Goal: Task Accomplishment & Management: Manage account settings

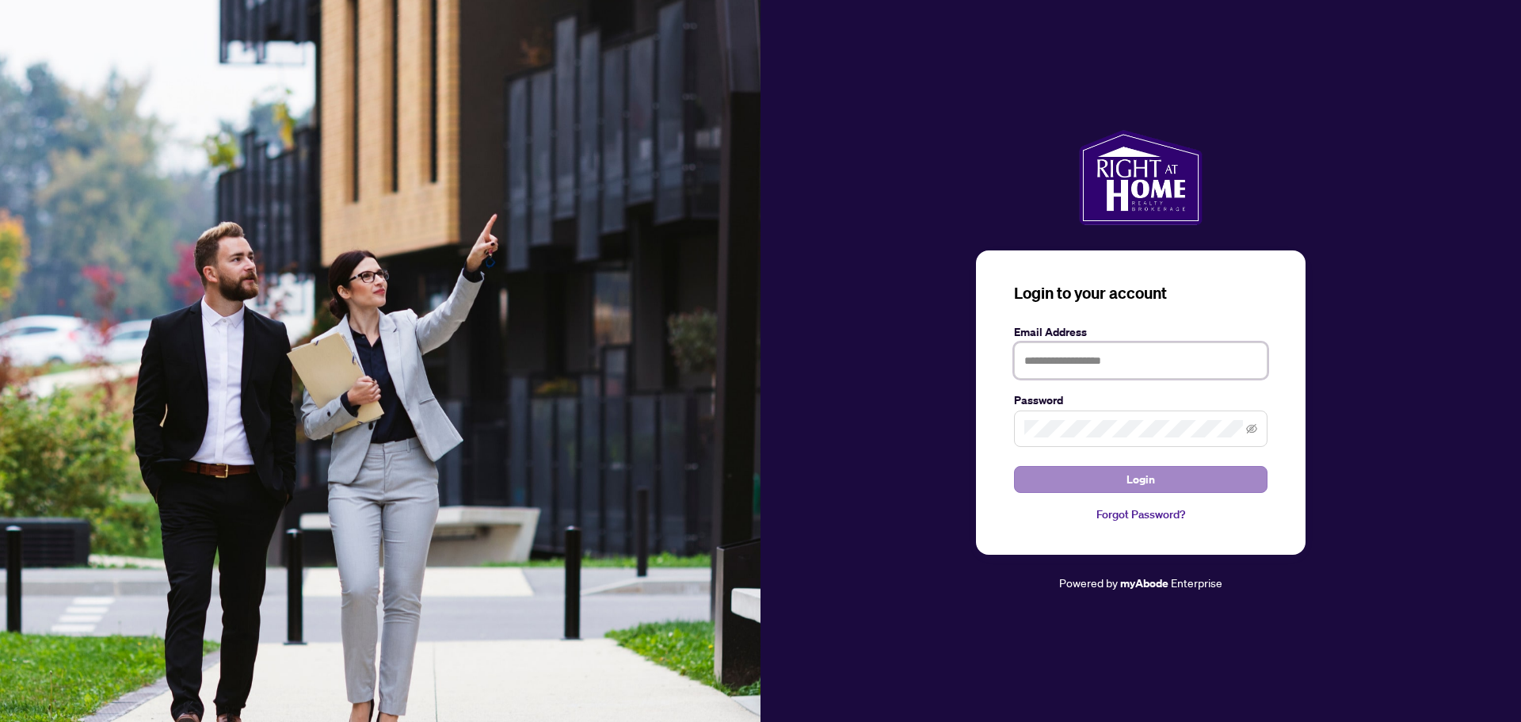
type input "**********"
click at [1153, 474] on span "Login" at bounding box center [1140, 479] width 29 height 25
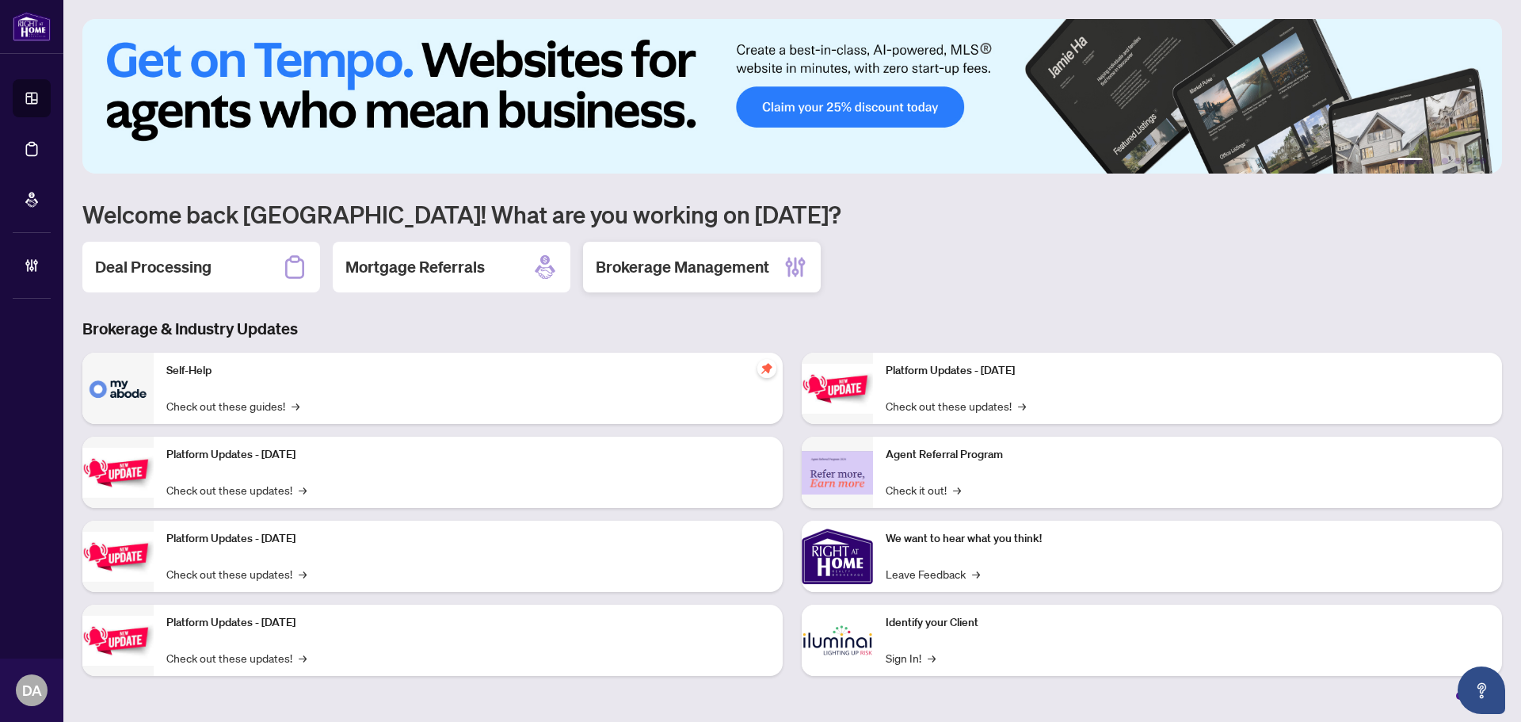
click at [645, 275] on h2 "Brokerage Management" at bounding box center [682, 267] width 173 height 22
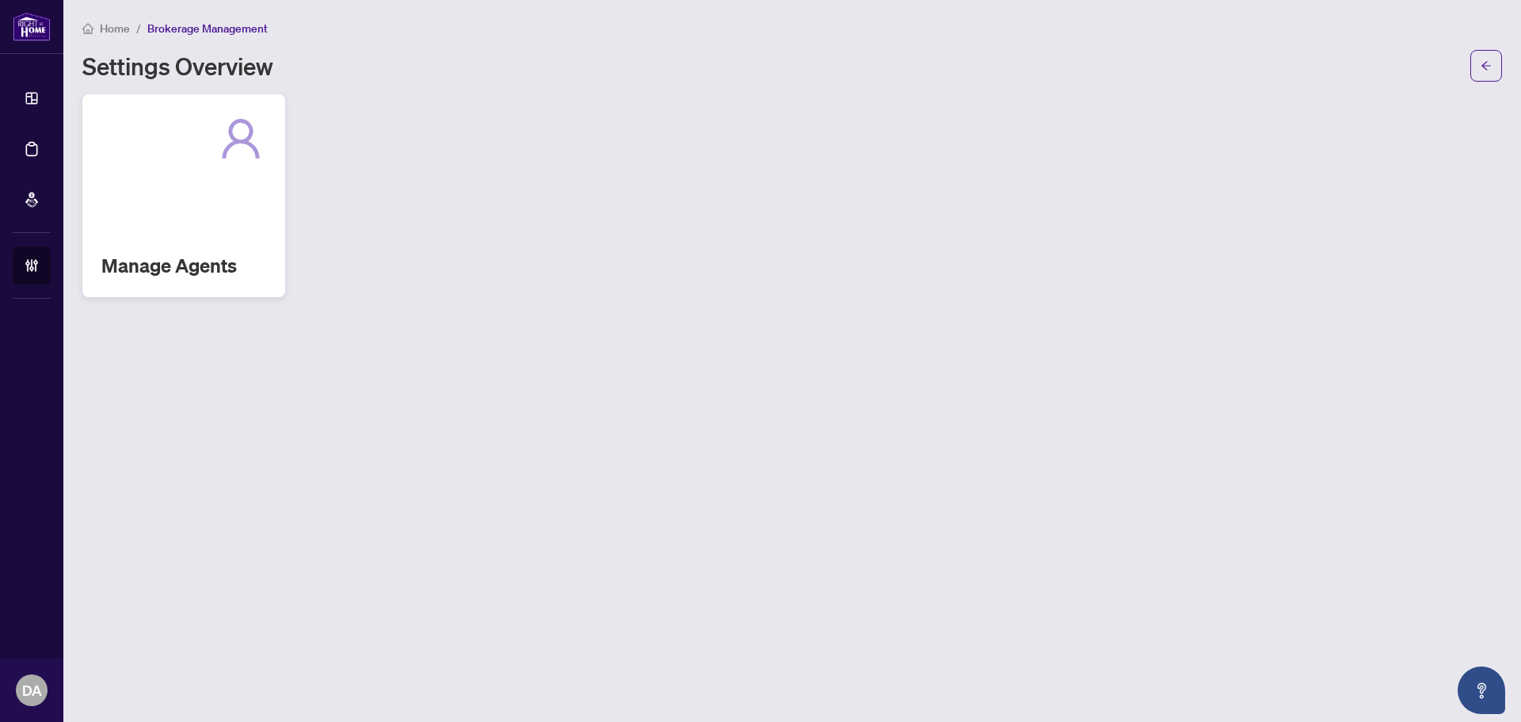
click at [239, 208] on div "Manage Agents" at bounding box center [183, 195] width 203 height 203
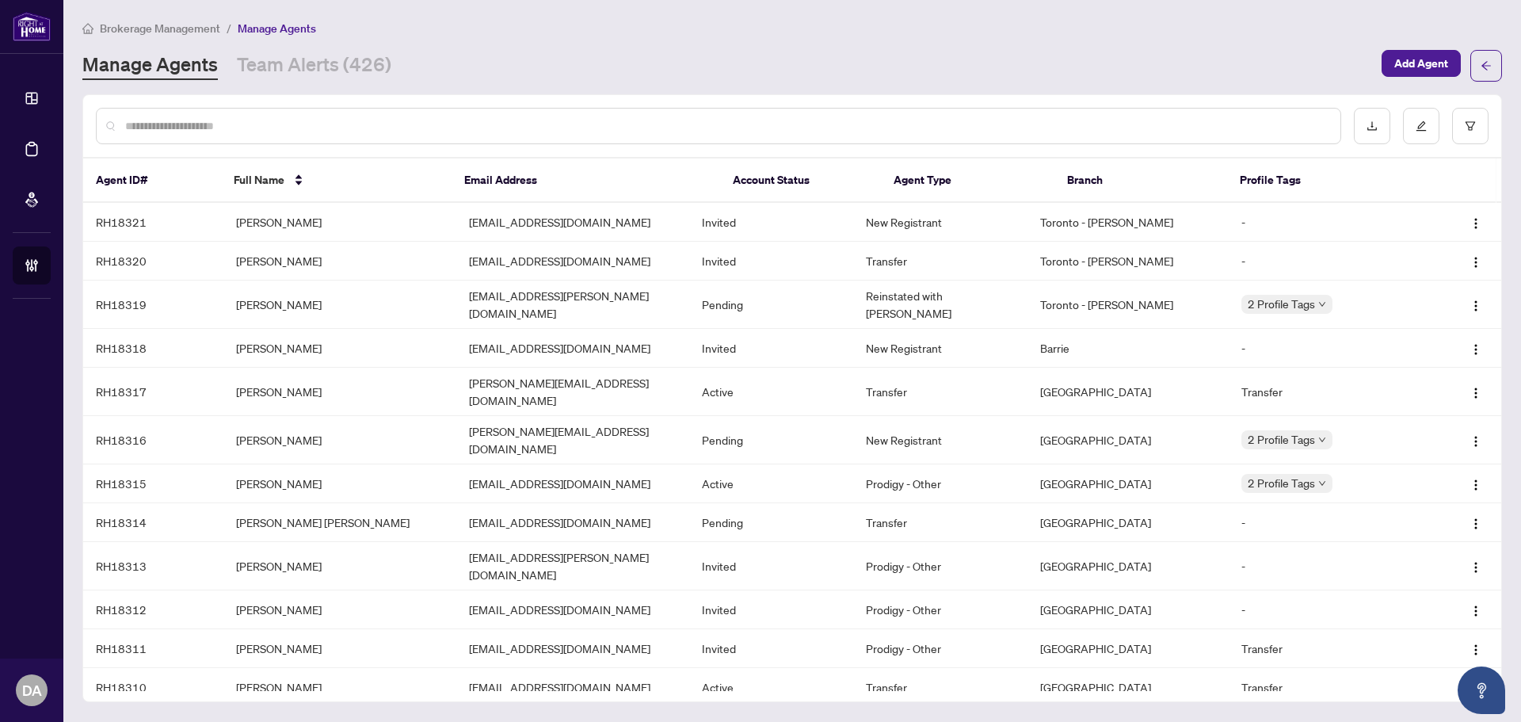
click at [437, 78] on div "Manage Agents Team Alerts (426)" at bounding box center [726, 65] width 1289 height 29
click at [452, 120] on input "text" at bounding box center [726, 125] width 1202 height 17
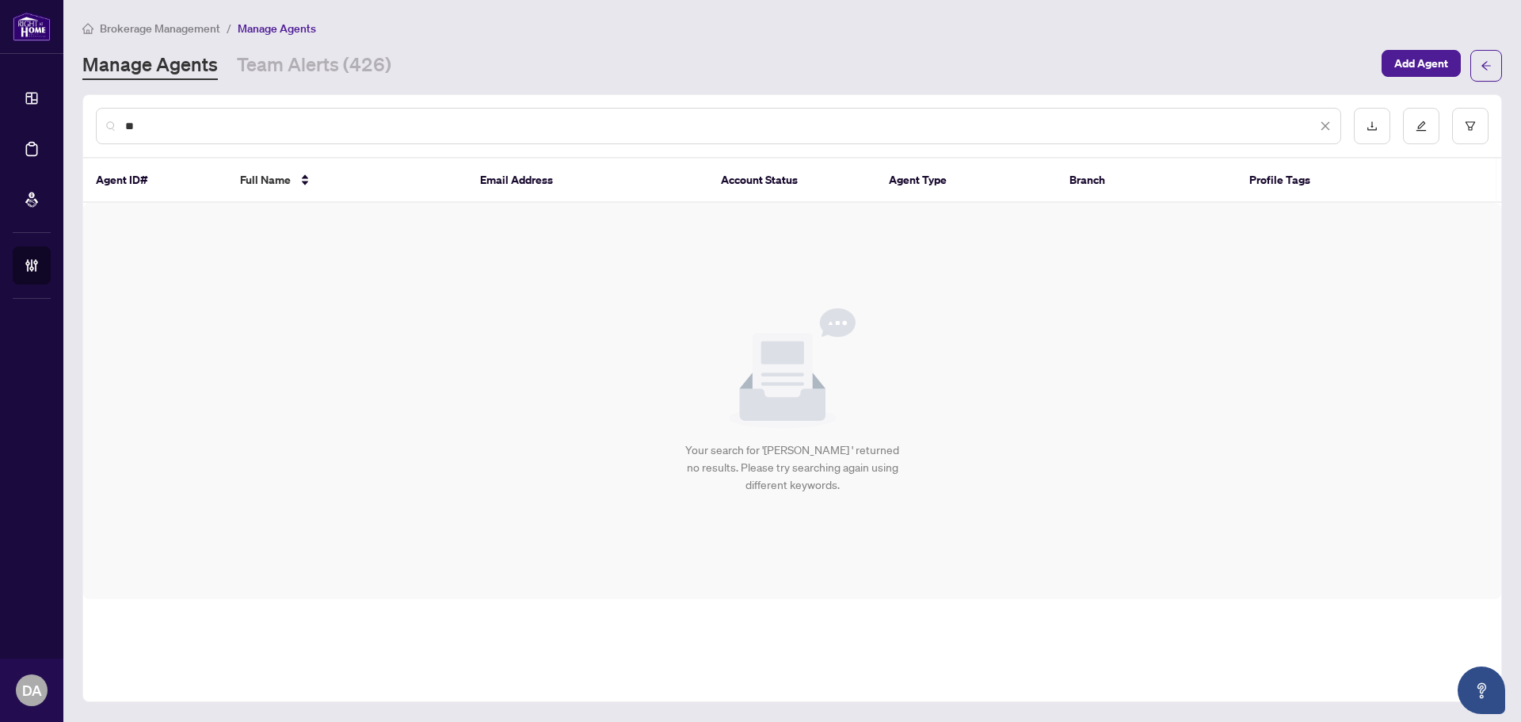
type input "*"
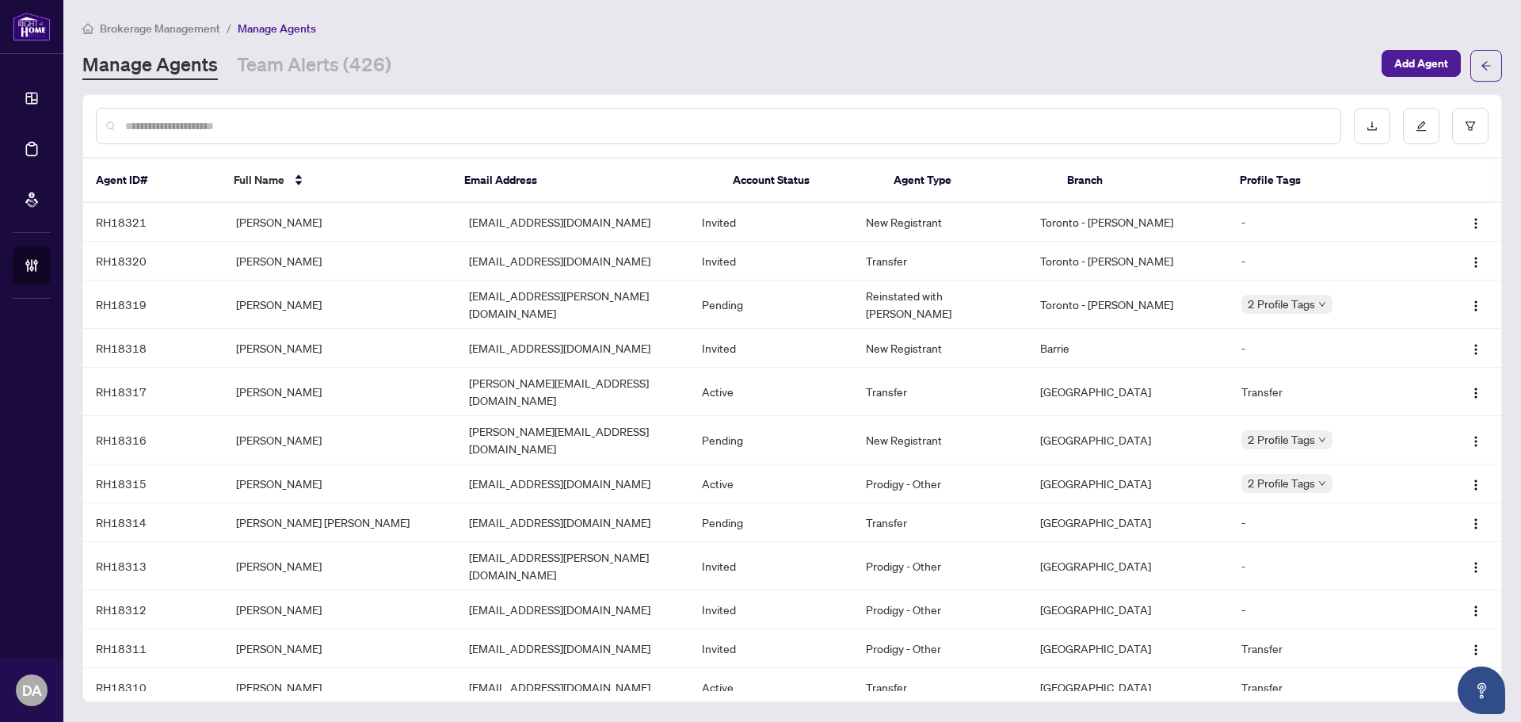
click at [507, 128] on input "text" at bounding box center [726, 125] width 1202 height 17
click at [680, 123] on input "text" at bounding box center [726, 125] width 1202 height 17
click at [704, 65] on div "Manage Agents Team Alerts (426)" at bounding box center [726, 65] width 1289 height 29
drag, startPoint x: 741, startPoint y: 136, endPoint x: 748, endPoint y: 131, distance: 8.4
click at [743, 135] on div at bounding box center [718, 126] width 1245 height 36
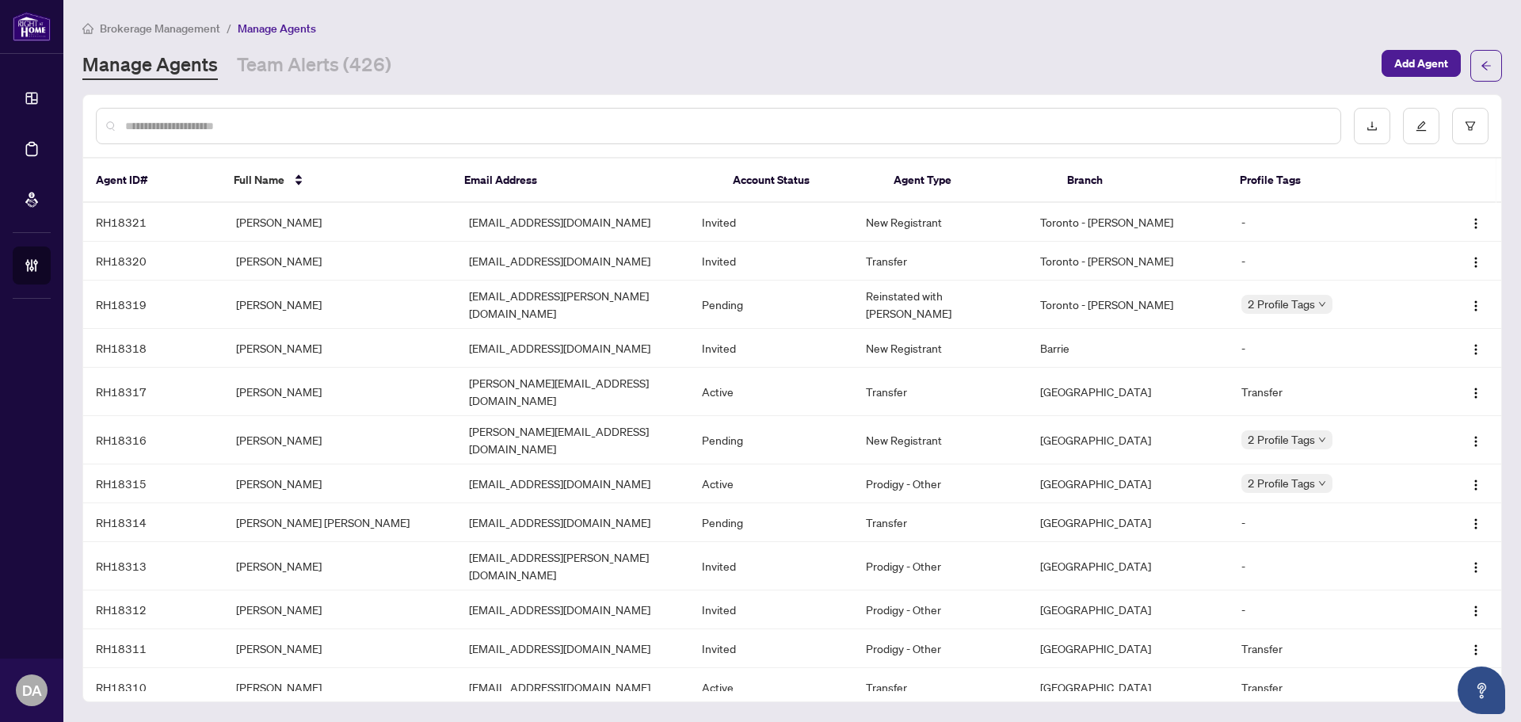
click at [752, 126] on input "text" at bounding box center [726, 125] width 1202 height 17
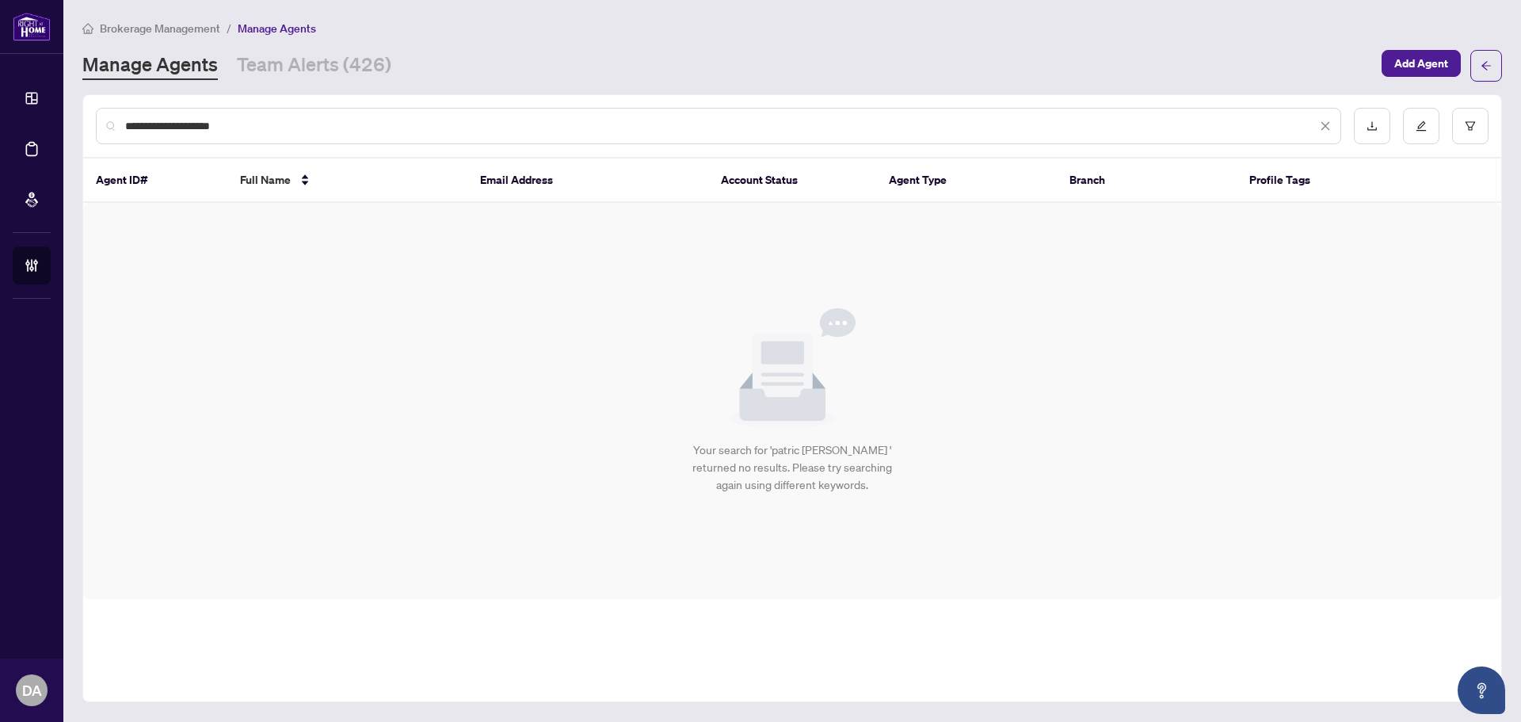
type input "**********"
click at [1320, 126] on icon "close" at bounding box center [1325, 125] width 11 height 11
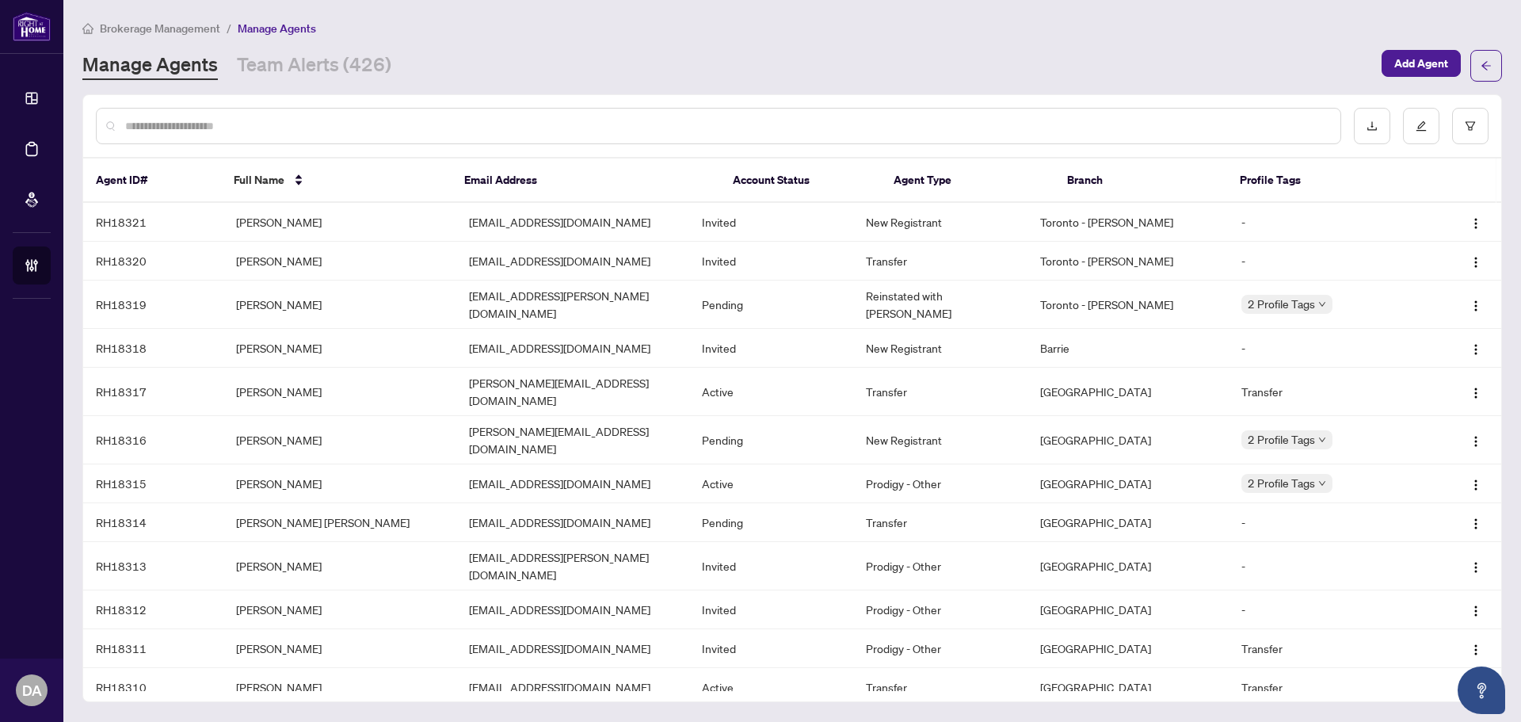
click at [565, 127] on input "text" at bounding box center [726, 125] width 1202 height 17
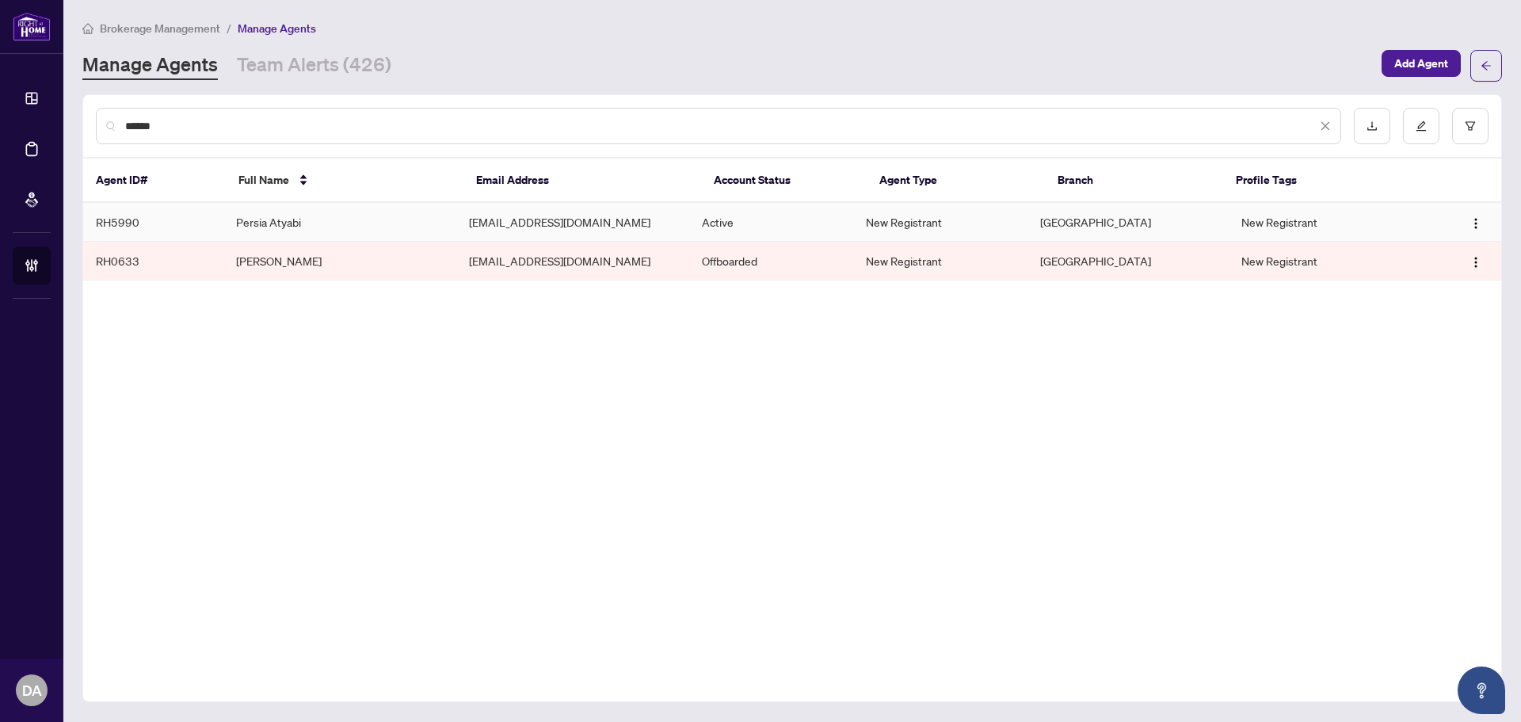
type input "******"
click at [517, 220] on td "[EMAIL_ADDRESS][DOMAIN_NAME]" at bounding box center [572, 222] width 233 height 39
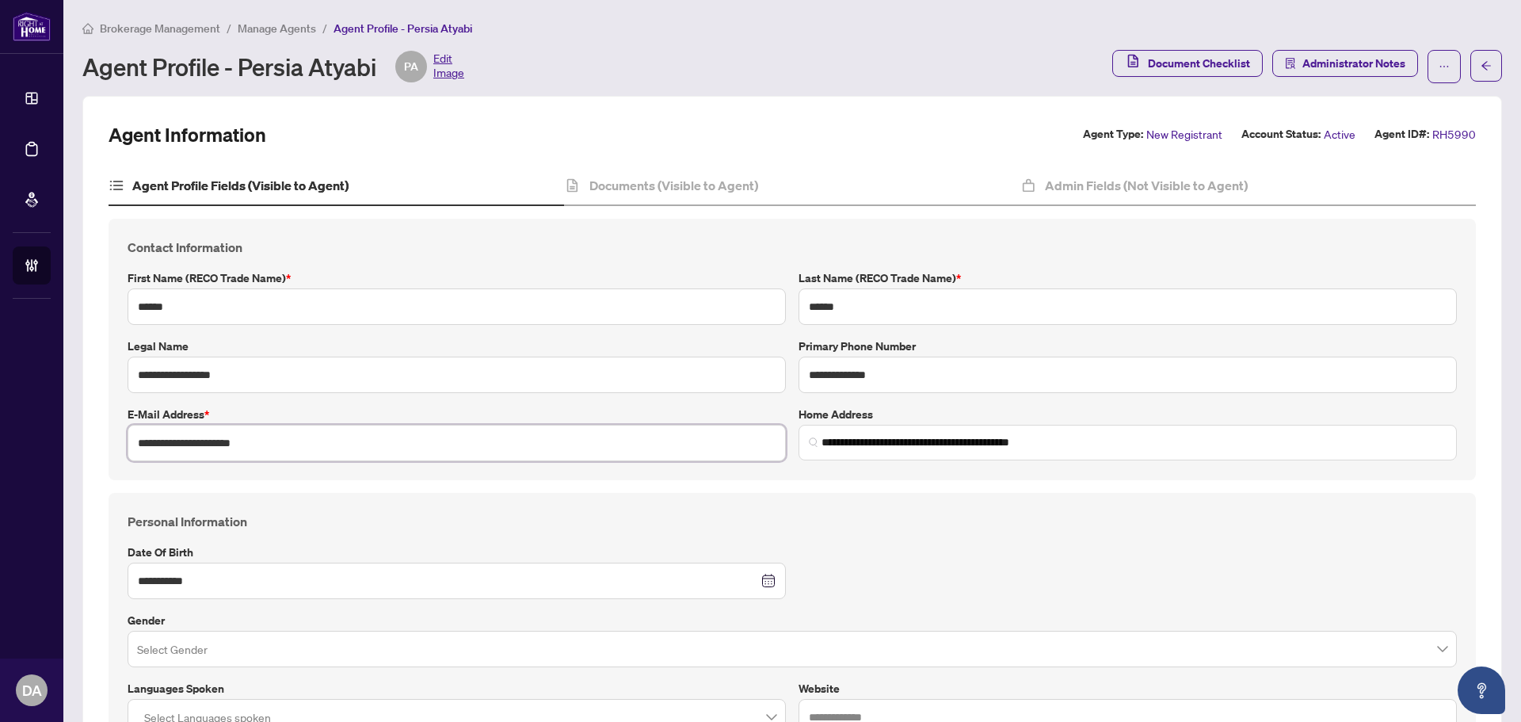
click at [313, 436] on input "**********" at bounding box center [457, 443] width 658 height 36
click at [312, 451] on input "**********" at bounding box center [457, 443] width 658 height 36
click at [493, 128] on div "Agent Information Agent Type: New Registrant Account Status: Active Agent ID#: …" at bounding box center [792, 134] width 1367 height 25
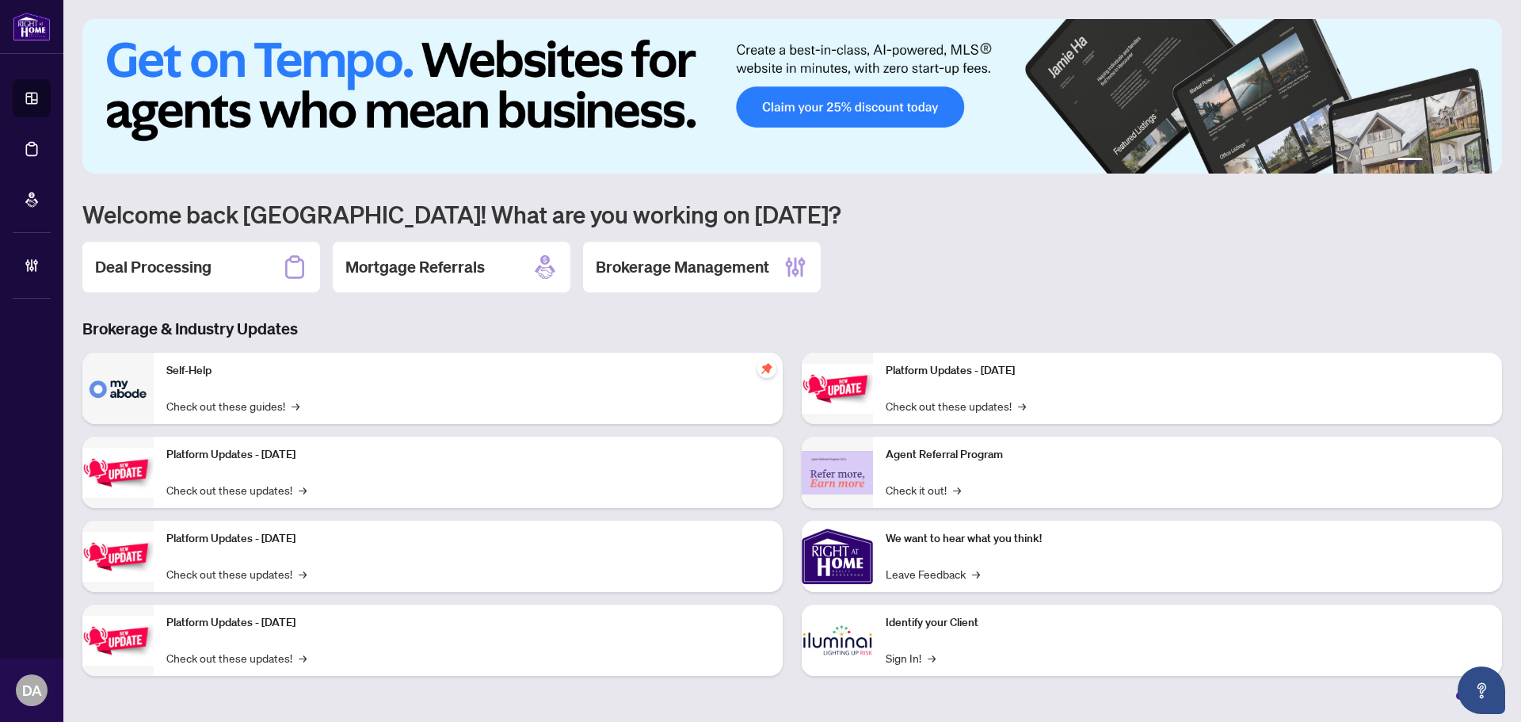
click at [186, 278] on h2 "Deal Processing" at bounding box center [153, 267] width 116 height 22
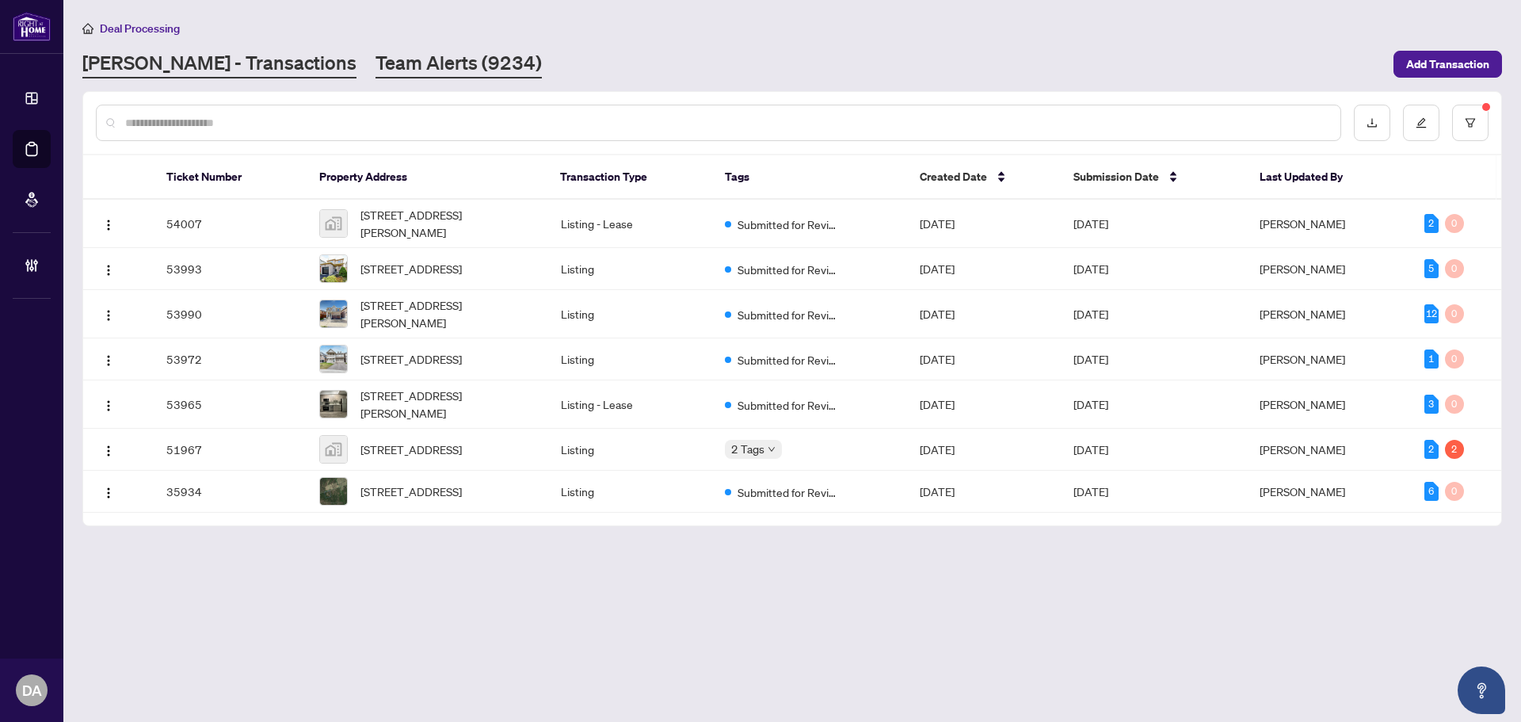
click at [375, 56] on link "Team Alerts (9234)" at bounding box center [458, 64] width 166 height 29
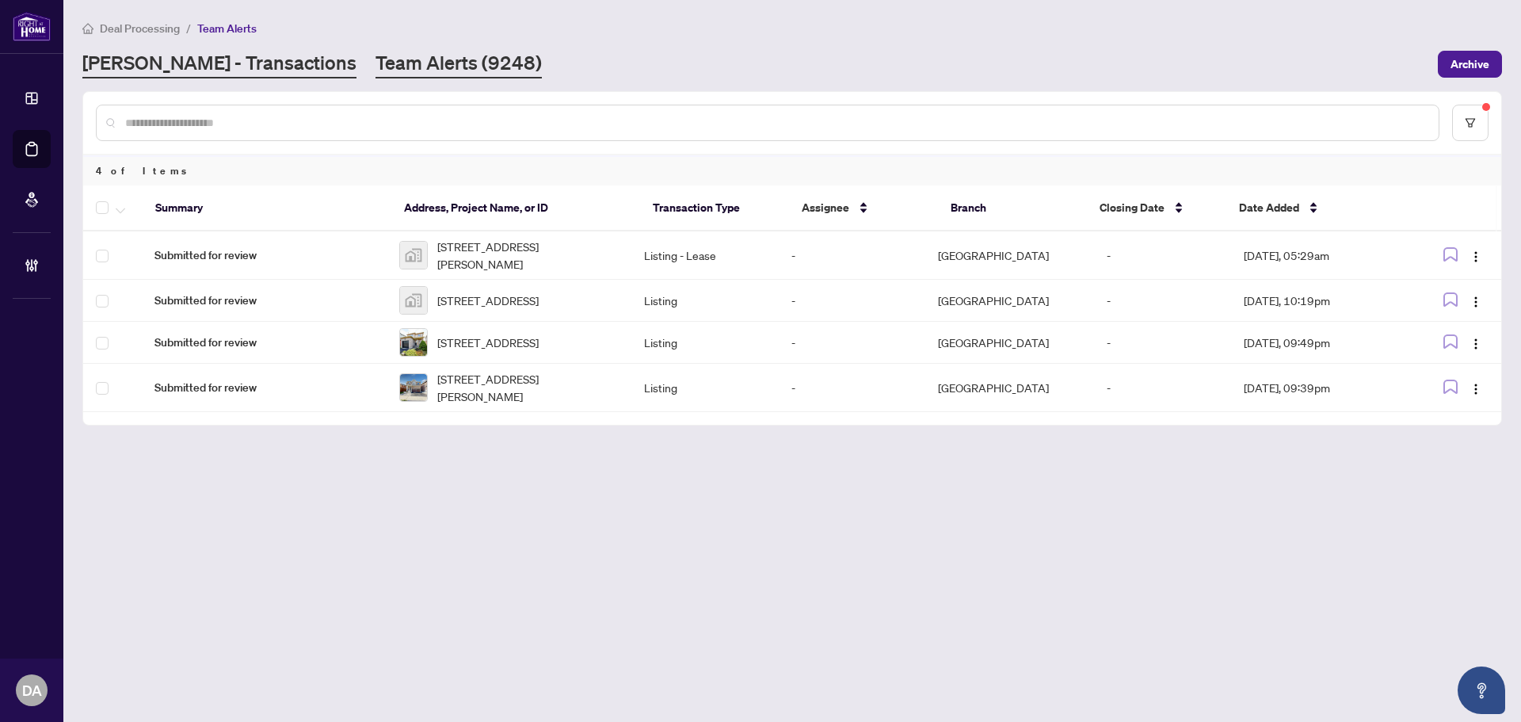
click at [201, 66] on link "RAHR - Transactions" at bounding box center [219, 64] width 274 height 29
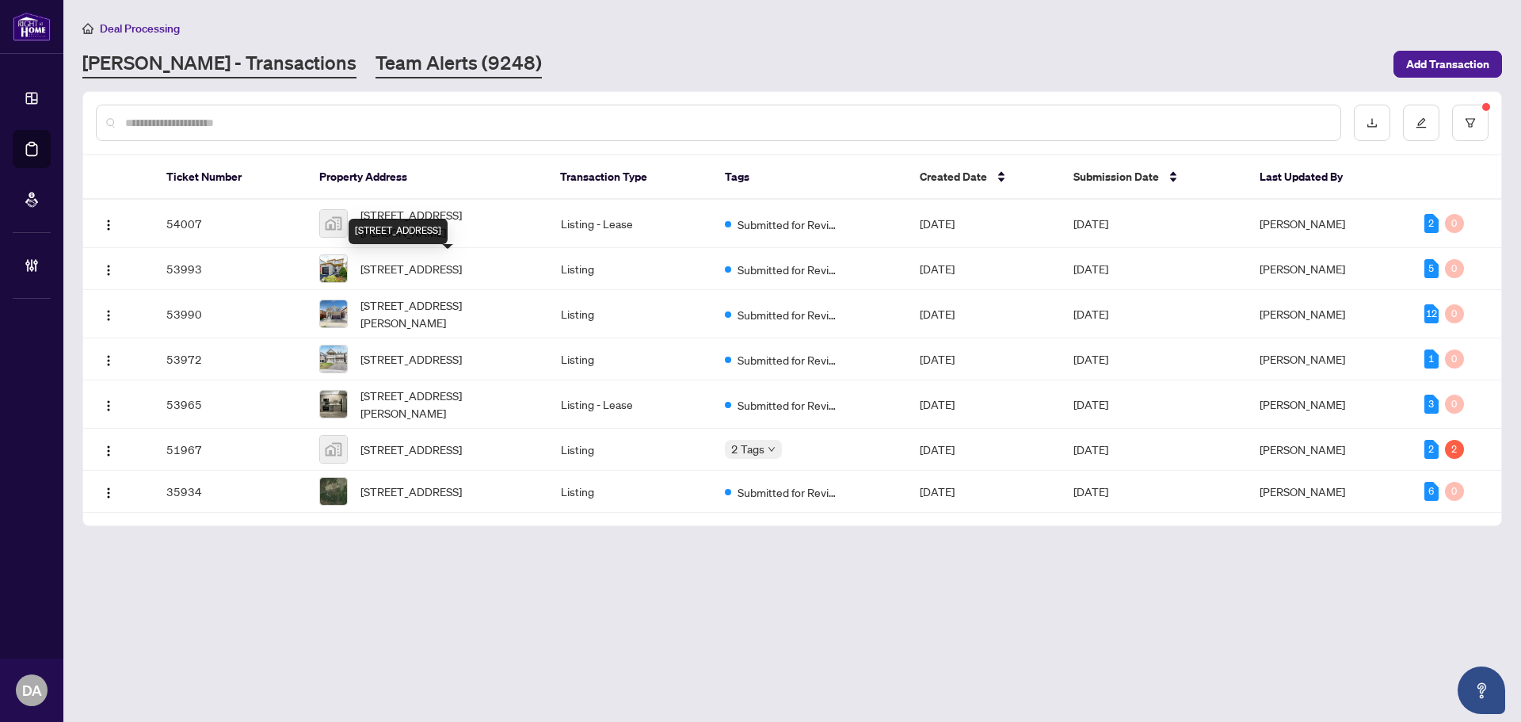
click at [375, 50] on link "Team Alerts (9248)" at bounding box center [458, 64] width 166 height 29
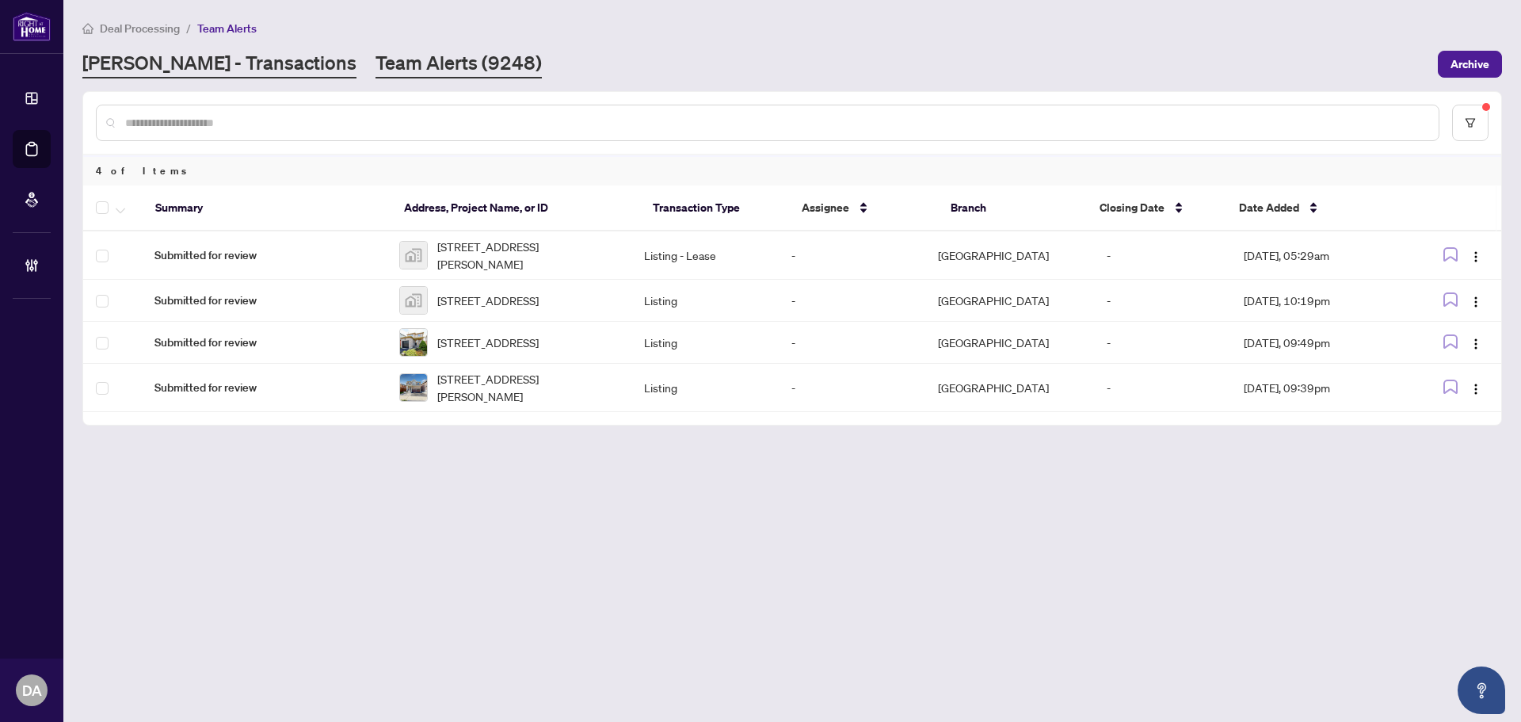
click at [198, 60] on link "RAHR - Transactions" at bounding box center [219, 64] width 274 height 29
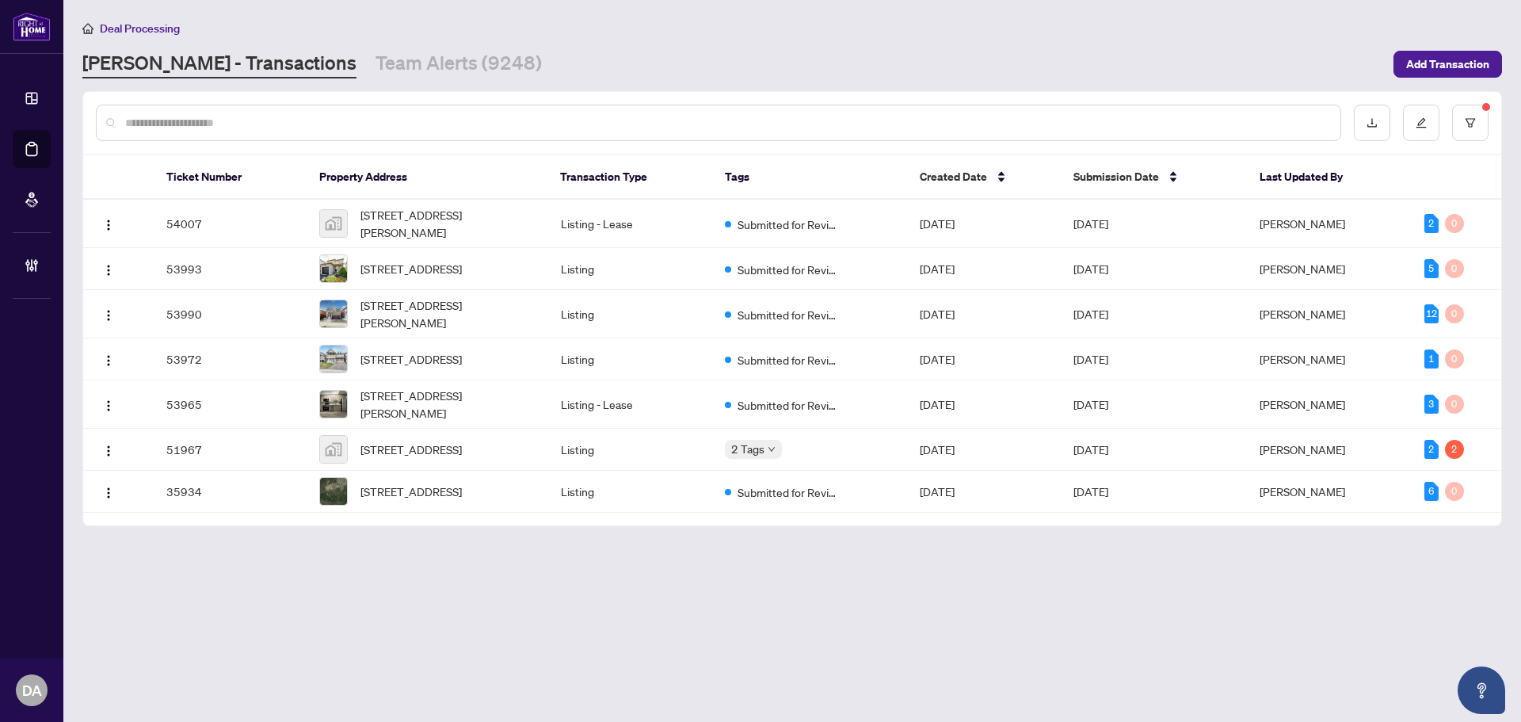
click at [544, 117] on input "text" at bounding box center [726, 122] width 1202 height 17
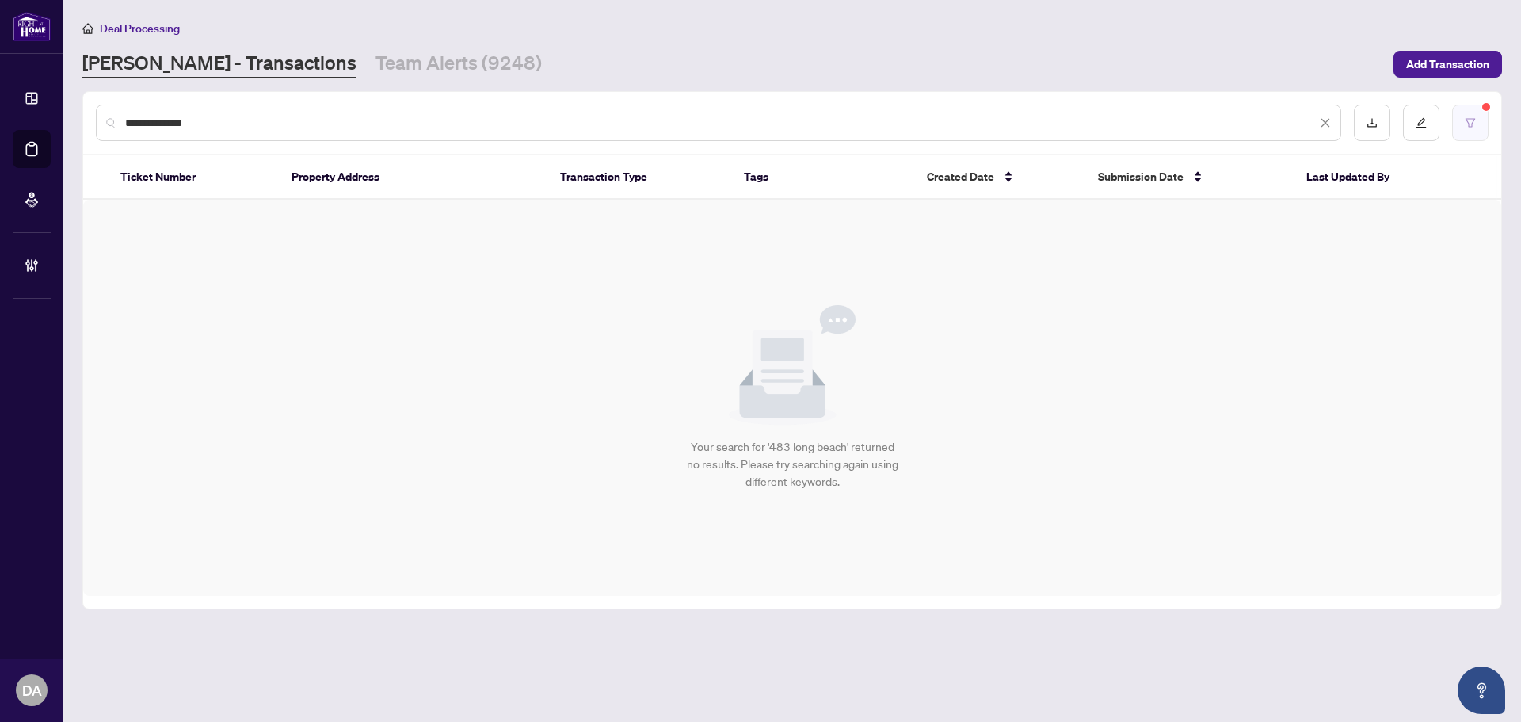
type input "**********"
click at [1474, 135] on button "button" at bounding box center [1470, 123] width 36 height 36
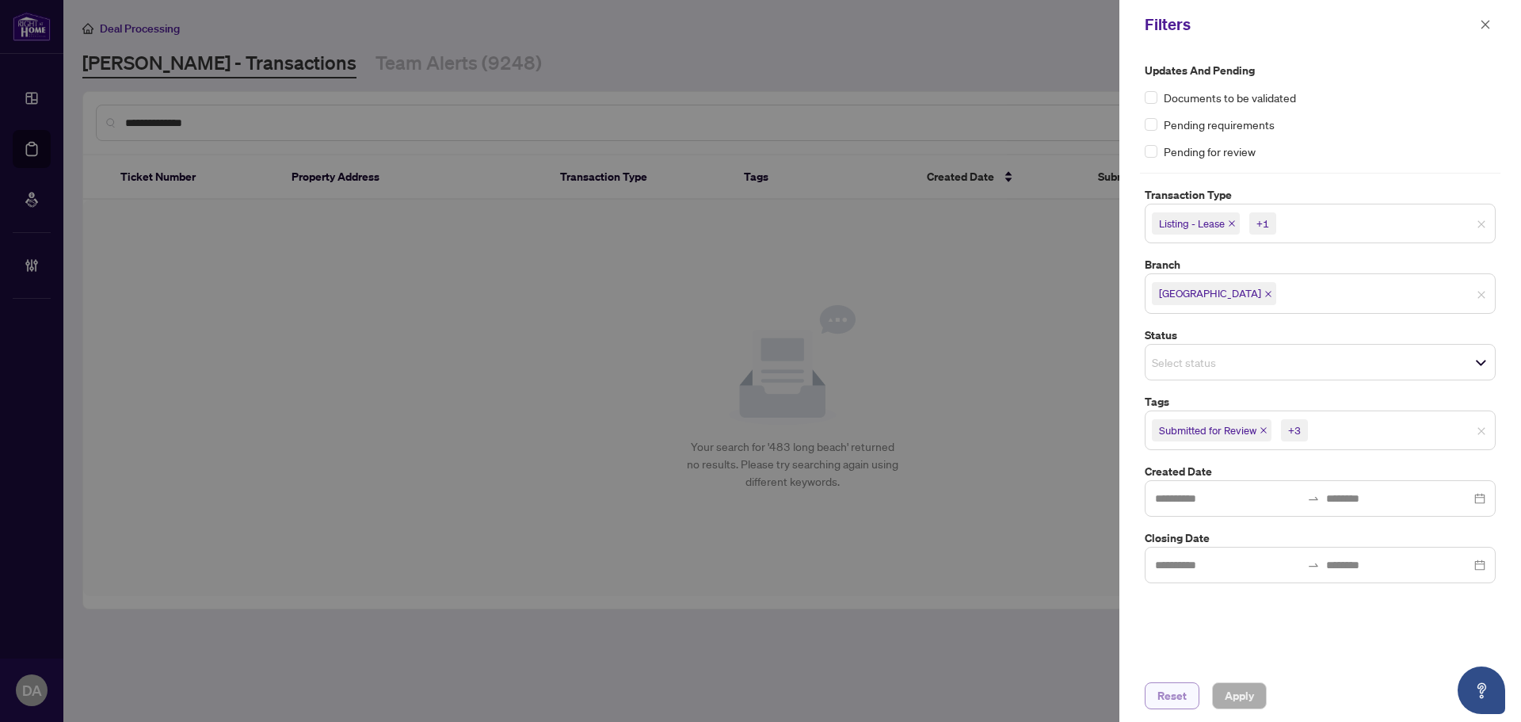
click at [1180, 697] on span "Reset" at bounding box center [1171, 695] width 29 height 25
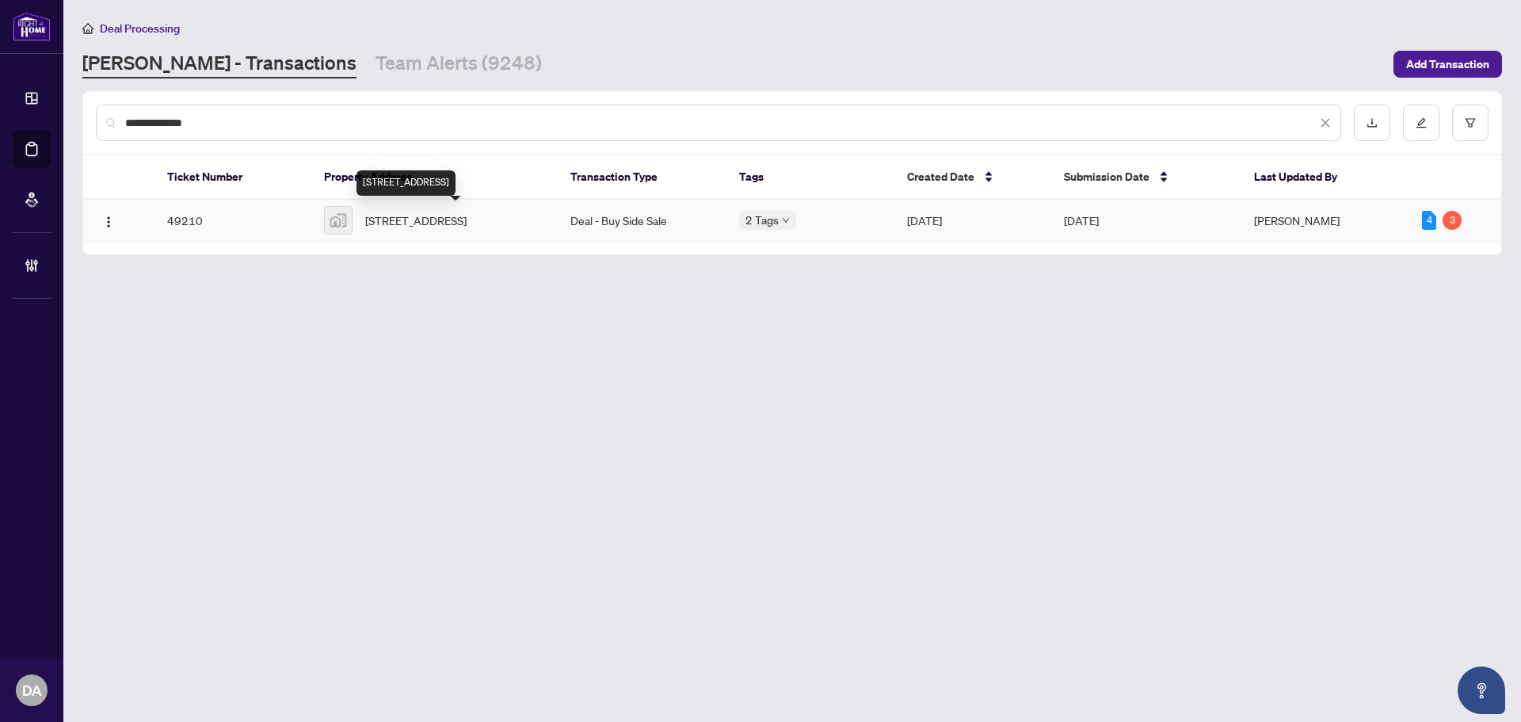
click at [467, 227] on span "483 Long Beach Road, Cameron, ON, Canada" at bounding box center [415, 219] width 101 height 17
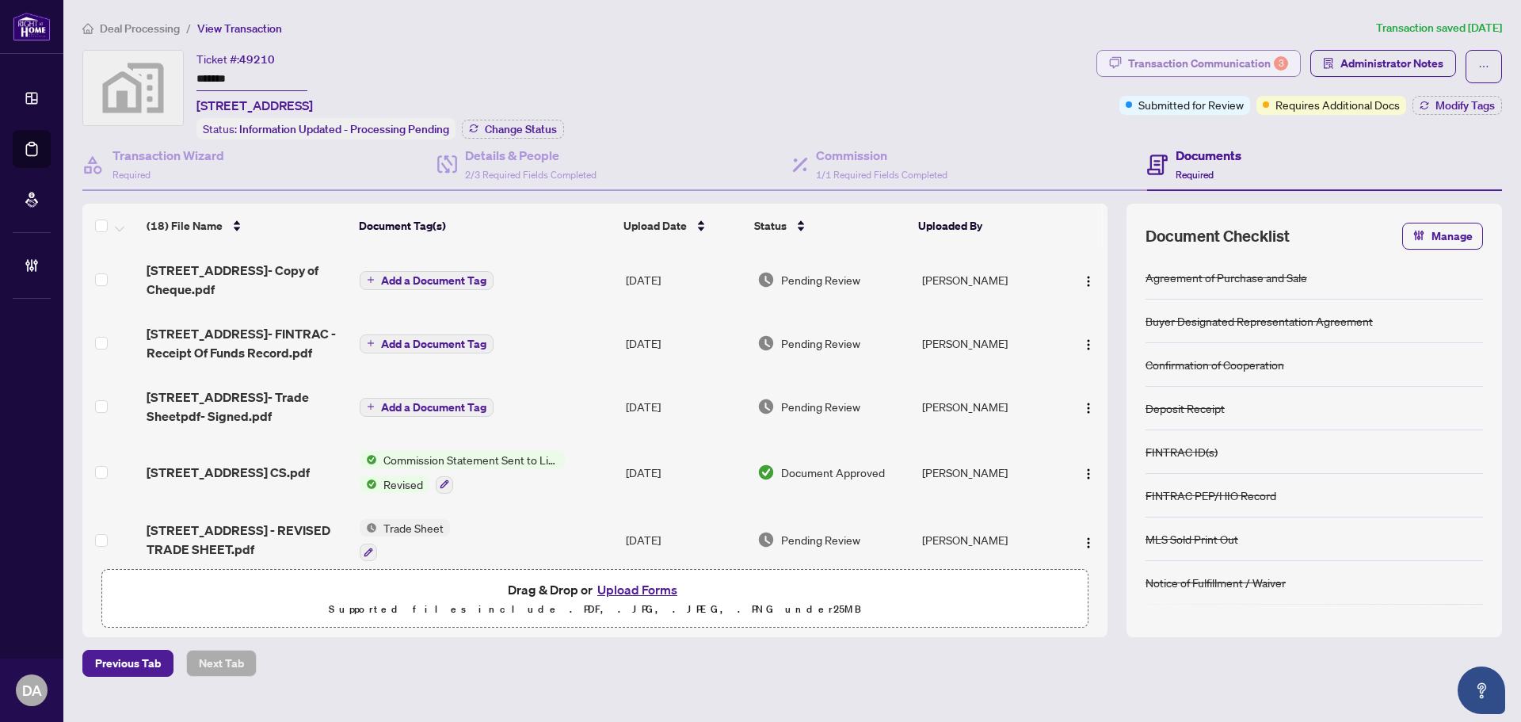
click at [1133, 55] on div "Transaction Communication 3" at bounding box center [1208, 63] width 160 height 25
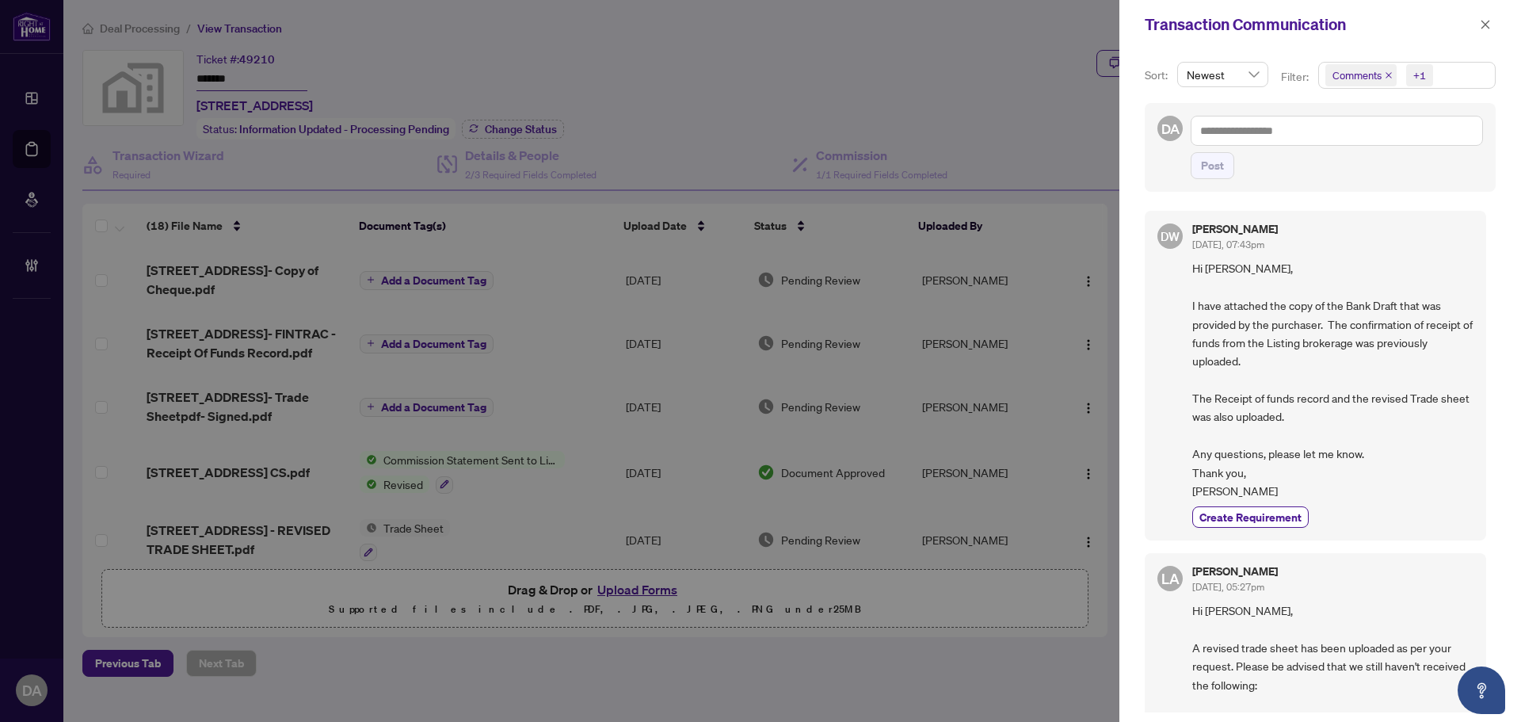
click at [1478, 36] on div "Transaction Communication" at bounding box center [1320, 24] width 402 height 49
click at [1483, 29] on icon "close" at bounding box center [1485, 24] width 11 height 11
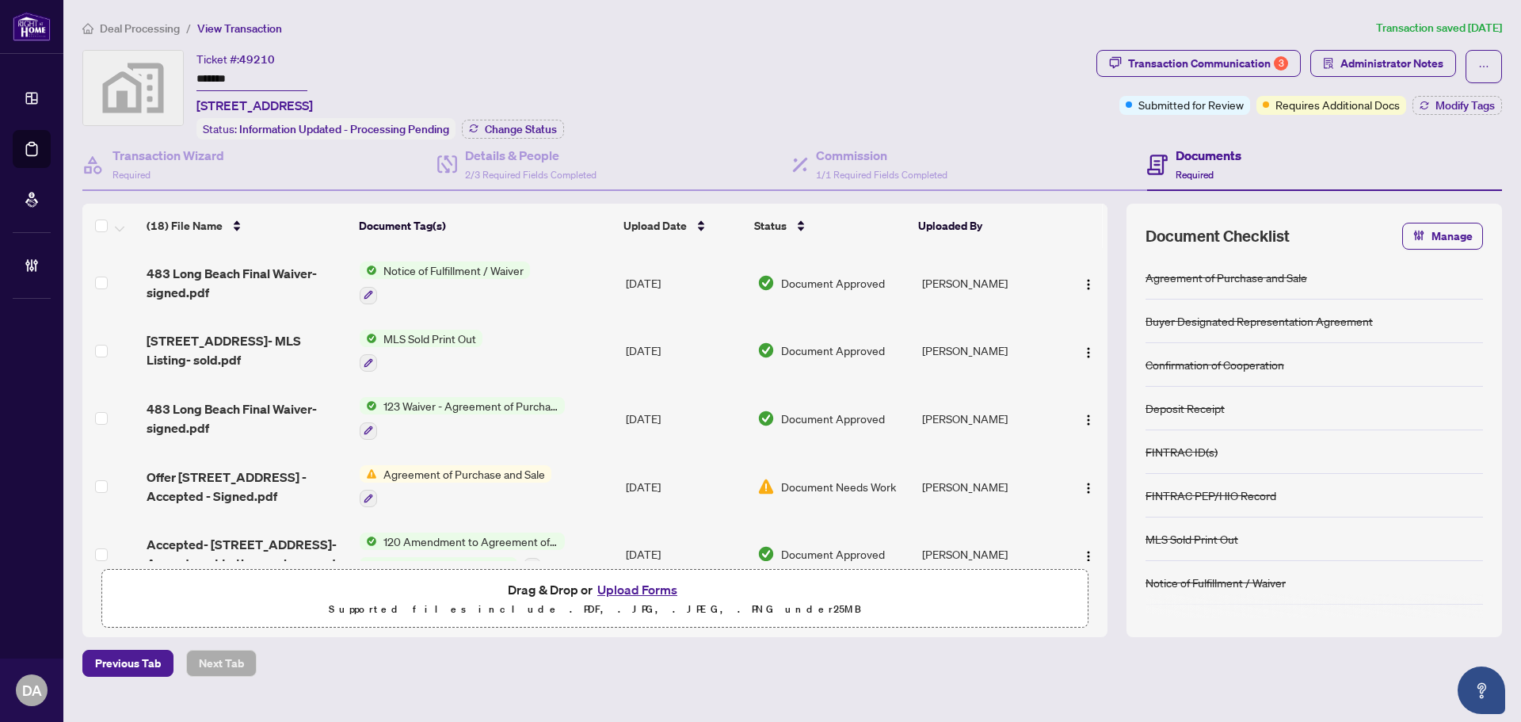
scroll to position [421, 0]
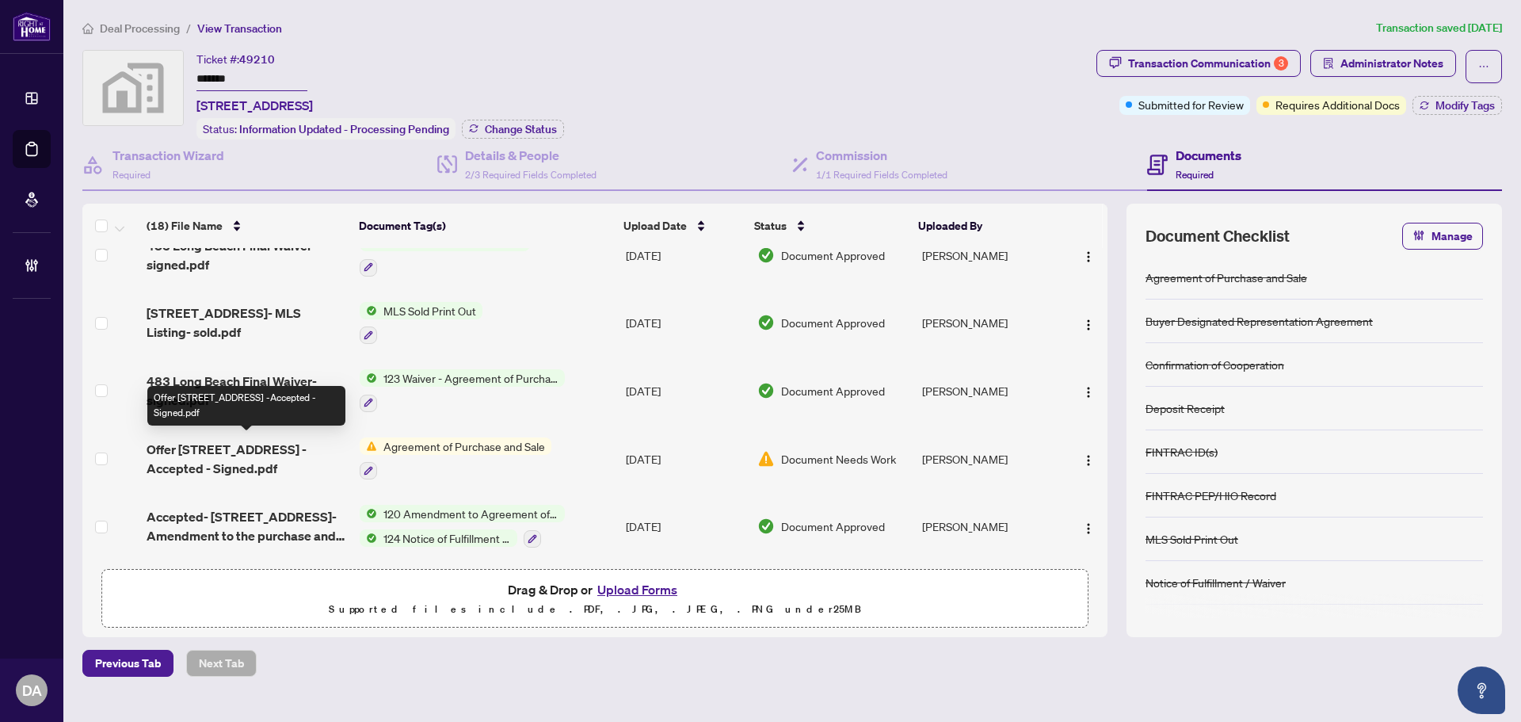
click at [272, 446] on span "Offer 483 Long Beach Rd -Accepted - Signed.pdf" at bounding box center [247, 459] width 200 height 38
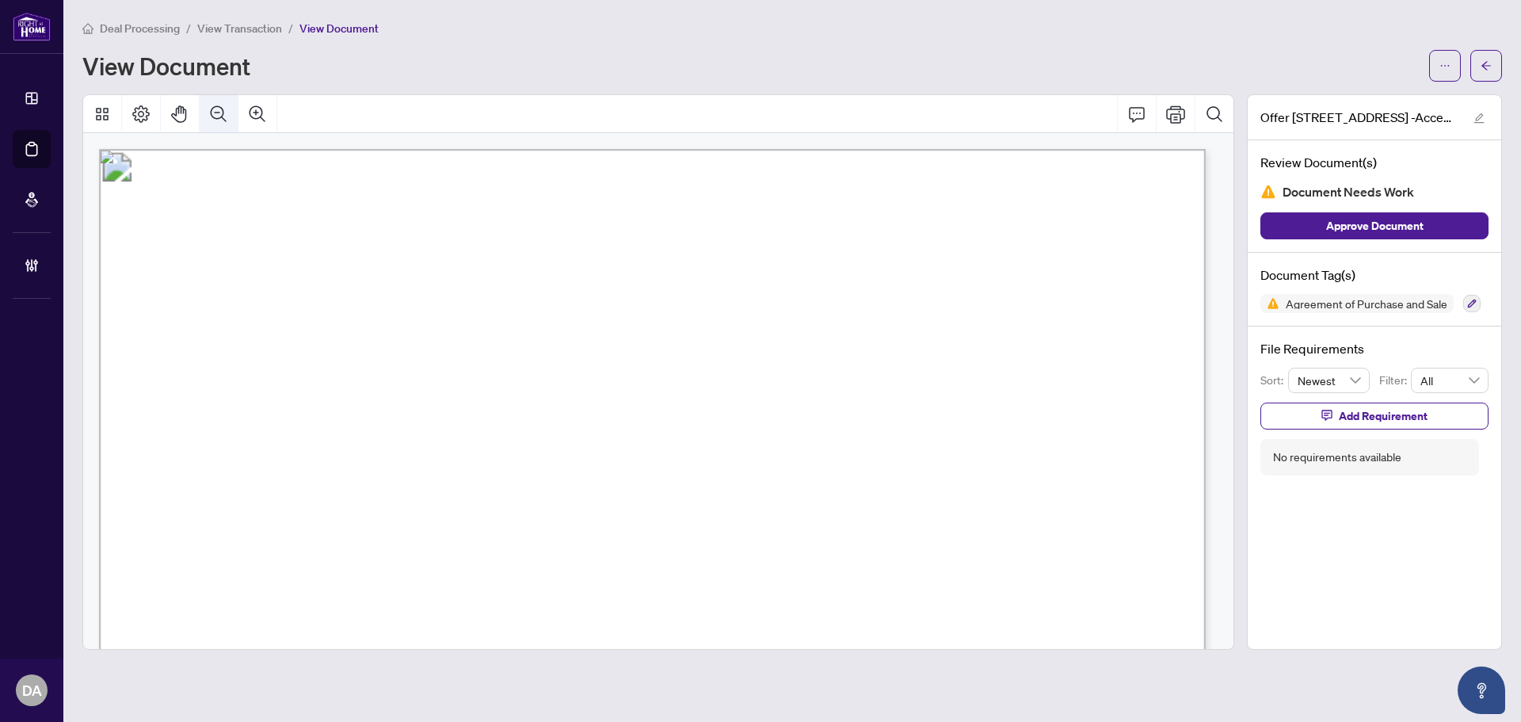
click at [217, 106] on icon "Zoom Out" at bounding box center [218, 114] width 19 height 19
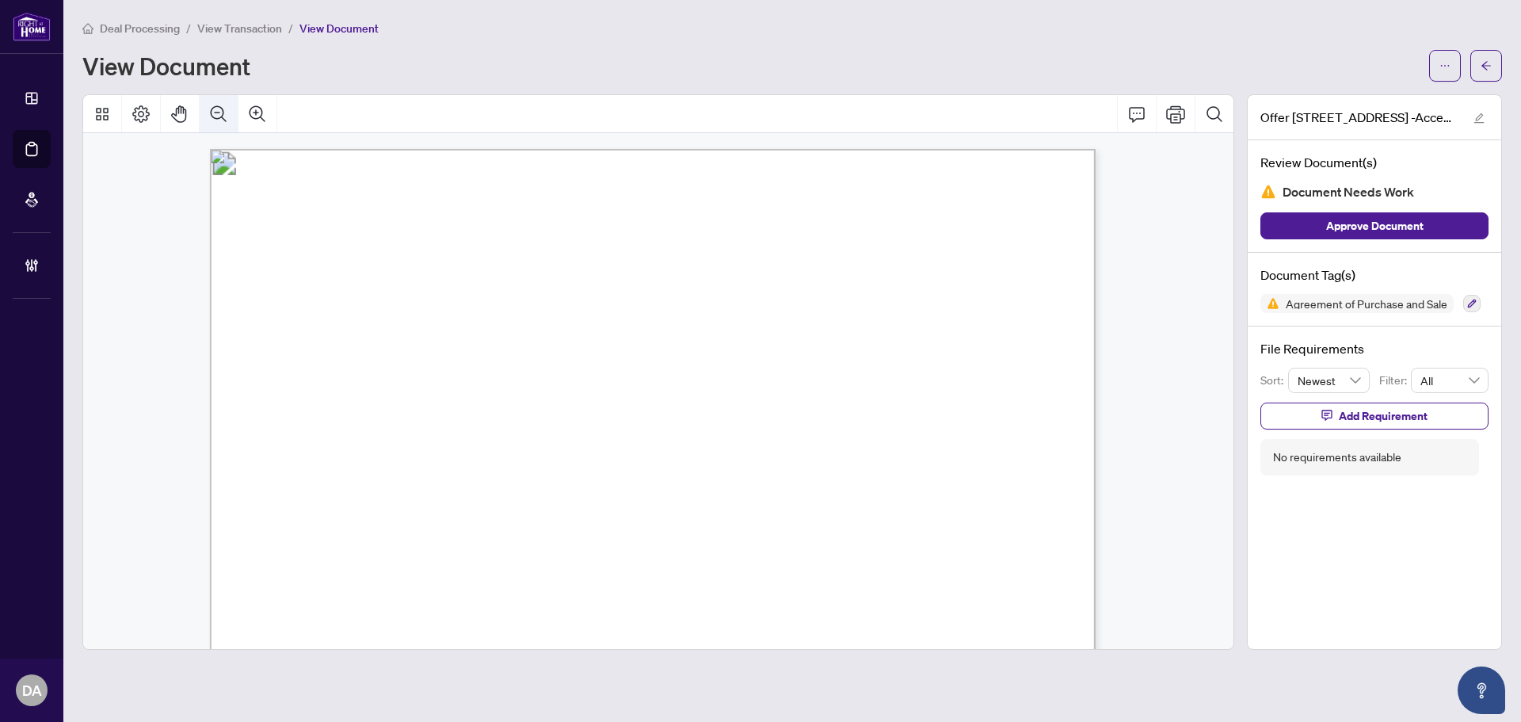
click at [217, 106] on icon "Zoom Out" at bounding box center [218, 114] width 19 height 19
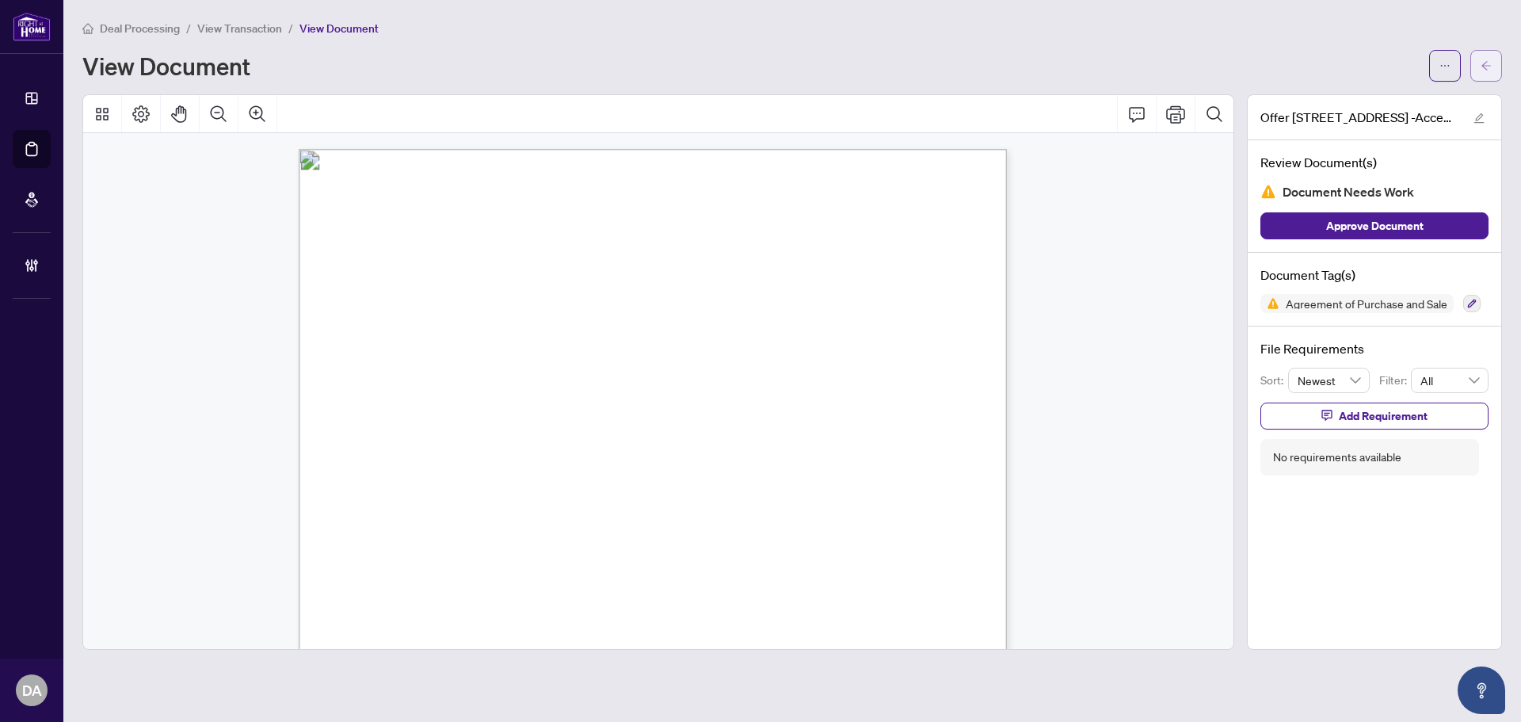
click at [1480, 55] on span "button" at bounding box center [1485, 65] width 11 height 25
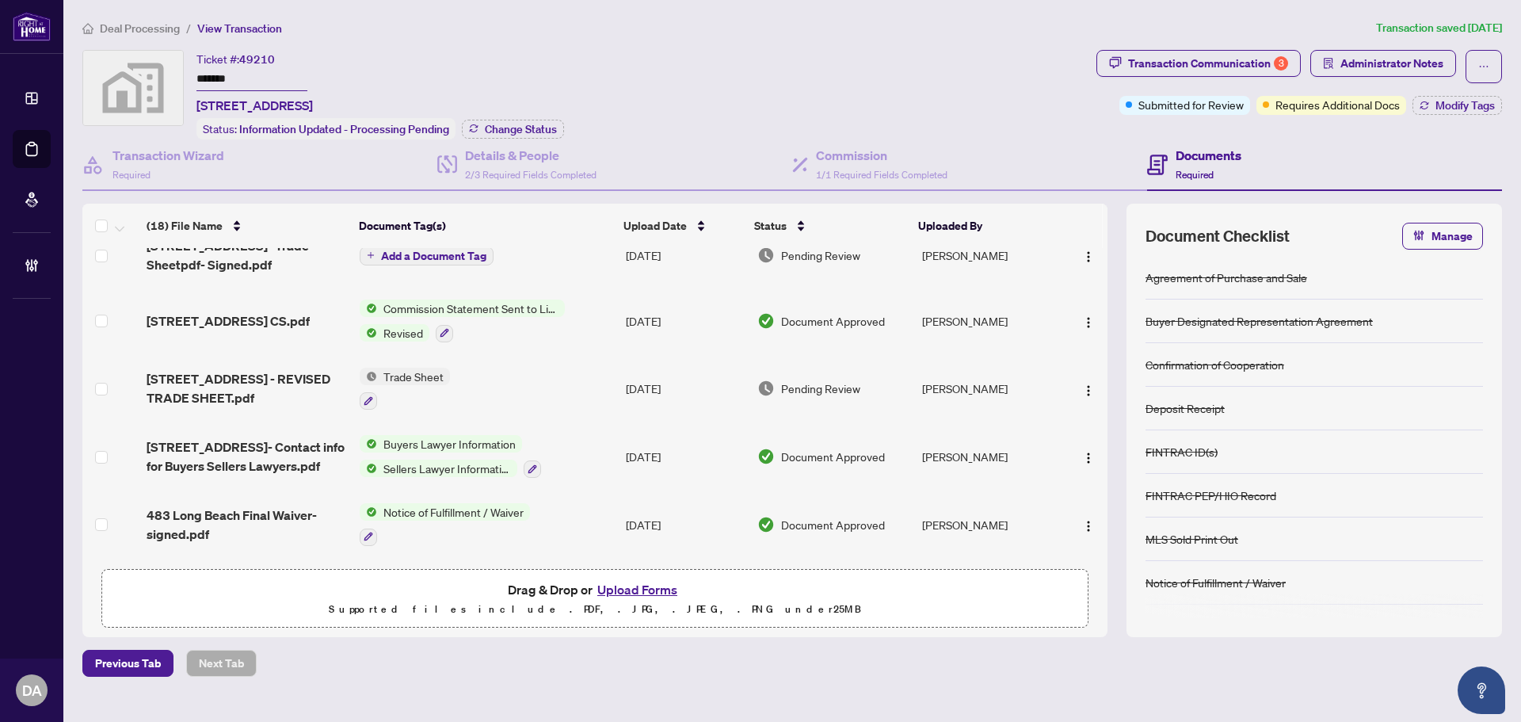
scroll to position [158, 0]
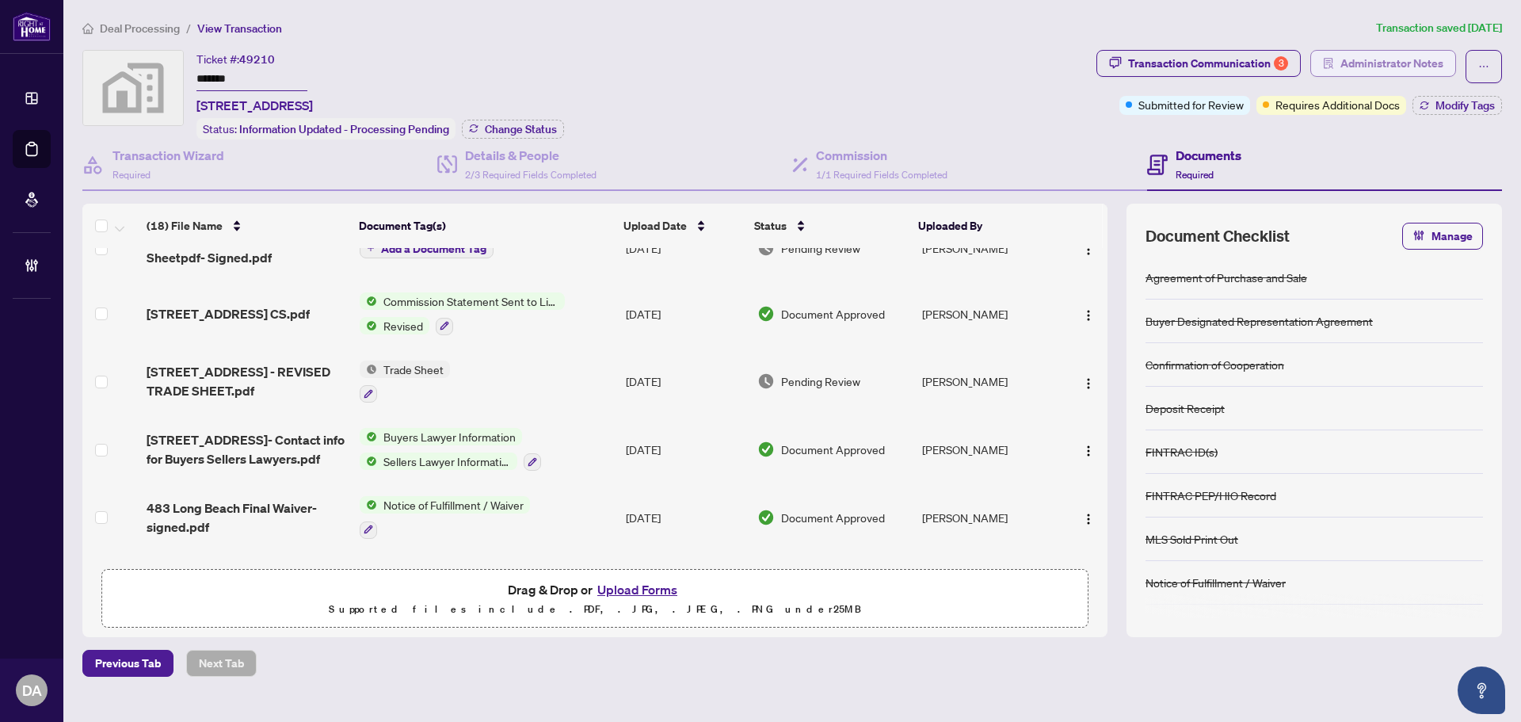
click at [1376, 55] on span "Administrator Notes" at bounding box center [1391, 63] width 103 height 25
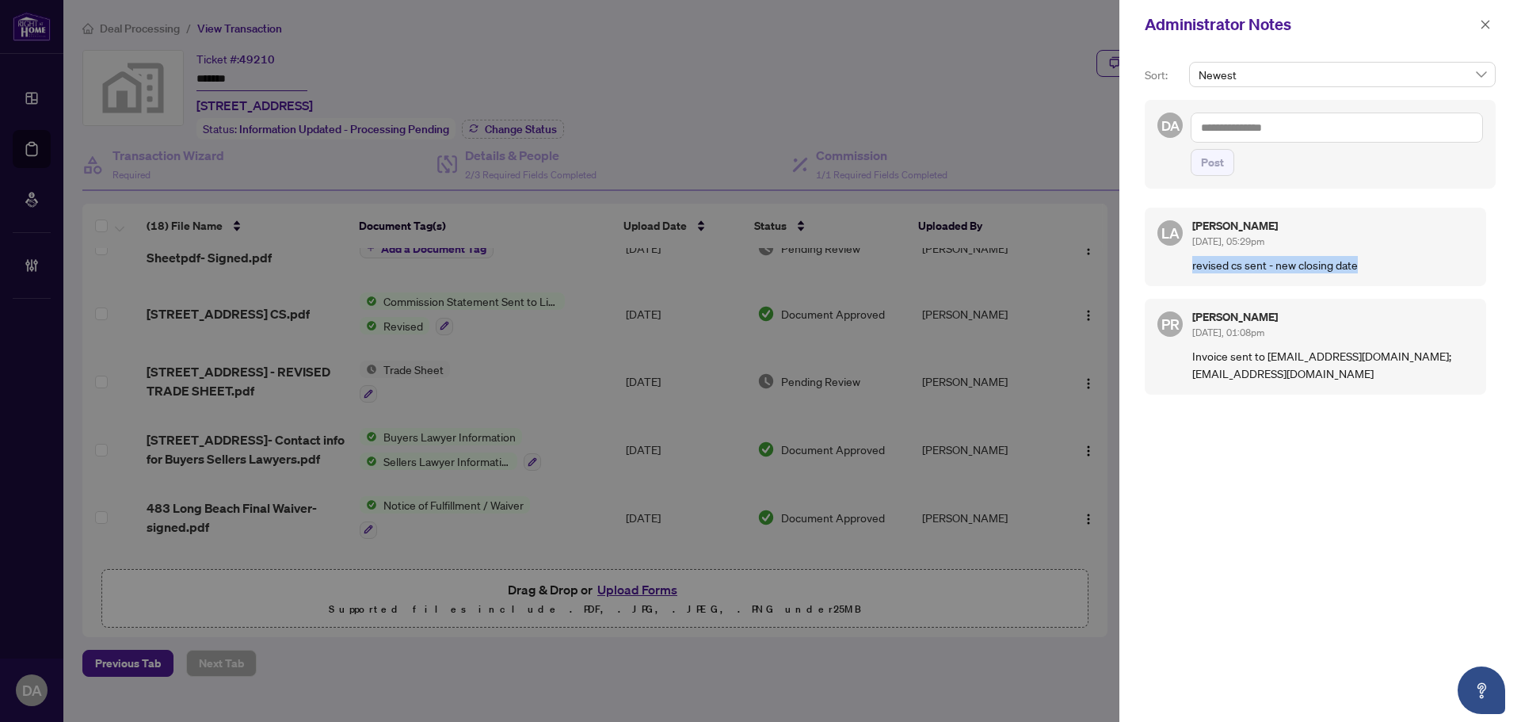
drag, startPoint x: 1179, startPoint y: 269, endPoint x: 1369, endPoint y: 271, distance: 190.1
click at [1369, 271] on div "LA Luna Almuhanna Sep/17/2025, 05:29pm revised cs sent - new closing date" at bounding box center [1315, 247] width 341 height 78
click at [1489, 26] on icon "close" at bounding box center [1485, 24] width 11 height 11
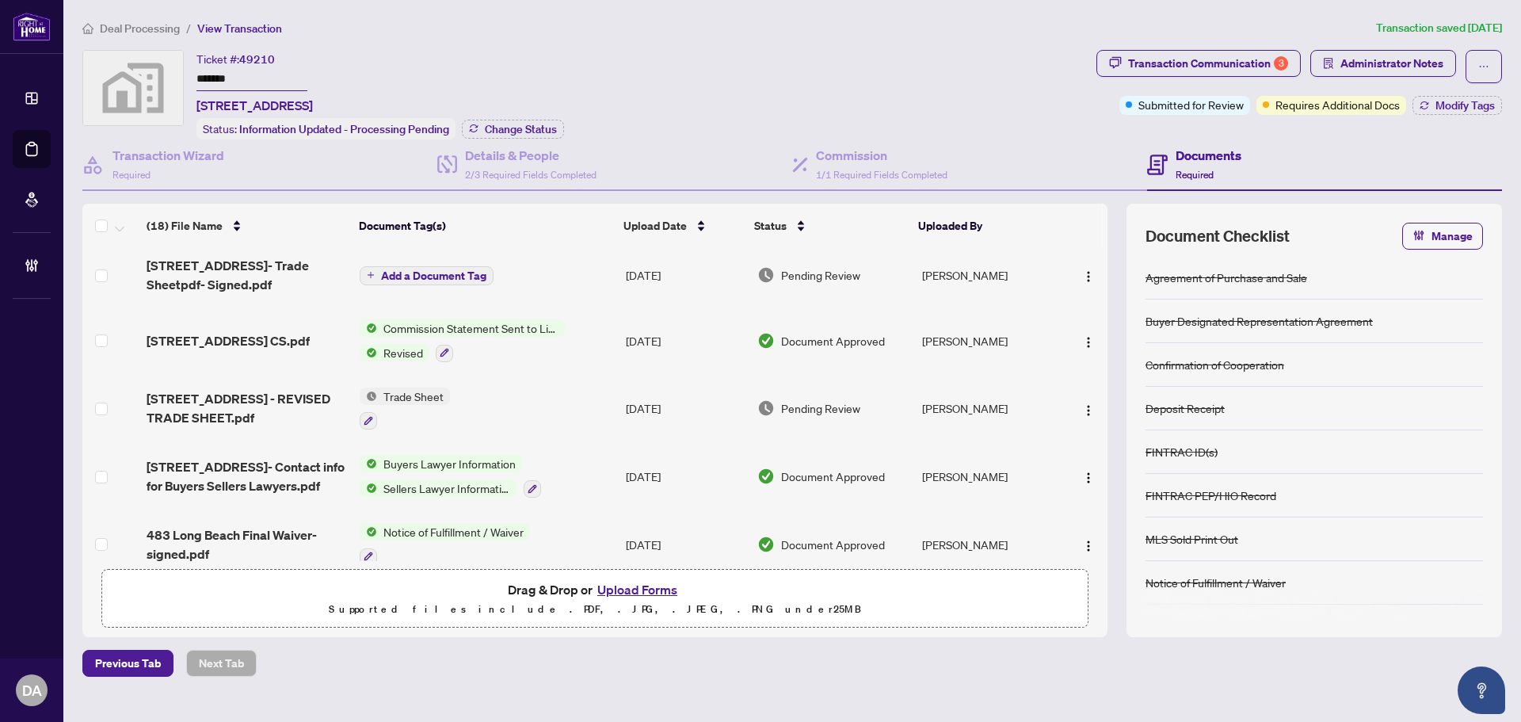
scroll to position [0, 0]
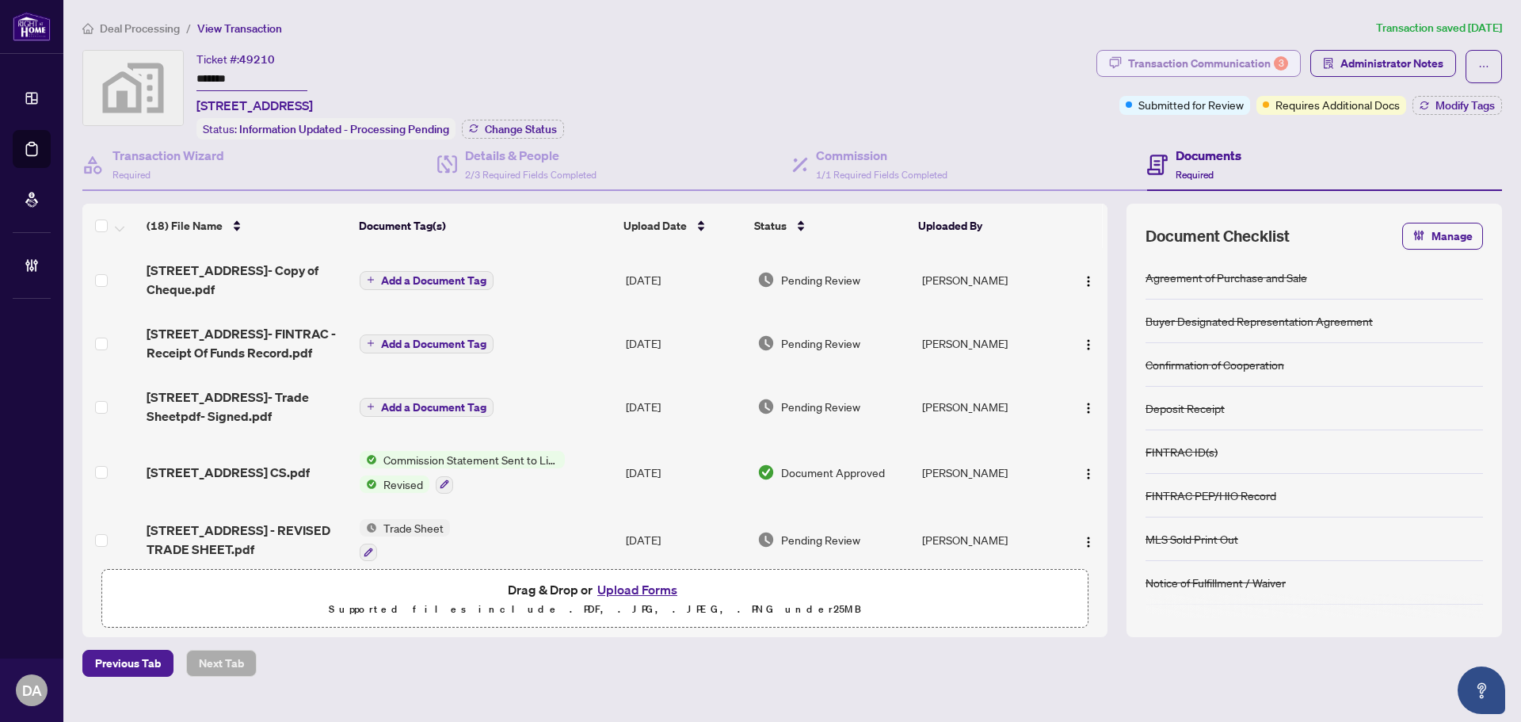
click at [1212, 66] on div "Transaction Communication 3" at bounding box center [1208, 63] width 160 height 25
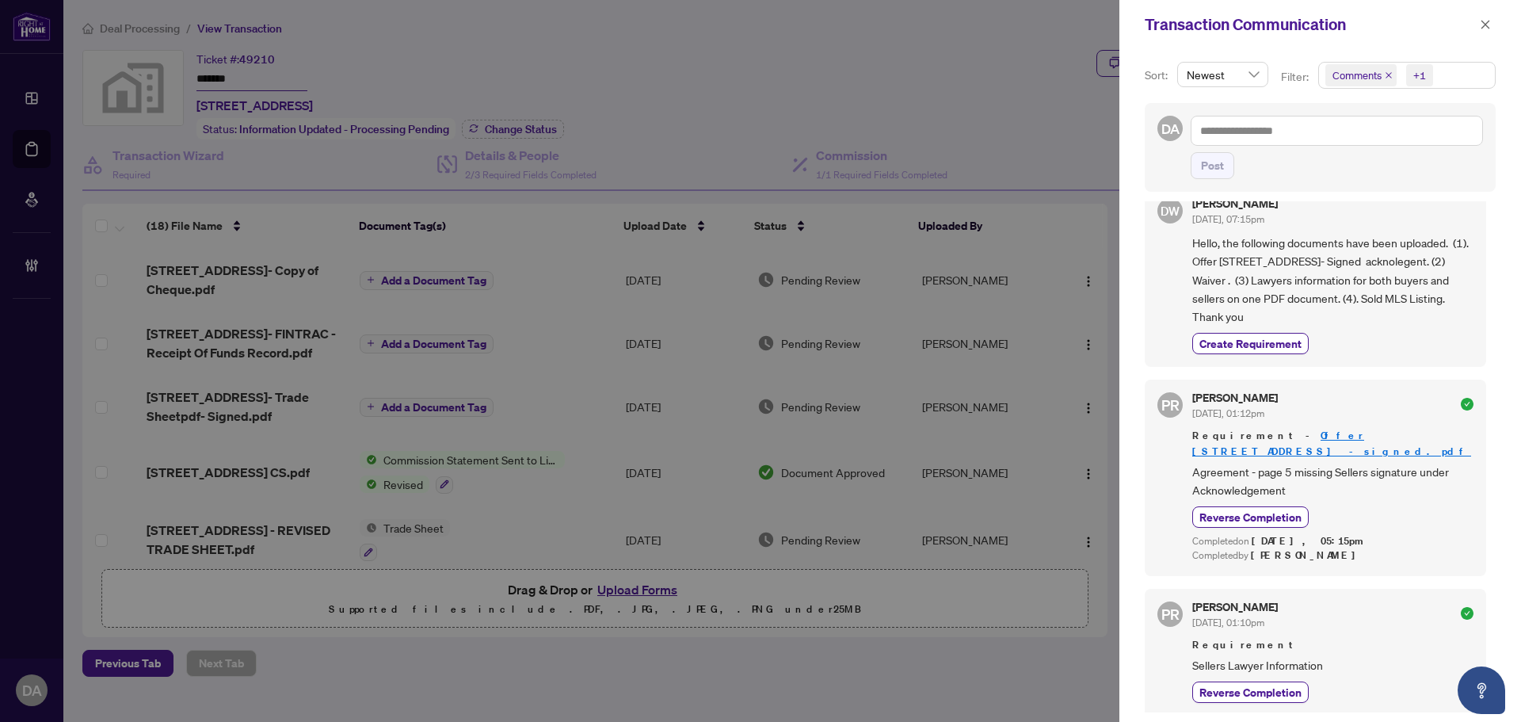
scroll to position [1188, 0]
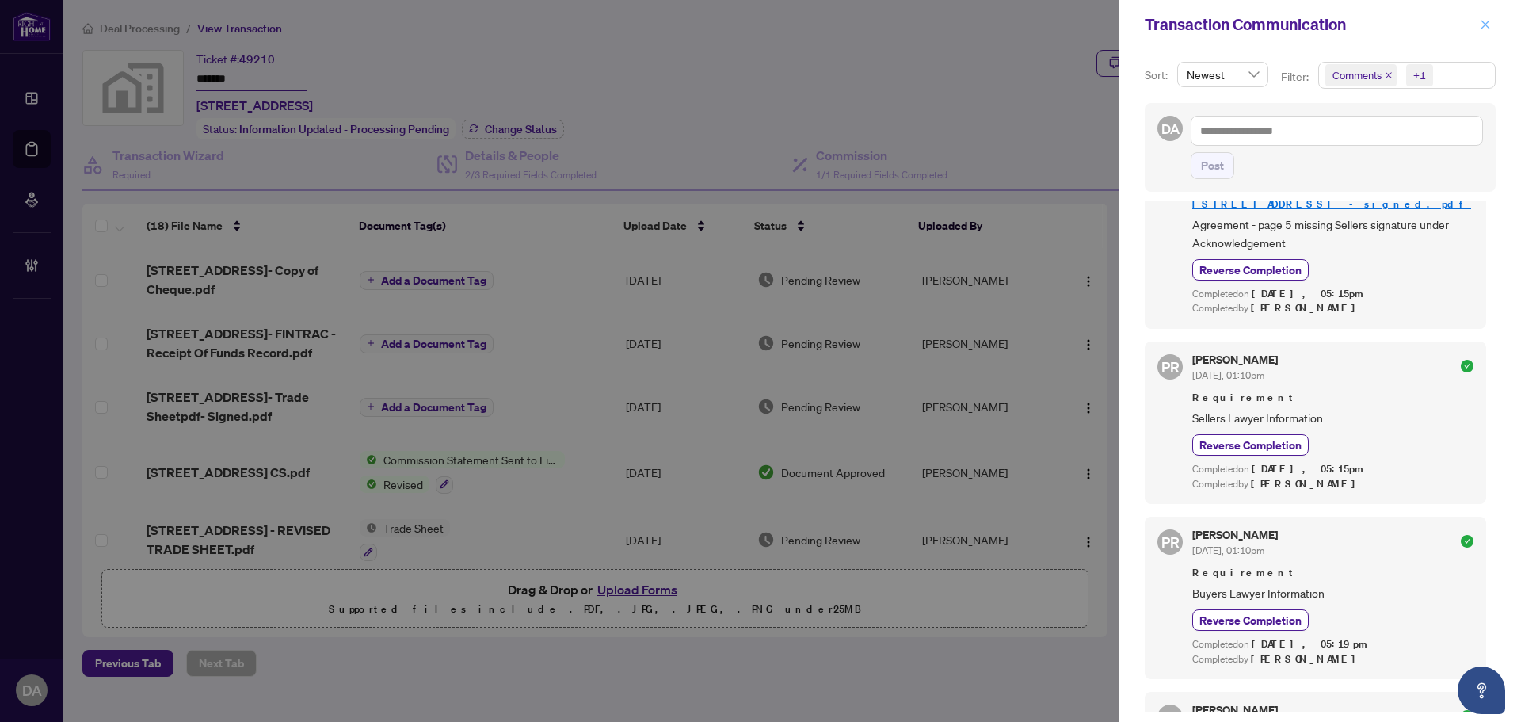
click at [1477, 25] on button "button" at bounding box center [1485, 24] width 21 height 19
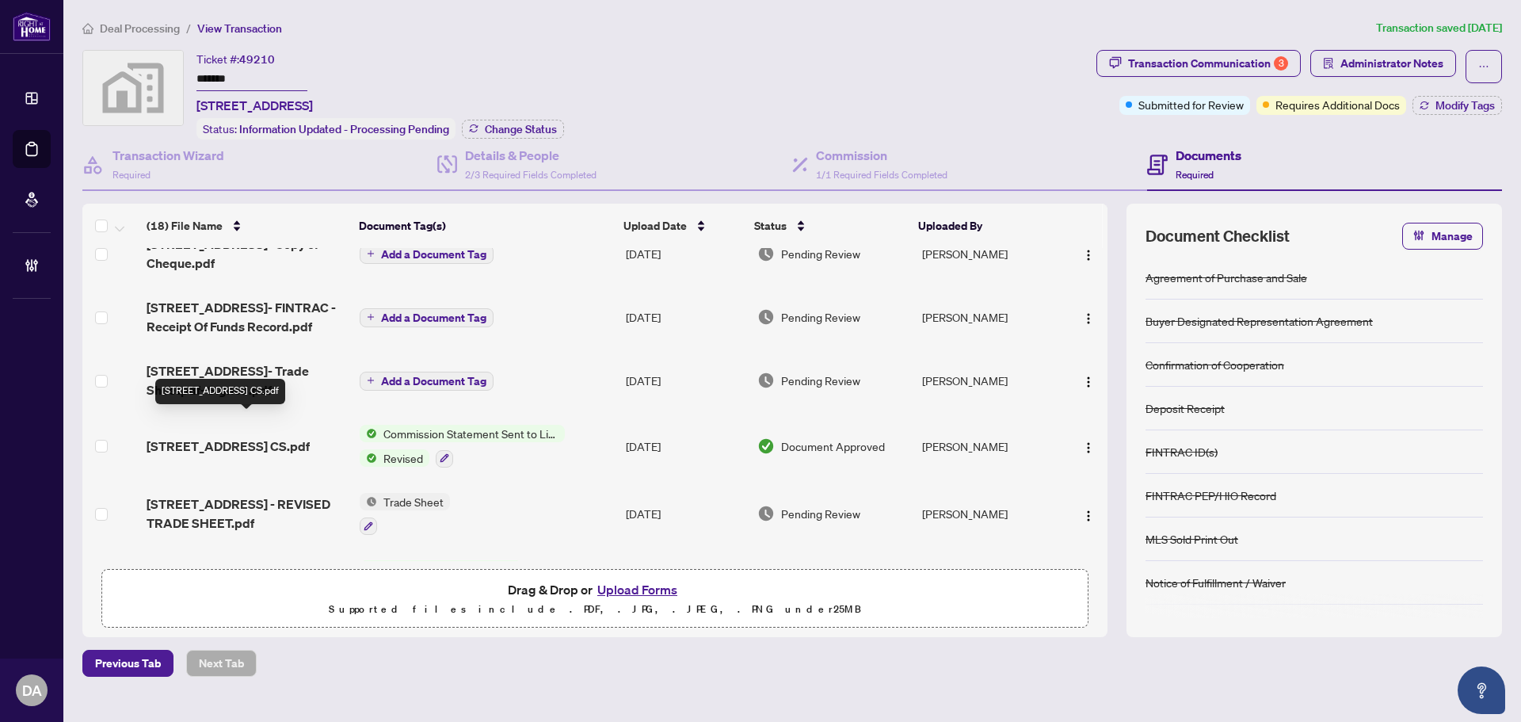
scroll to position [0, 0]
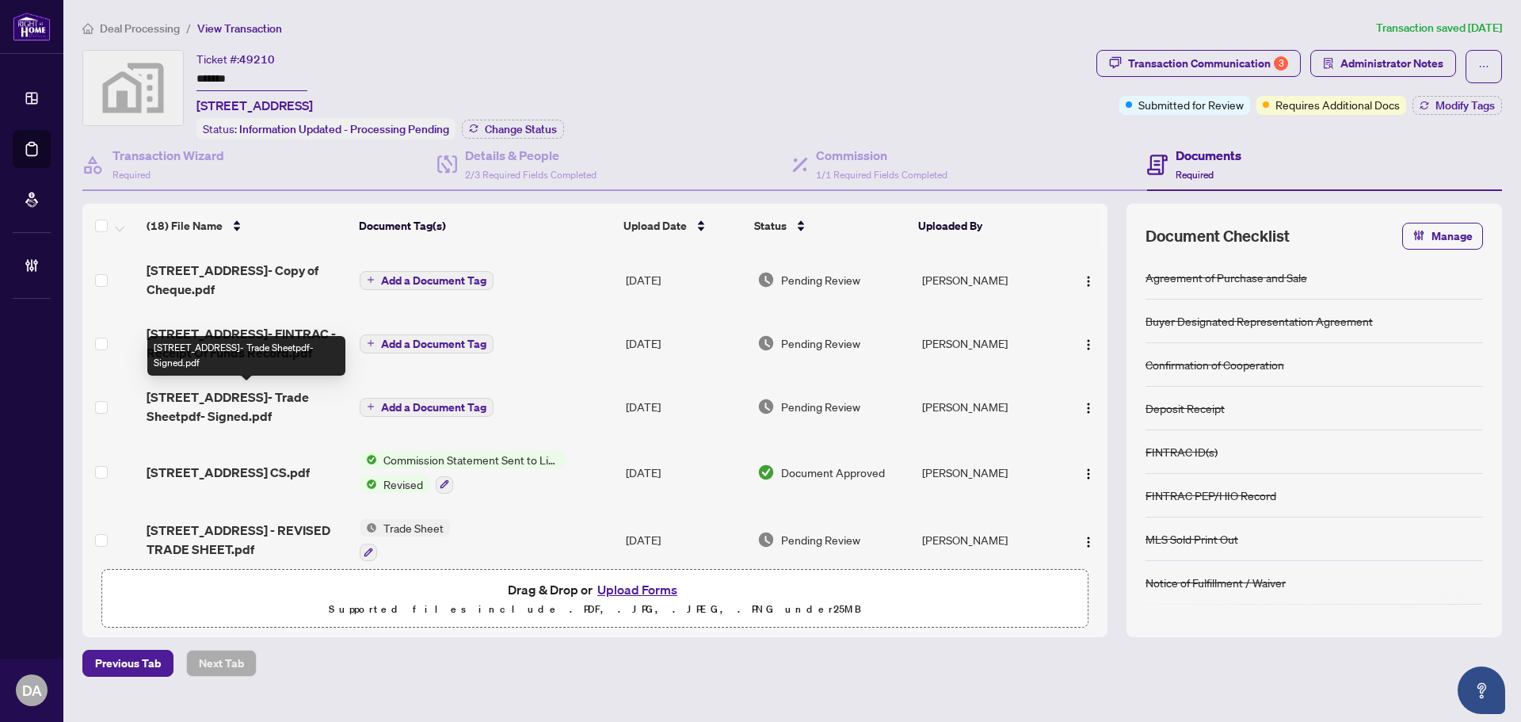
click at [264, 396] on span "483 Long Beach Rd- Trade Sheetpdf- Signed.pdf" at bounding box center [247, 406] width 200 height 38
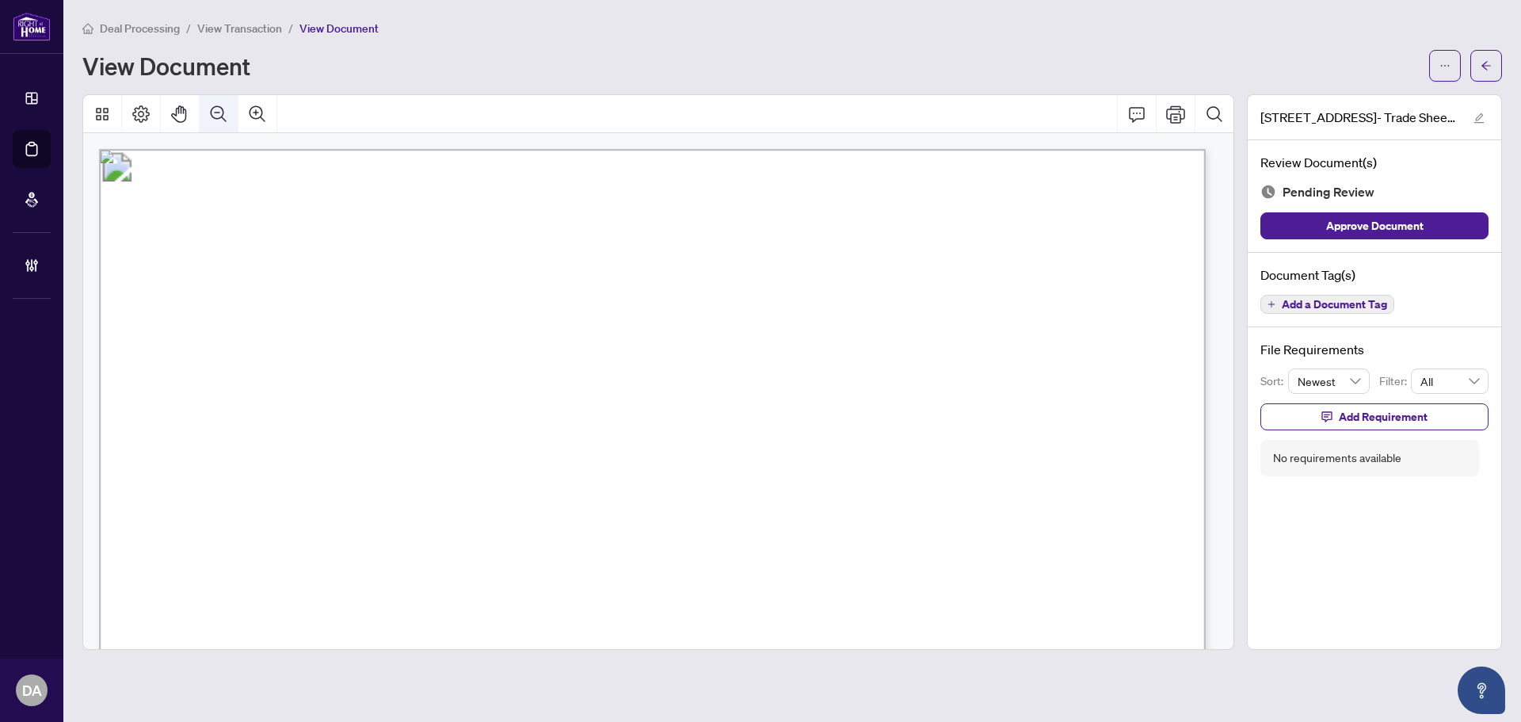
click at [218, 114] on icon "Zoom Out" at bounding box center [218, 114] width 19 height 19
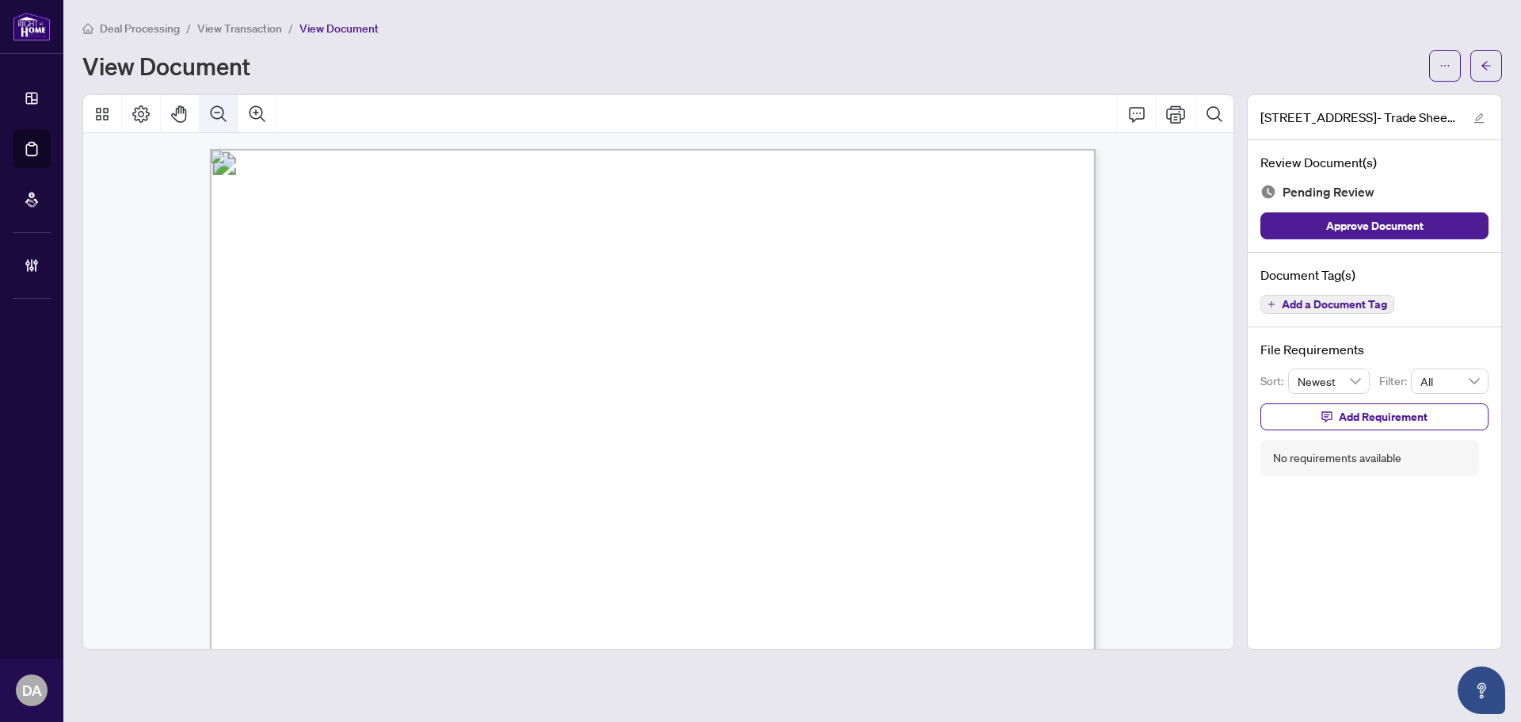
click at [218, 114] on icon "Zoom Out" at bounding box center [218, 114] width 19 height 19
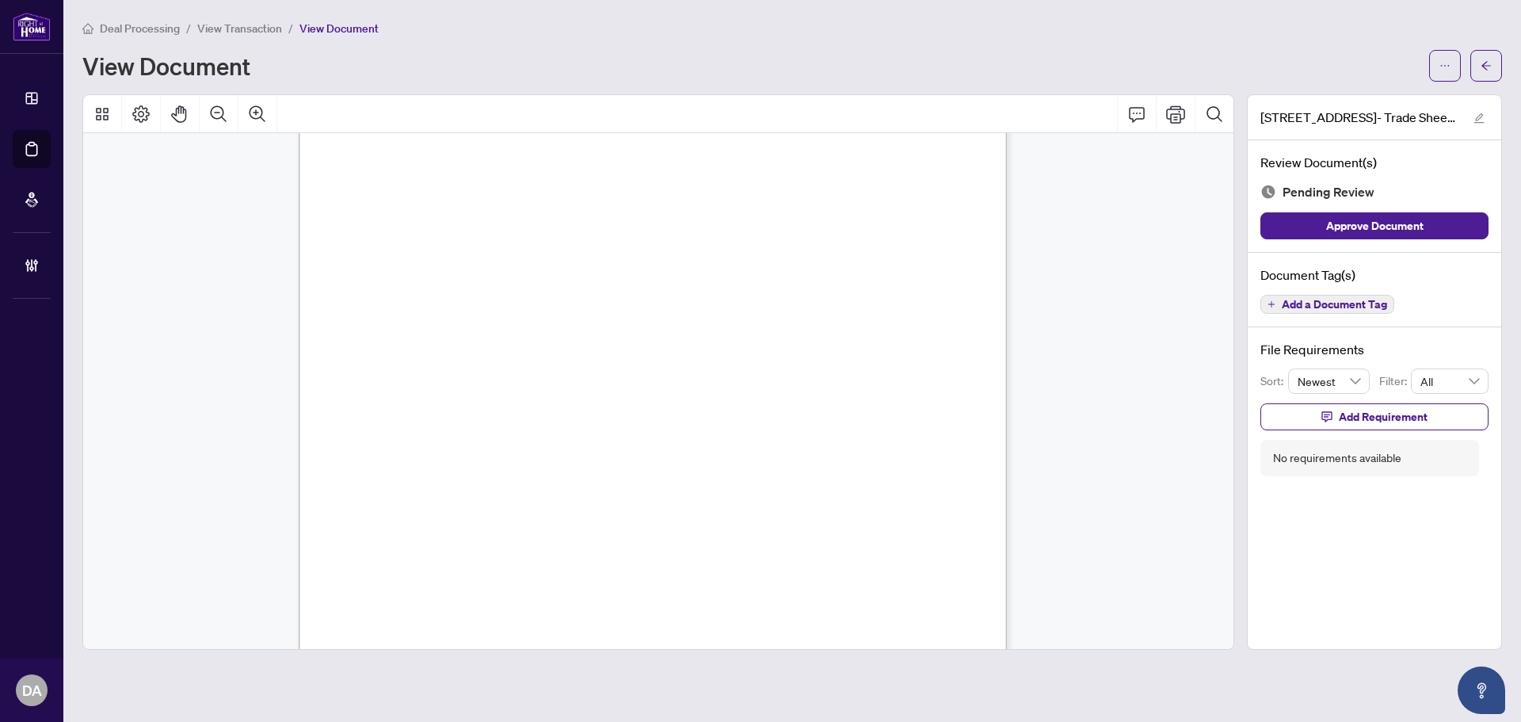
scroll to position [317, 0]
click at [1473, 71] on button "button" at bounding box center [1486, 66] width 32 height 32
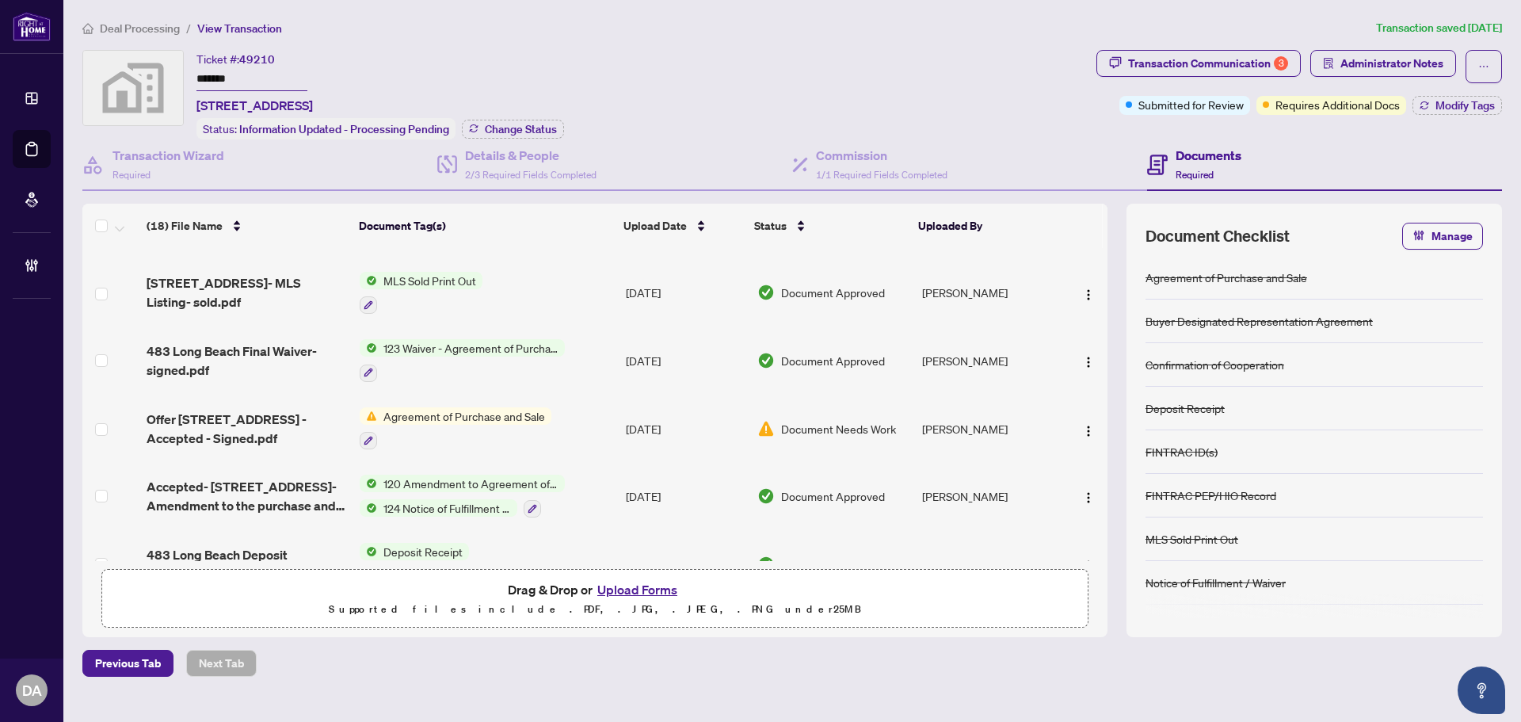
scroll to position [475, 0]
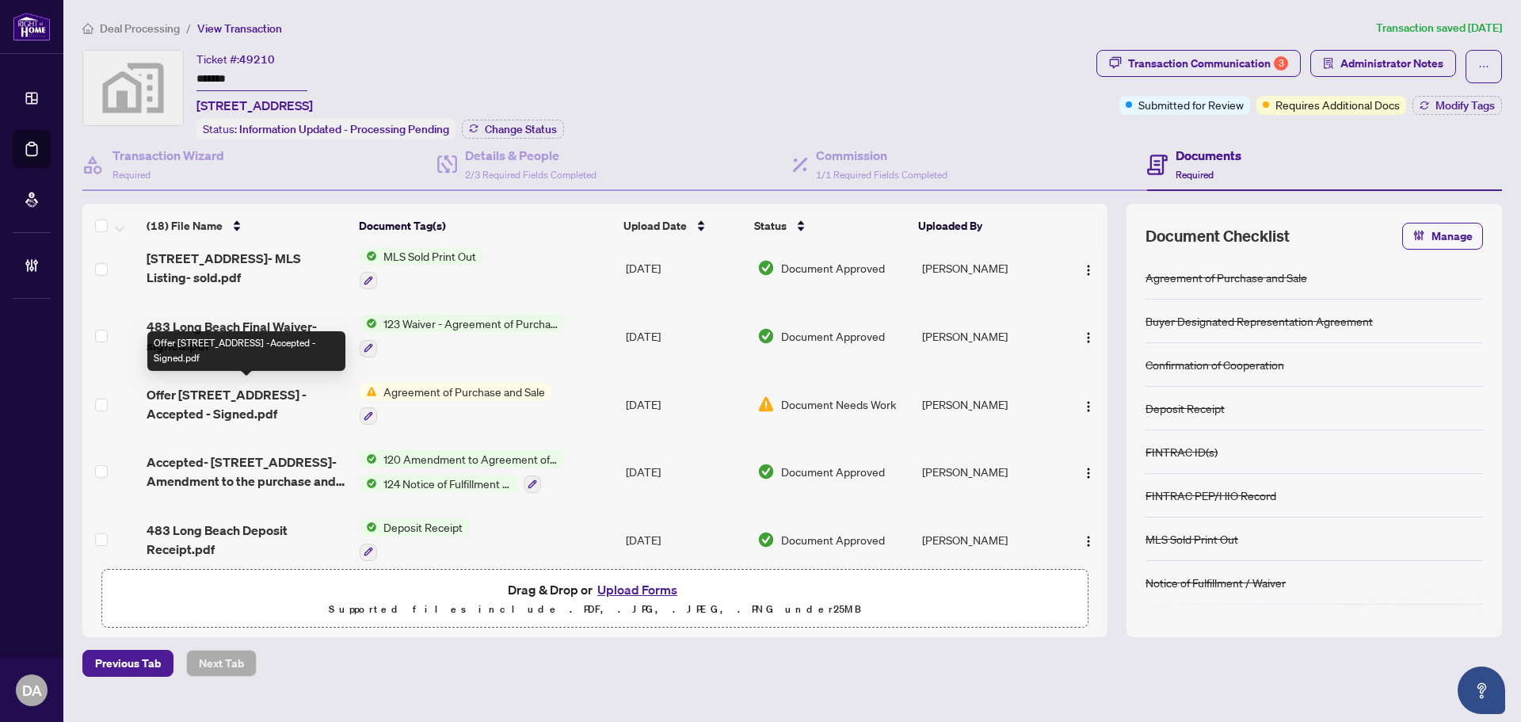
click at [223, 395] on span "Offer 483 Long Beach Rd -Accepted - Signed.pdf" at bounding box center [247, 404] width 200 height 38
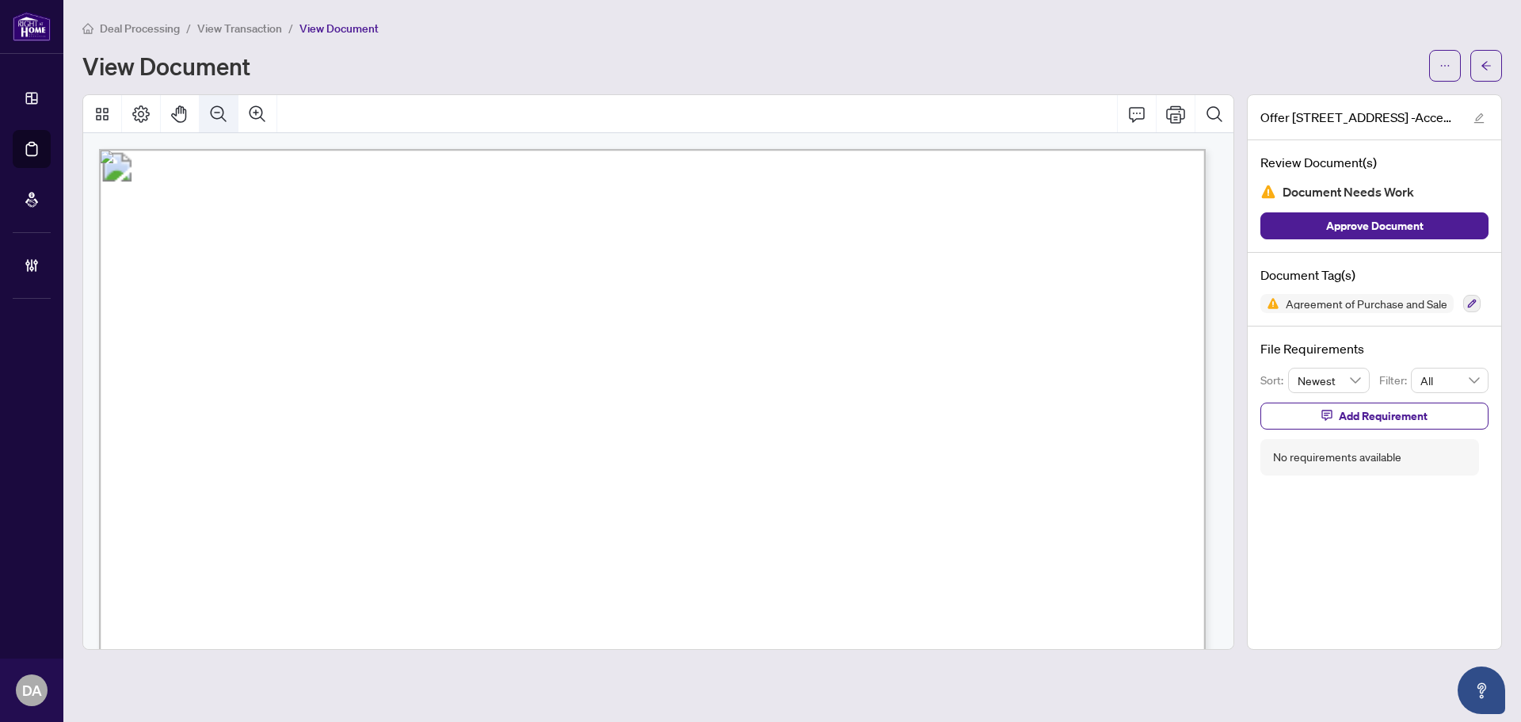
click at [223, 124] on button "Zoom Out" at bounding box center [219, 114] width 38 height 38
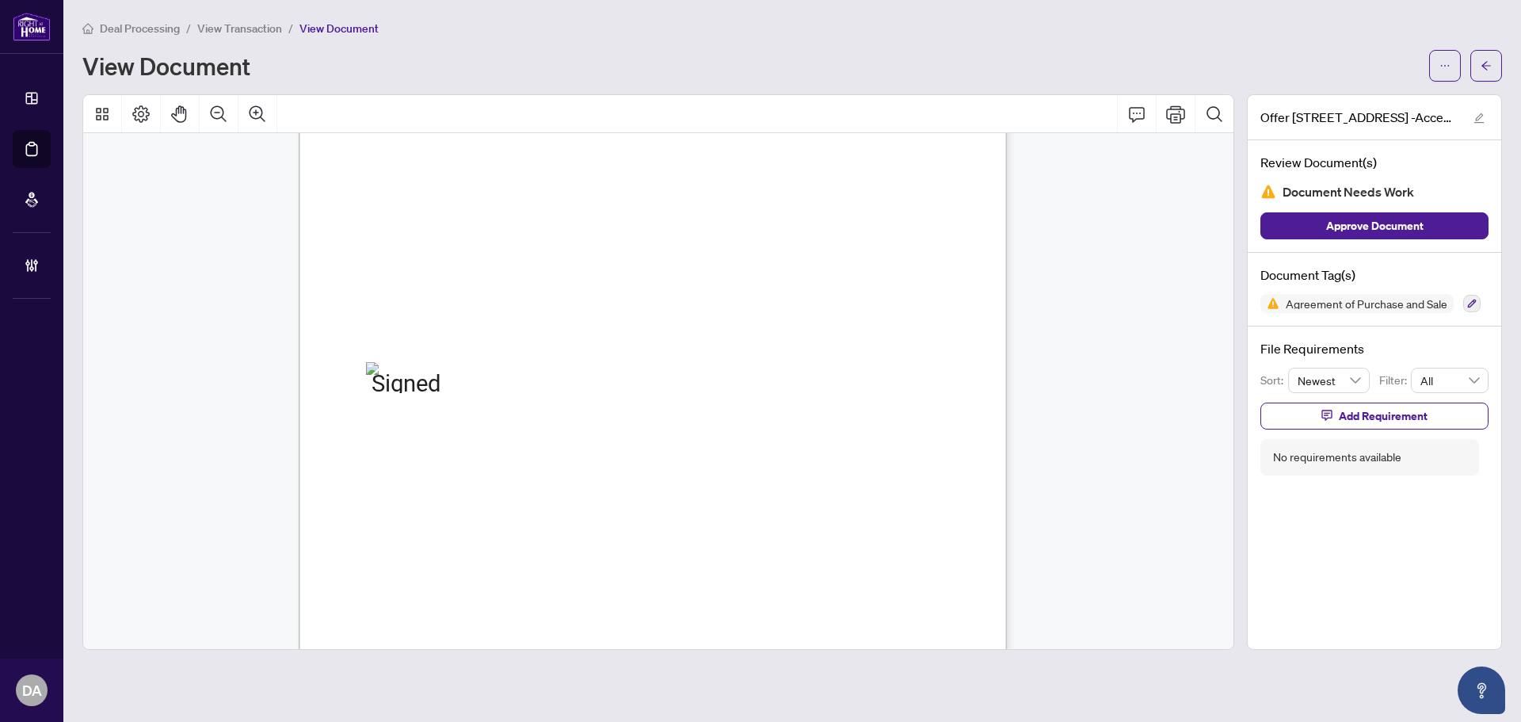
scroll to position [5069, 0]
click at [1495, 60] on button "button" at bounding box center [1486, 66] width 32 height 32
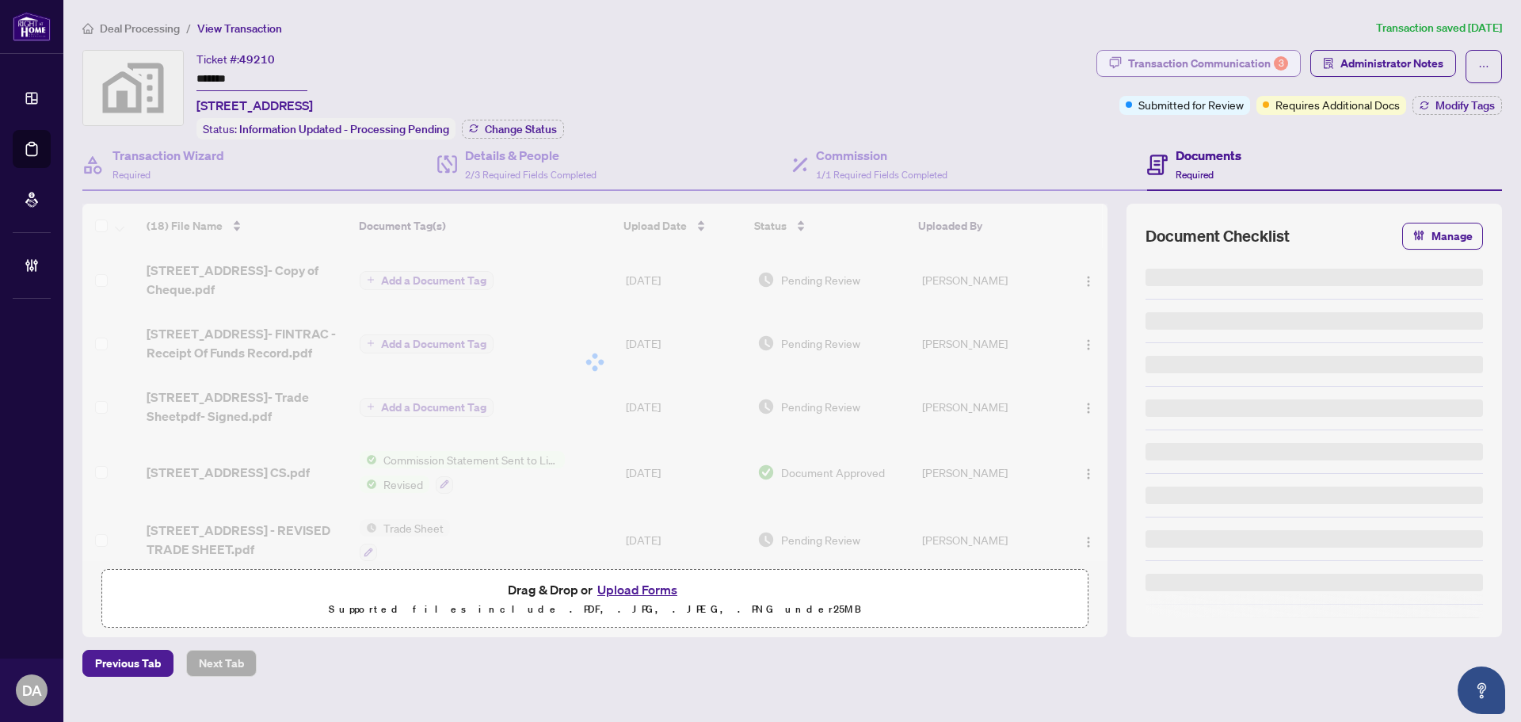
click at [1184, 61] on div "Transaction Communication 3" at bounding box center [1208, 63] width 160 height 25
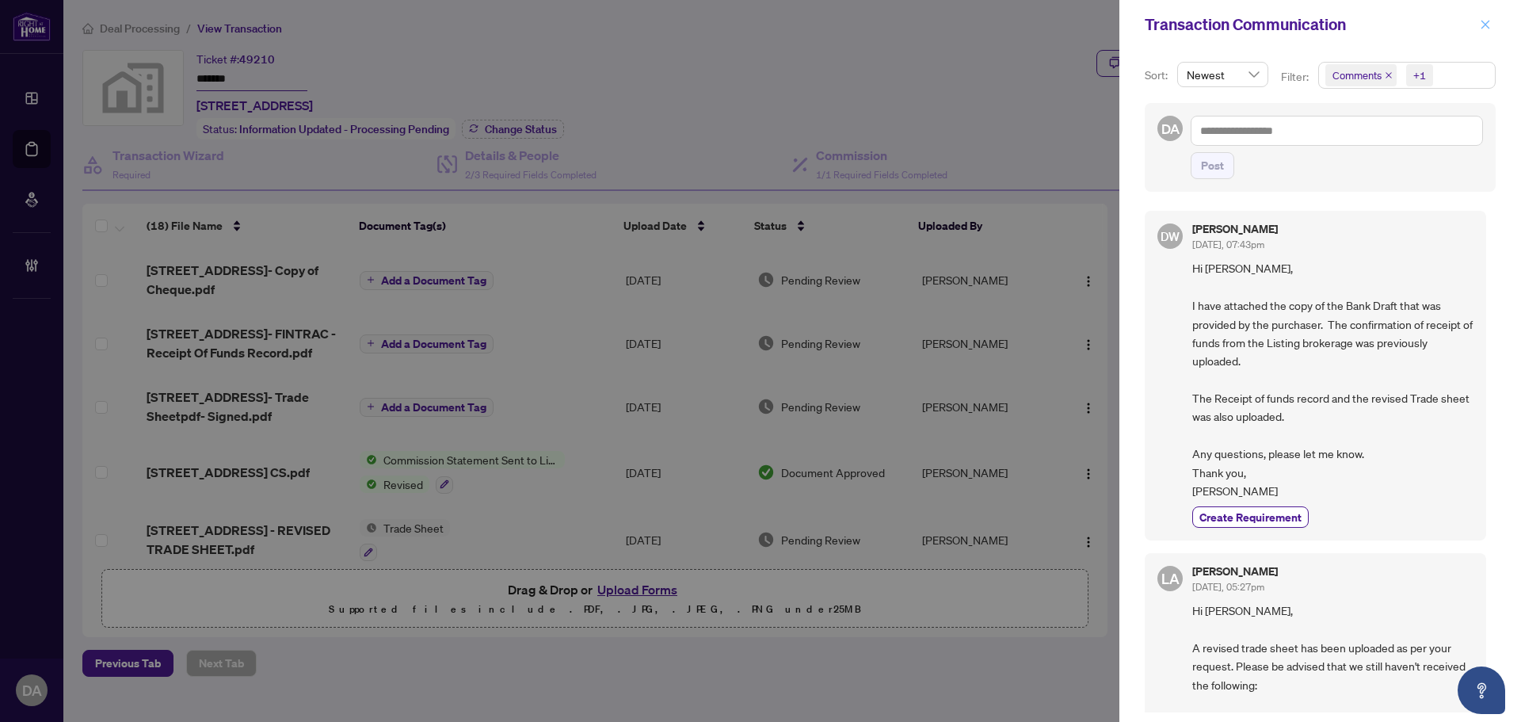
click at [1485, 26] on icon "close" at bounding box center [1485, 24] width 11 height 11
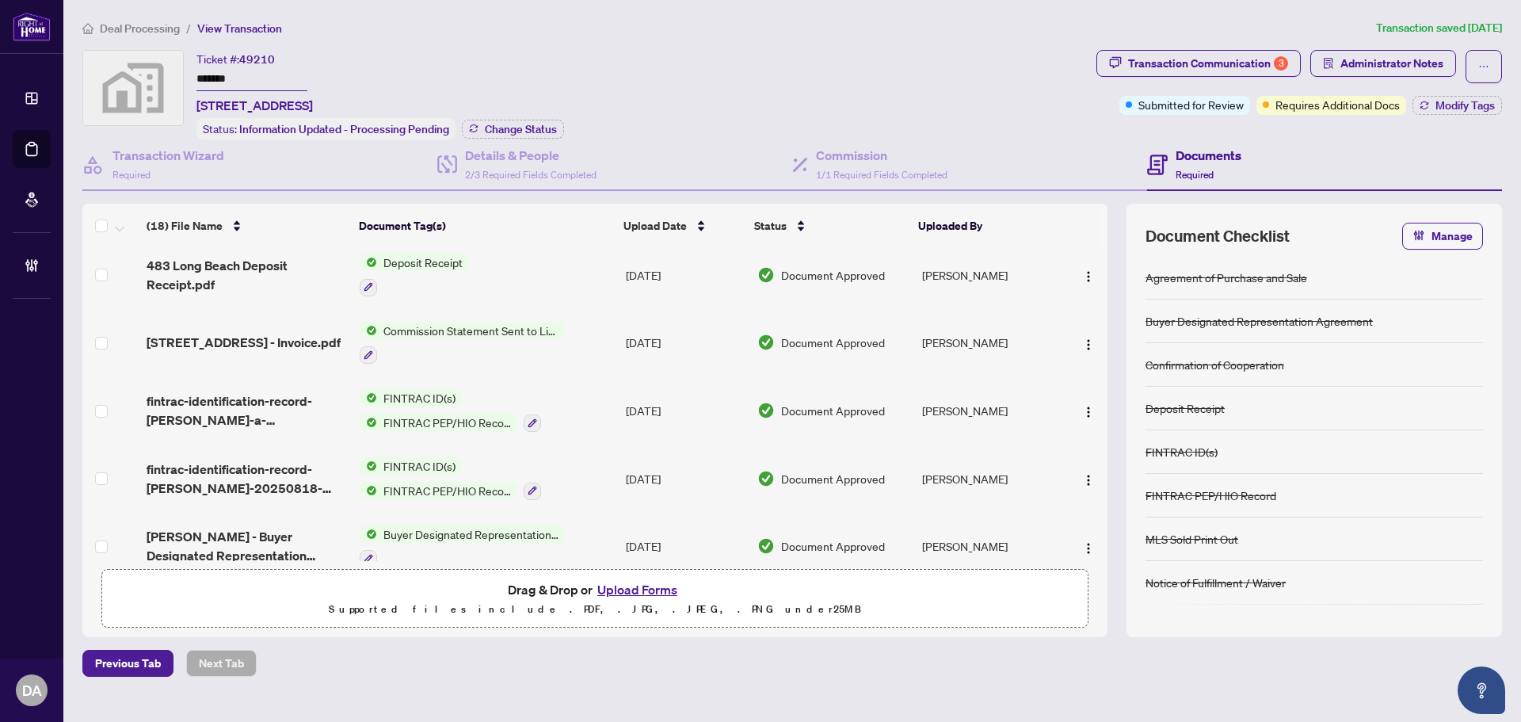
scroll to position [896, 0]
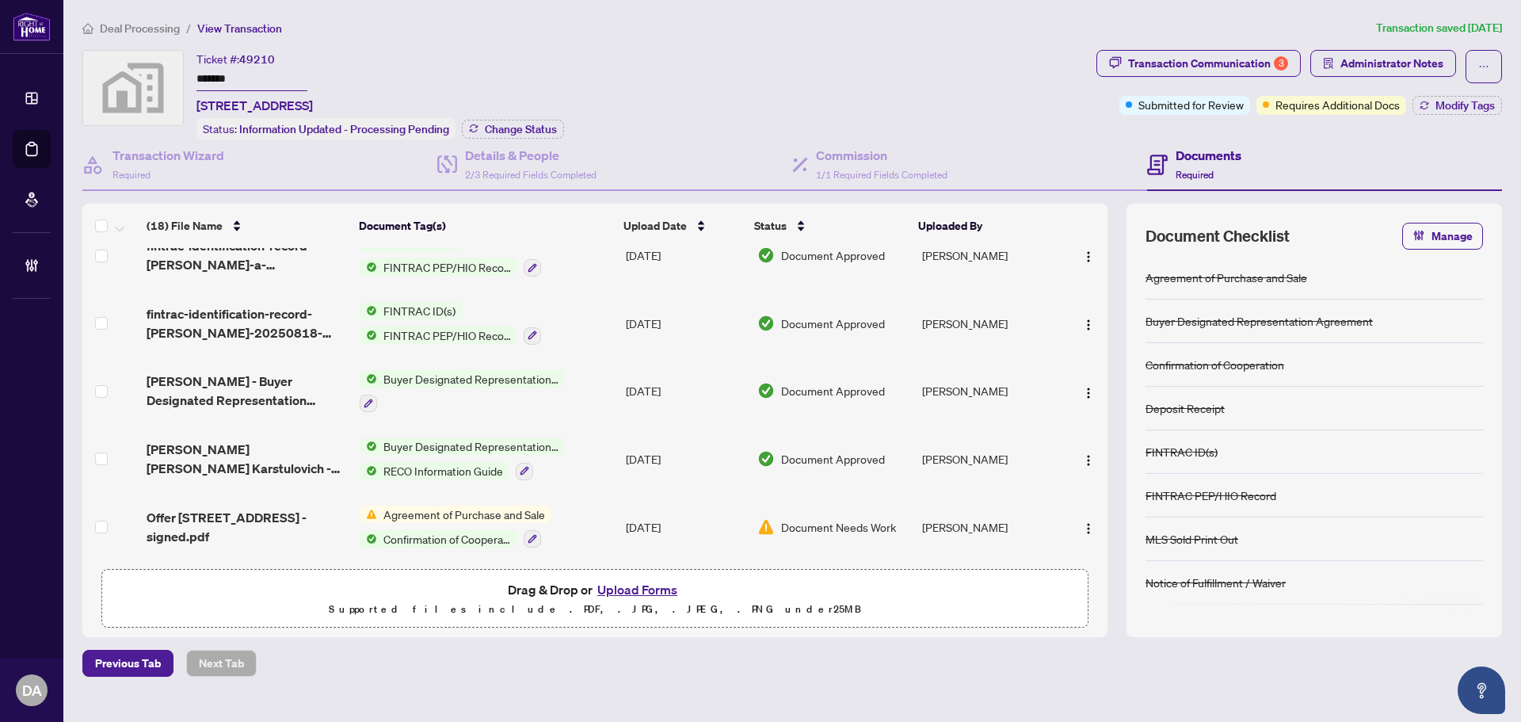
click at [253, 516] on span "Offer 483 Long Beach Rd -signed.pdf" at bounding box center [247, 527] width 200 height 38
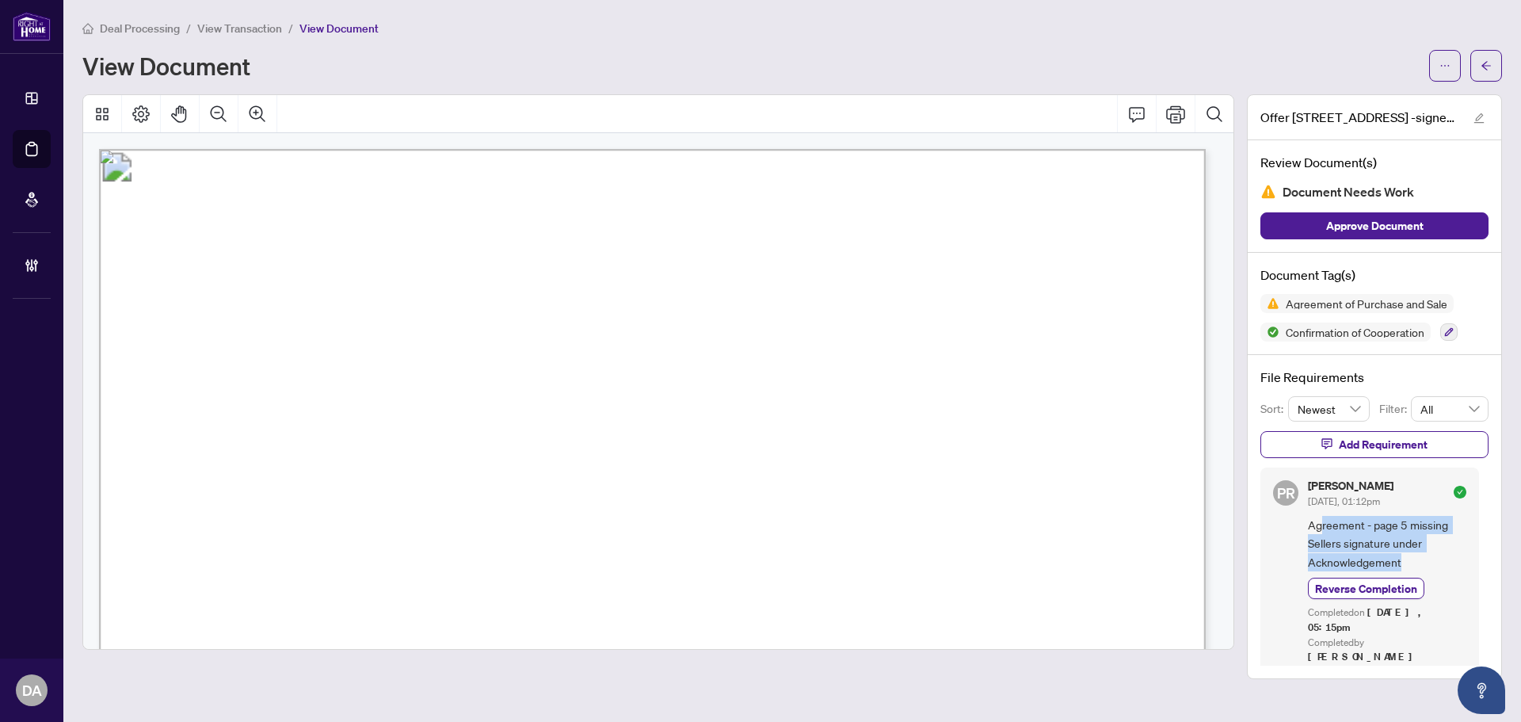
drag, startPoint x: 1351, startPoint y: 533, endPoint x: 1443, endPoint y: 569, distance: 98.5
click at [1443, 569] on span "Agreement - page 5 missing Sellers signature under Acknowledgement" at bounding box center [1387, 543] width 158 height 55
click at [1445, 560] on span "Agreement - page 5 missing Sellers signature under Acknowledgement" at bounding box center [1387, 543] width 158 height 55
drag, startPoint x: 1305, startPoint y: 523, endPoint x: 1451, endPoint y: 575, distance: 155.6
click at [1451, 575] on div "PR Puvitha Ramachandran Aug/30/2025, 01:12pm Agreement - page 5 missing Sellers…" at bounding box center [1369, 572] width 219 height 210
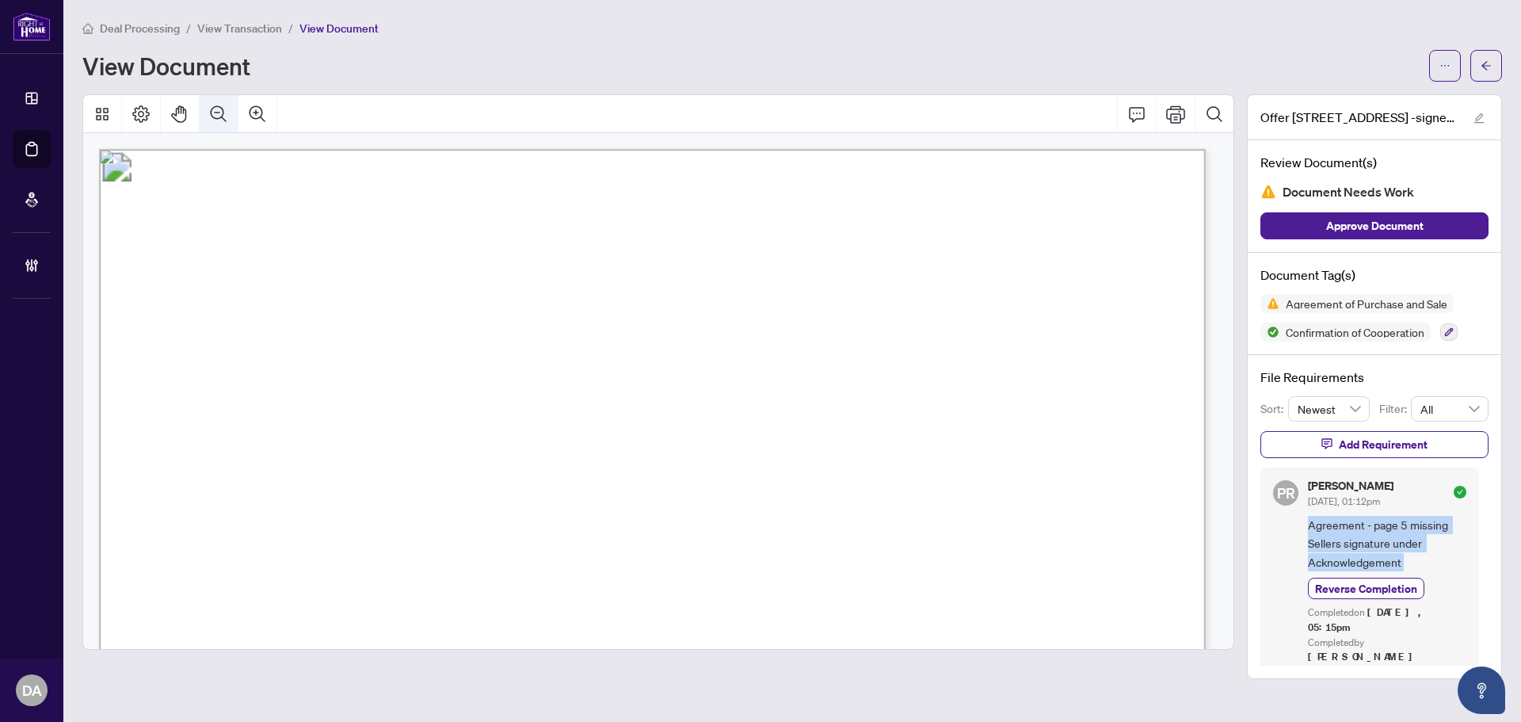
click at [219, 112] on icon "Zoom Out" at bounding box center [219, 113] width 16 height 16
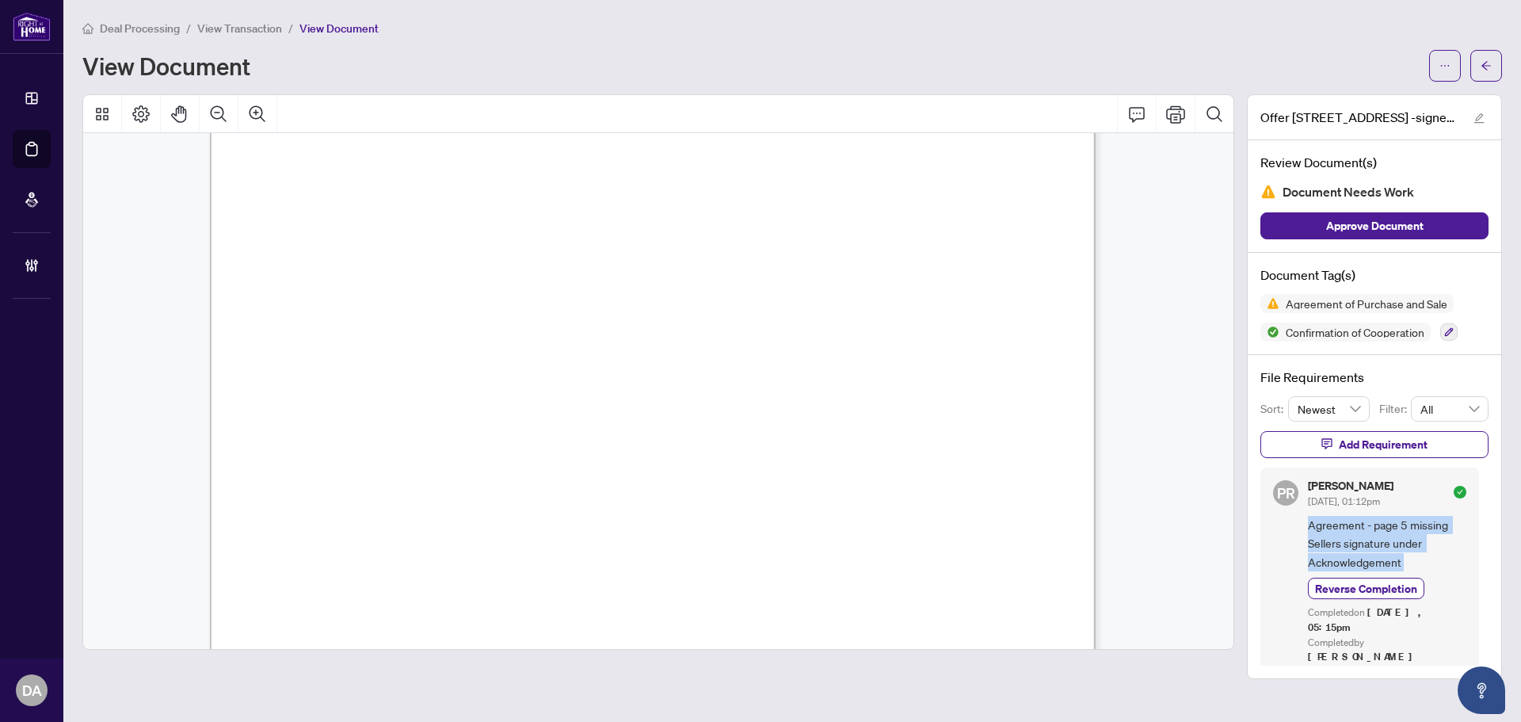
scroll to position [6495, 0]
drag, startPoint x: 1182, startPoint y: 363, endPoint x: 1455, endPoint y: 122, distance: 364.2
click at [1186, 358] on div "Form 801 Revised 2024 Page 1 of 1 The trademarks REALTOR®, REALTORS®, MLS®, Mul…" at bounding box center [658, 678] width 1150 height 14080
click at [1493, 62] on button "button" at bounding box center [1486, 66] width 32 height 32
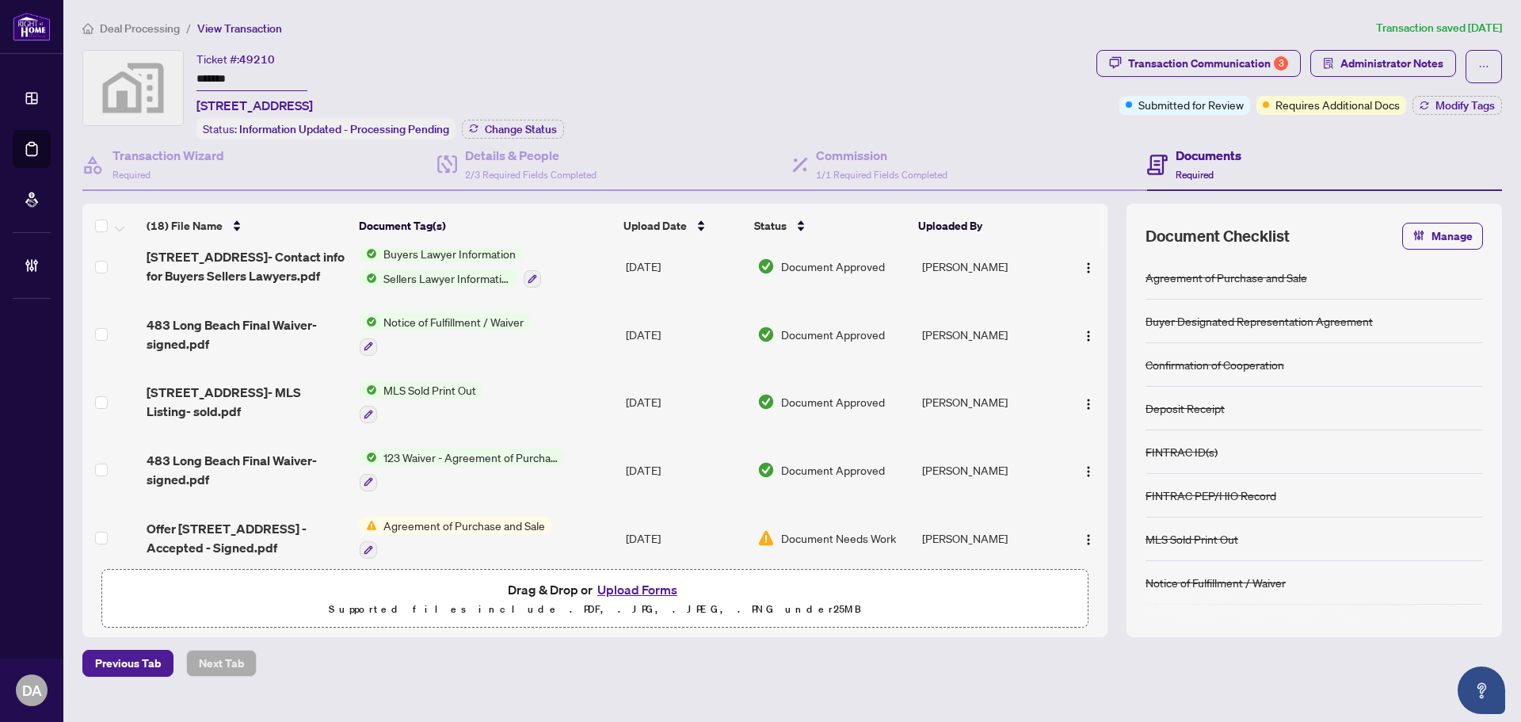
scroll to position [500, 0]
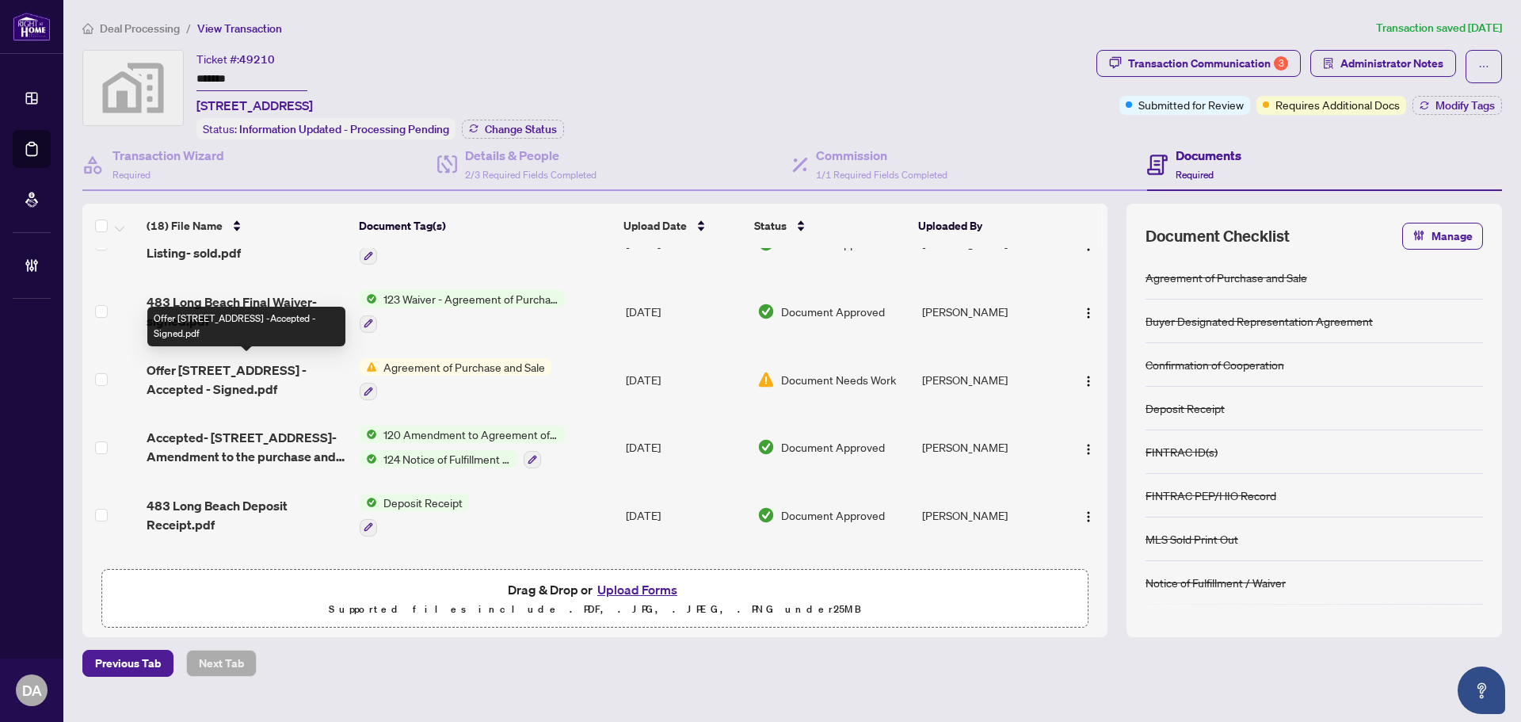
click at [272, 379] on span "Offer 483 Long Beach Rd -Accepted - Signed.pdf" at bounding box center [247, 379] width 200 height 38
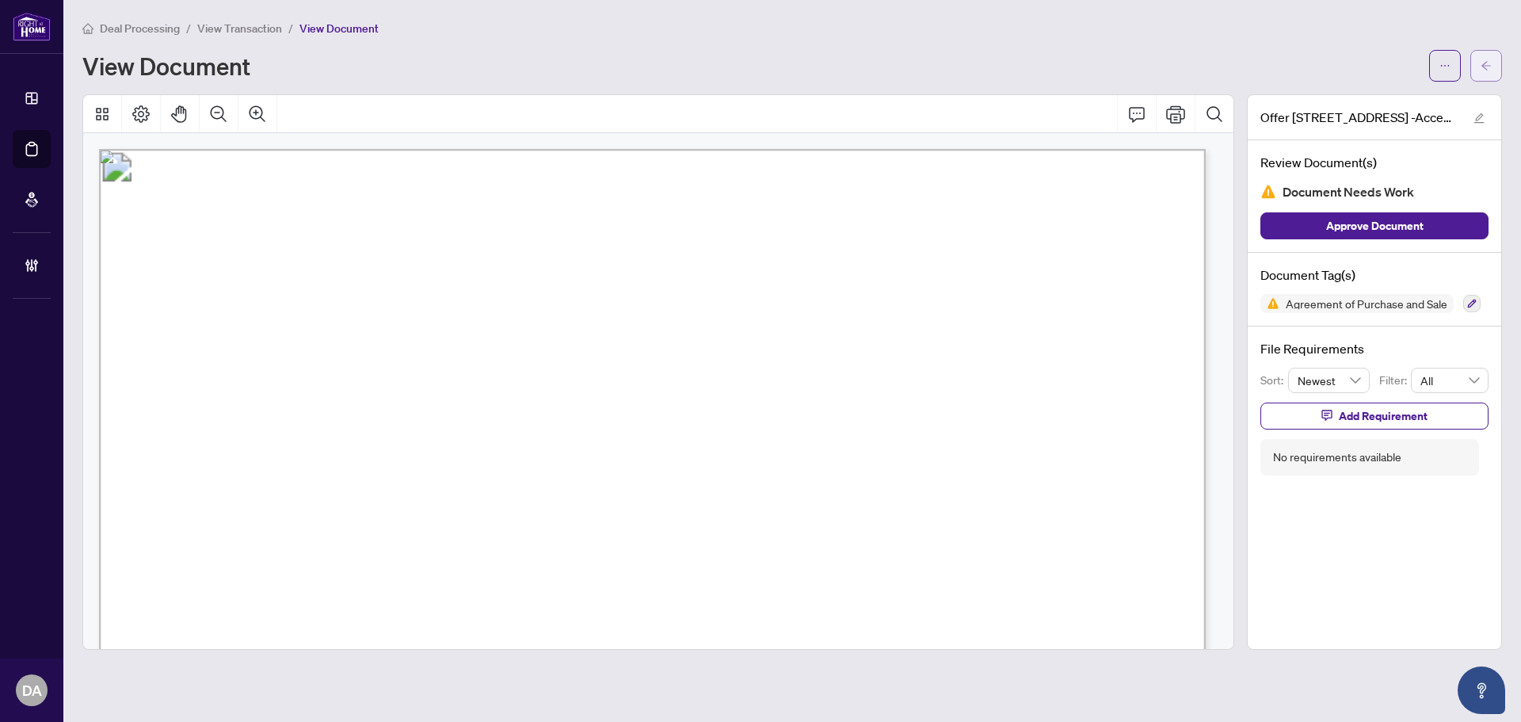
click at [1484, 66] on icon "arrow-left" at bounding box center [1486, 65] width 10 height 9
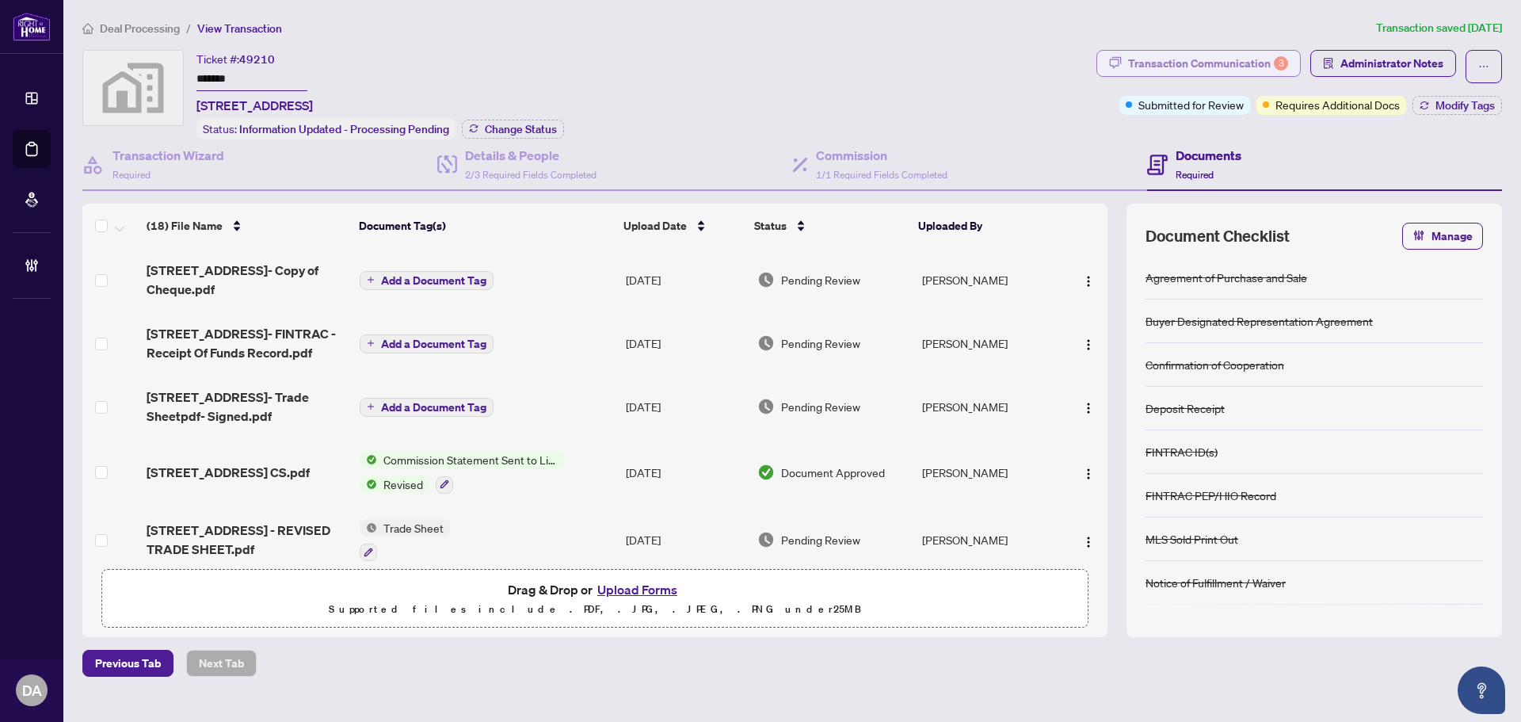
click at [1240, 72] on div "Transaction Communication 3" at bounding box center [1208, 63] width 160 height 25
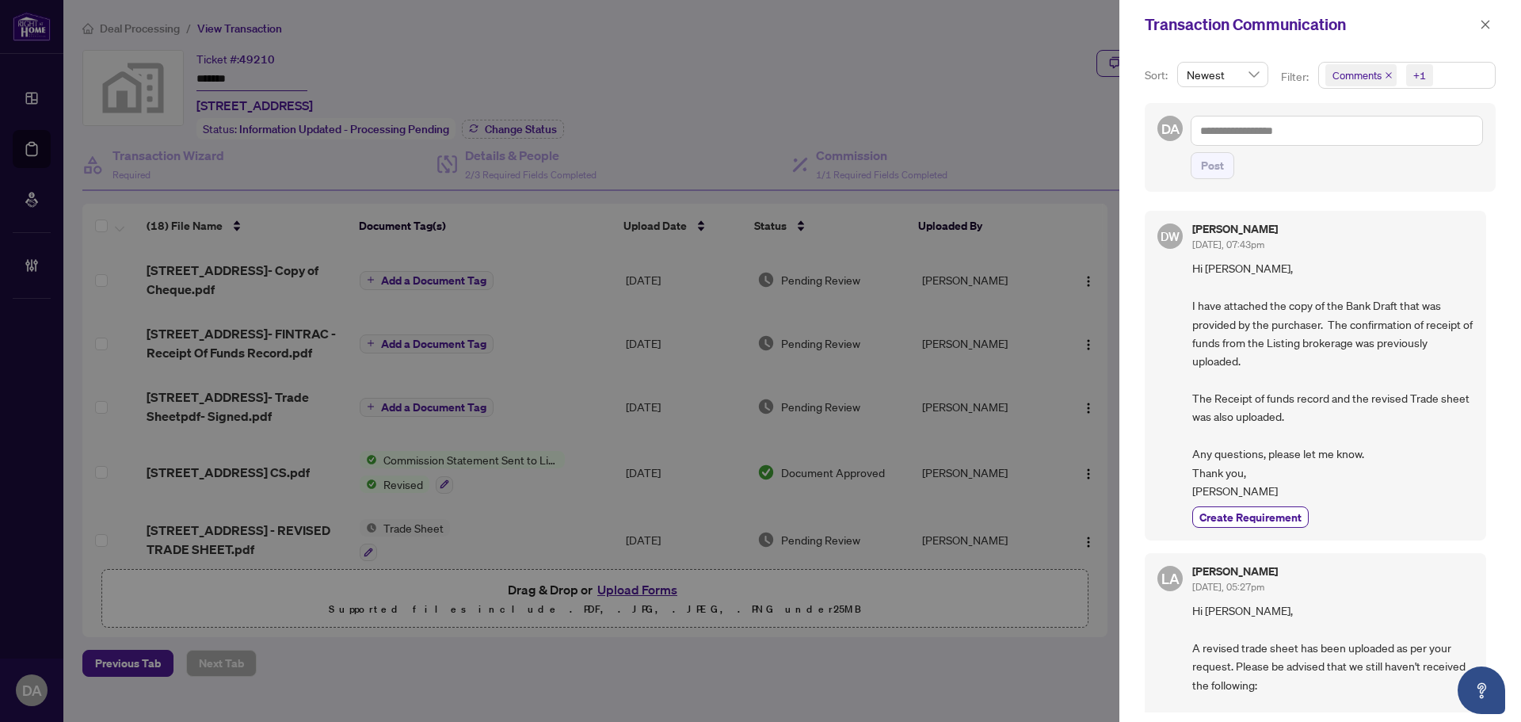
drag, startPoint x: 1198, startPoint y: 243, endPoint x: 1300, endPoint y: 258, distance: 102.5
click at [1278, 252] on div "Darren Whimsett Sep/17/2025, 07:43pm" at bounding box center [1235, 237] width 86 height 29
click at [1311, 291] on span "Hi Luna, I have attached the copy of the Bank Draft that was provided by the pu…" at bounding box center [1332, 379] width 281 height 241
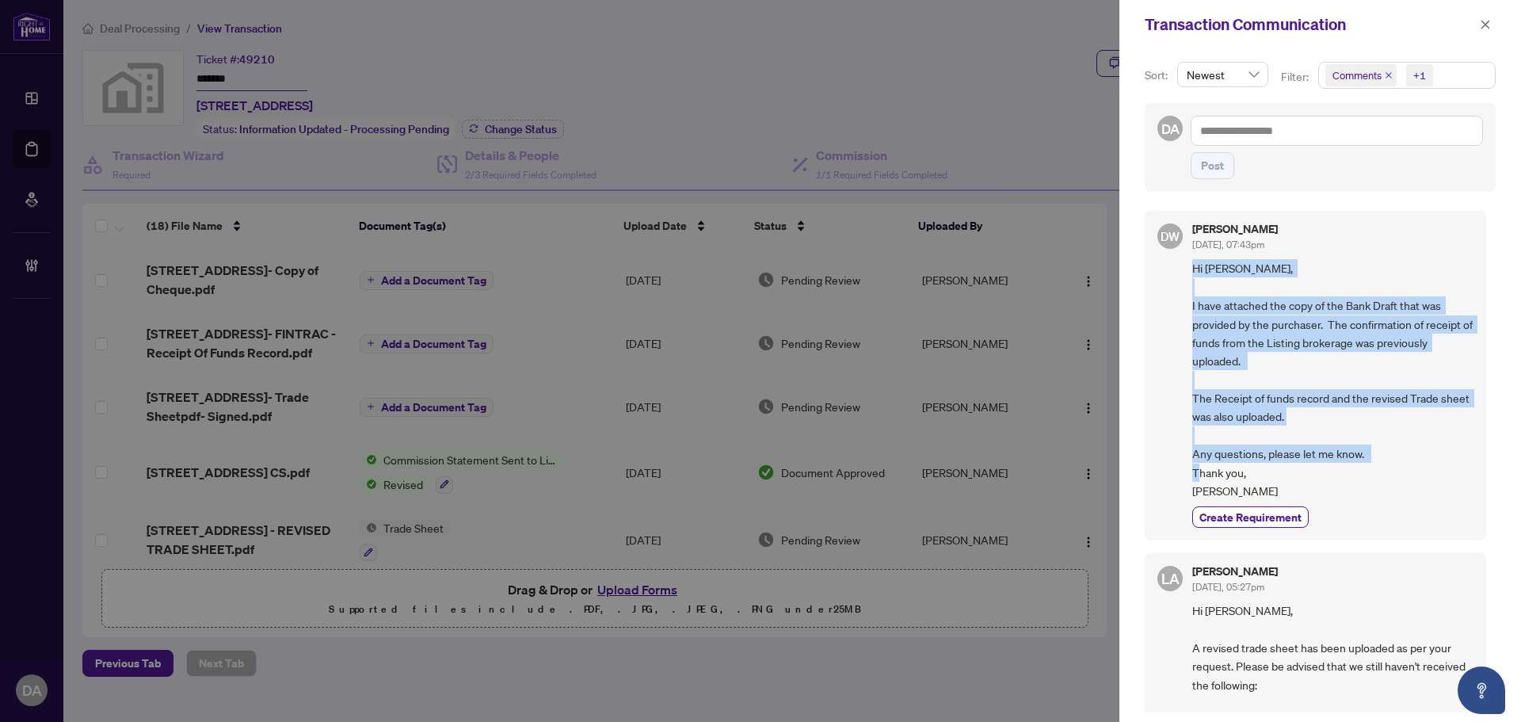
drag, startPoint x: 1203, startPoint y: 278, endPoint x: 1346, endPoint y: 471, distance: 240.2
click at [1346, 471] on span "Hi Luna, I have attached the copy of the Bank Draft that was provided by the pu…" at bounding box center [1332, 379] width 281 height 241
click at [1362, 475] on span "Hi Luna, I have attached the copy of the Bank Draft that was provided by the pu…" at bounding box center [1332, 379] width 281 height 241
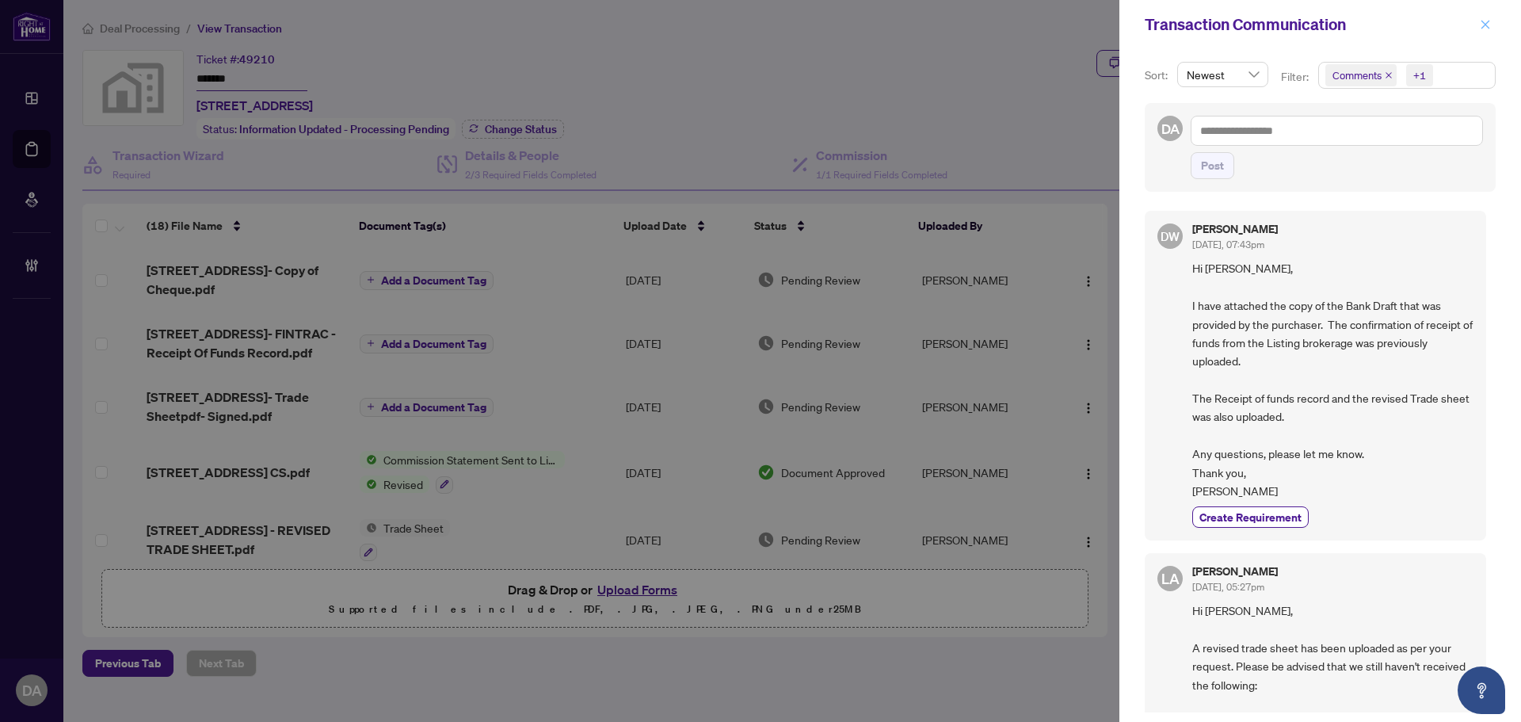
click at [1492, 25] on button "button" at bounding box center [1485, 24] width 21 height 19
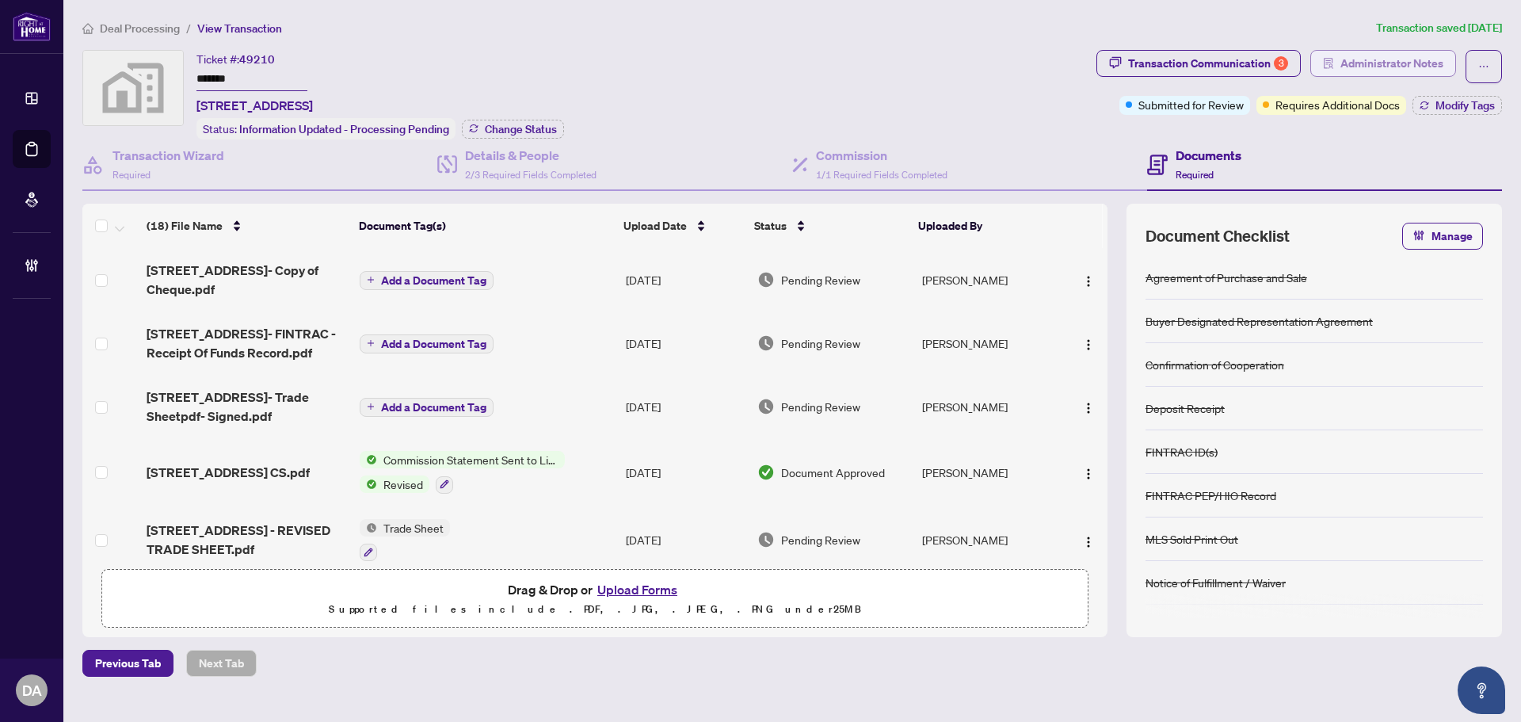
click at [1410, 71] on span "Administrator Notes" at bounding box center [1391, 63] width 103 height 25
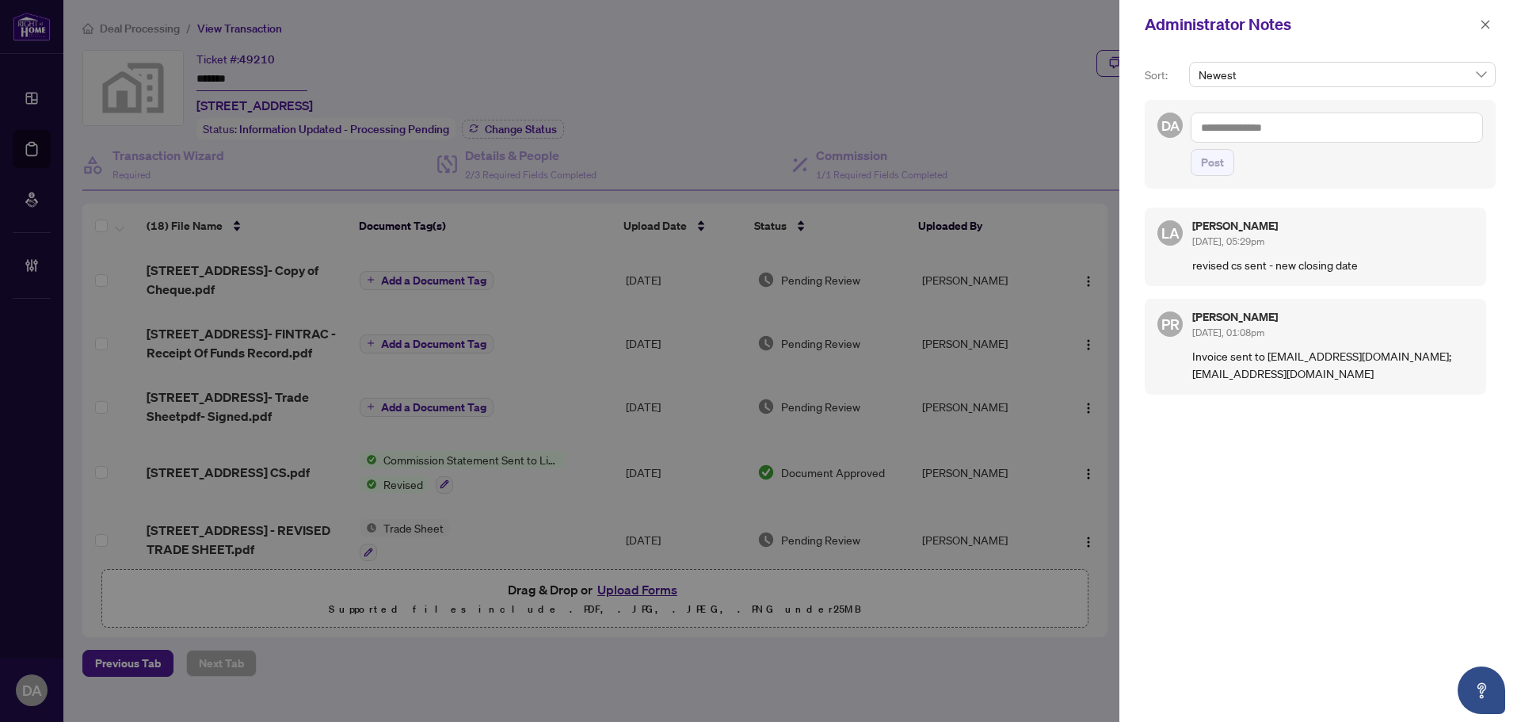
drag, startPoint x: 1187, startPoint y: 227, endPoint x: 1295, endPoint y: 230, distance: 107.7
click at [1295, 230] on div "LA Luna Almuhanna Sep/17/2025, 05:29pm revised cs sent - new closing date" at bounding box center [1315, 247] width 341 height 78
click at [1388, 257] on p "revised cs sent - new closing date" at bounding box center [1332, 264] width 281 height 17
click at [1491, 30] on button "button" at bounding box center [1485, 24] width 21 height 19
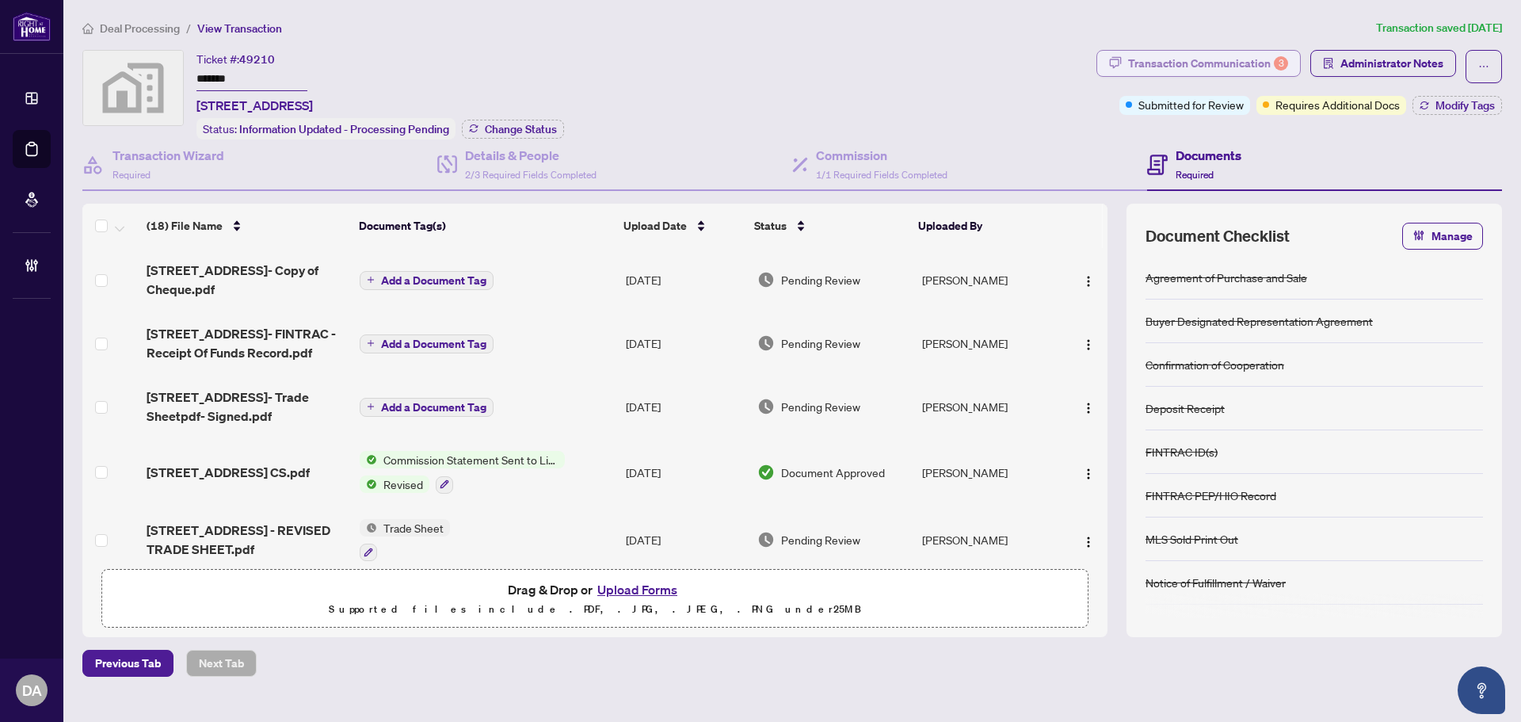
click at [1219, 59] on div "Transaction Communication 3" at bounding box center [1208, 63] width 160 height 25
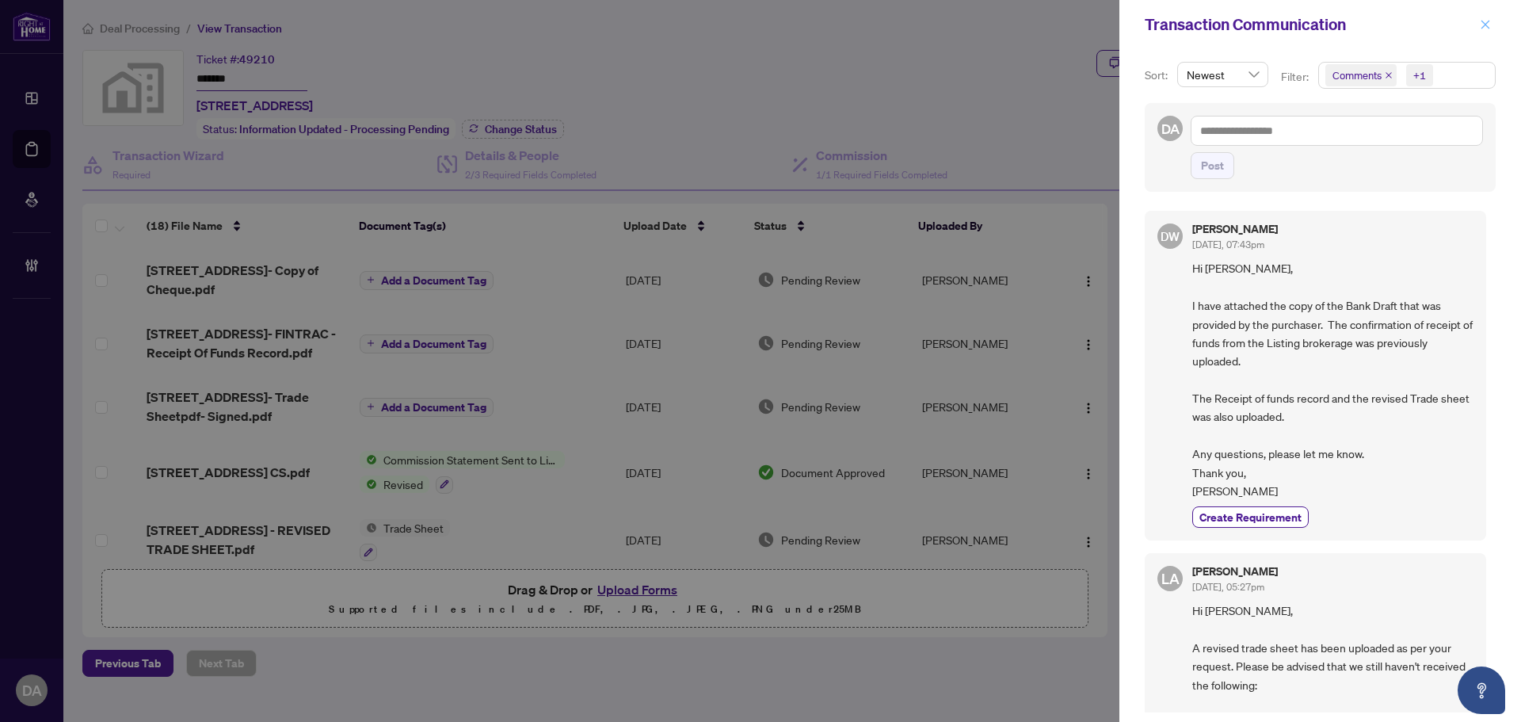
click at [1486, 33] on span "button" at bounding box center [1485, 24] width 11 height 25
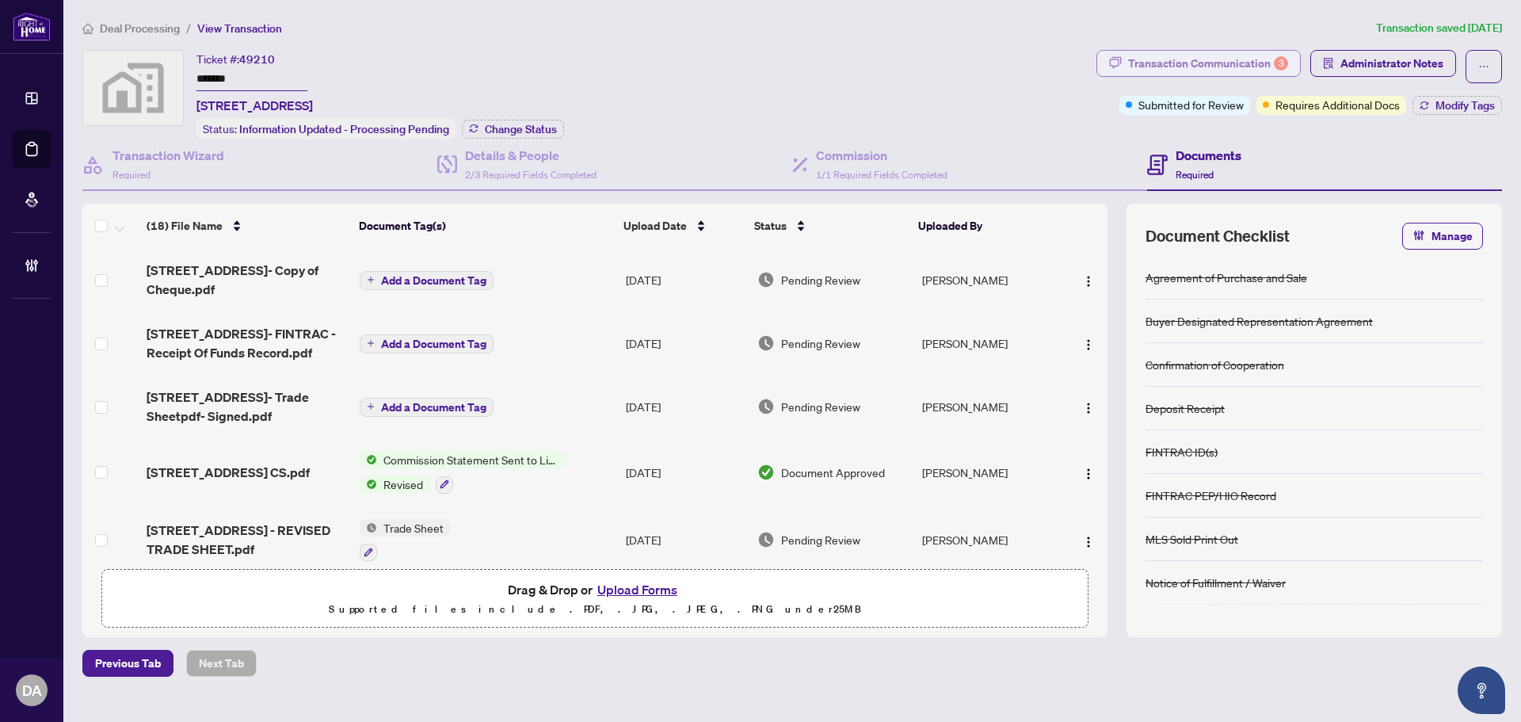
click at [1286, 67] on div "3" at bounding box center [1281, 63] width 14 height 14
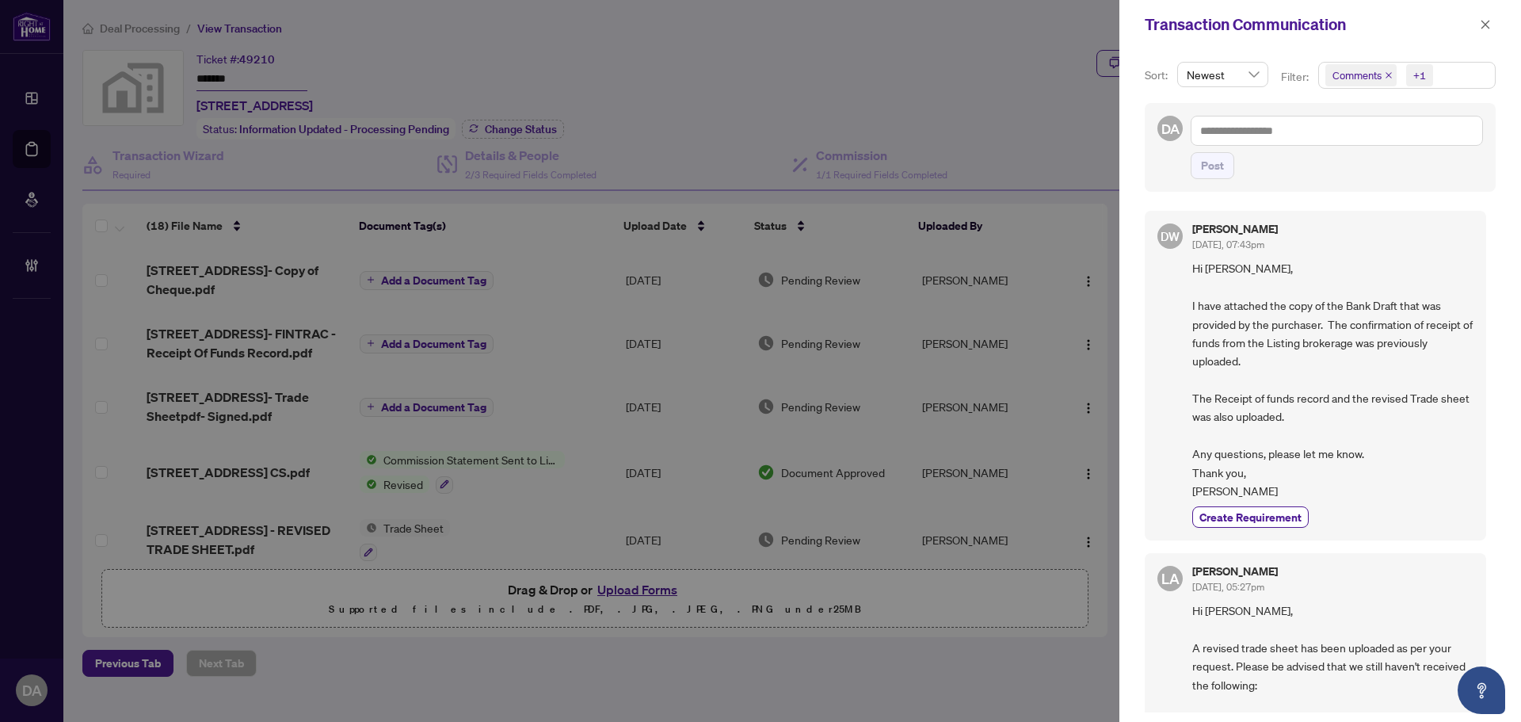
scroll to position [79, 0]
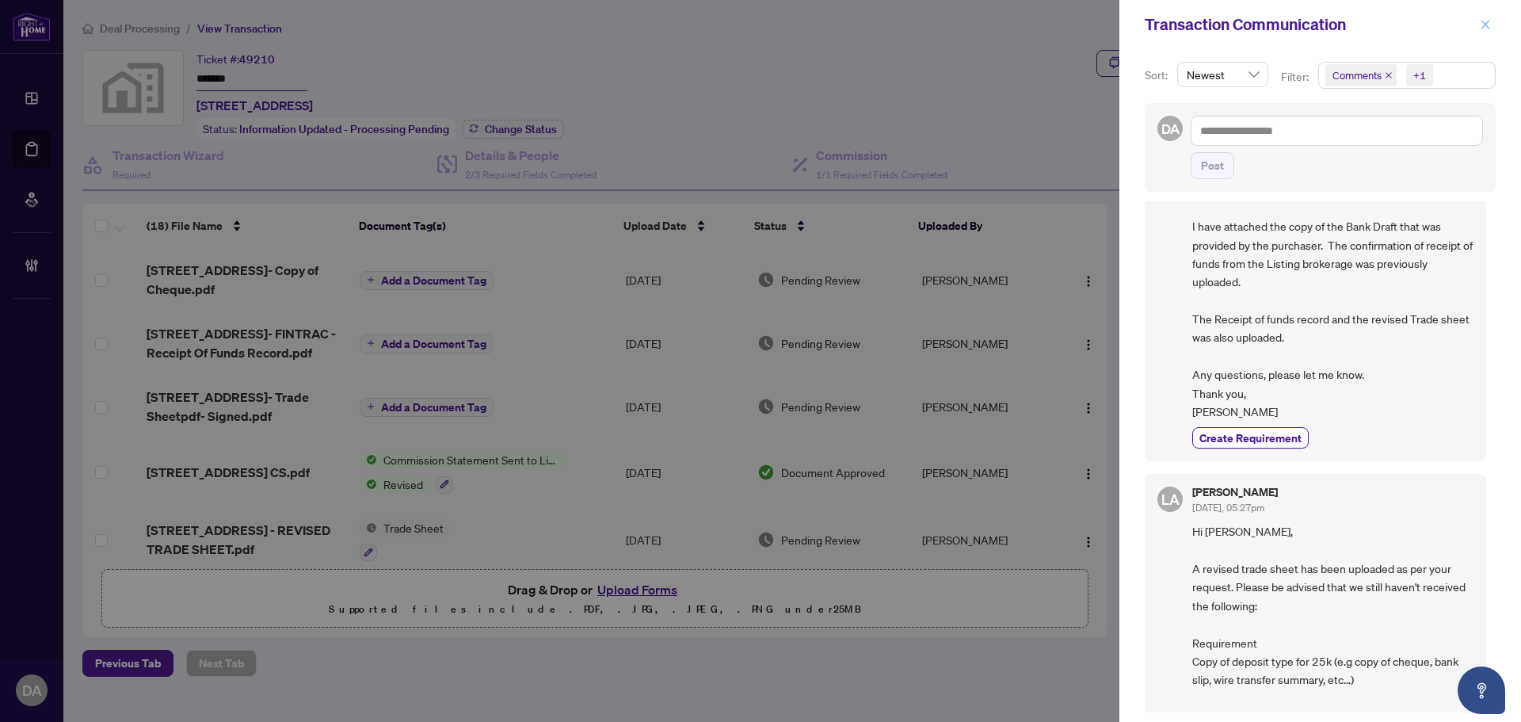
click at [1491, 27] on button "button" at bounding box center [1485, 24] width 21 height 19
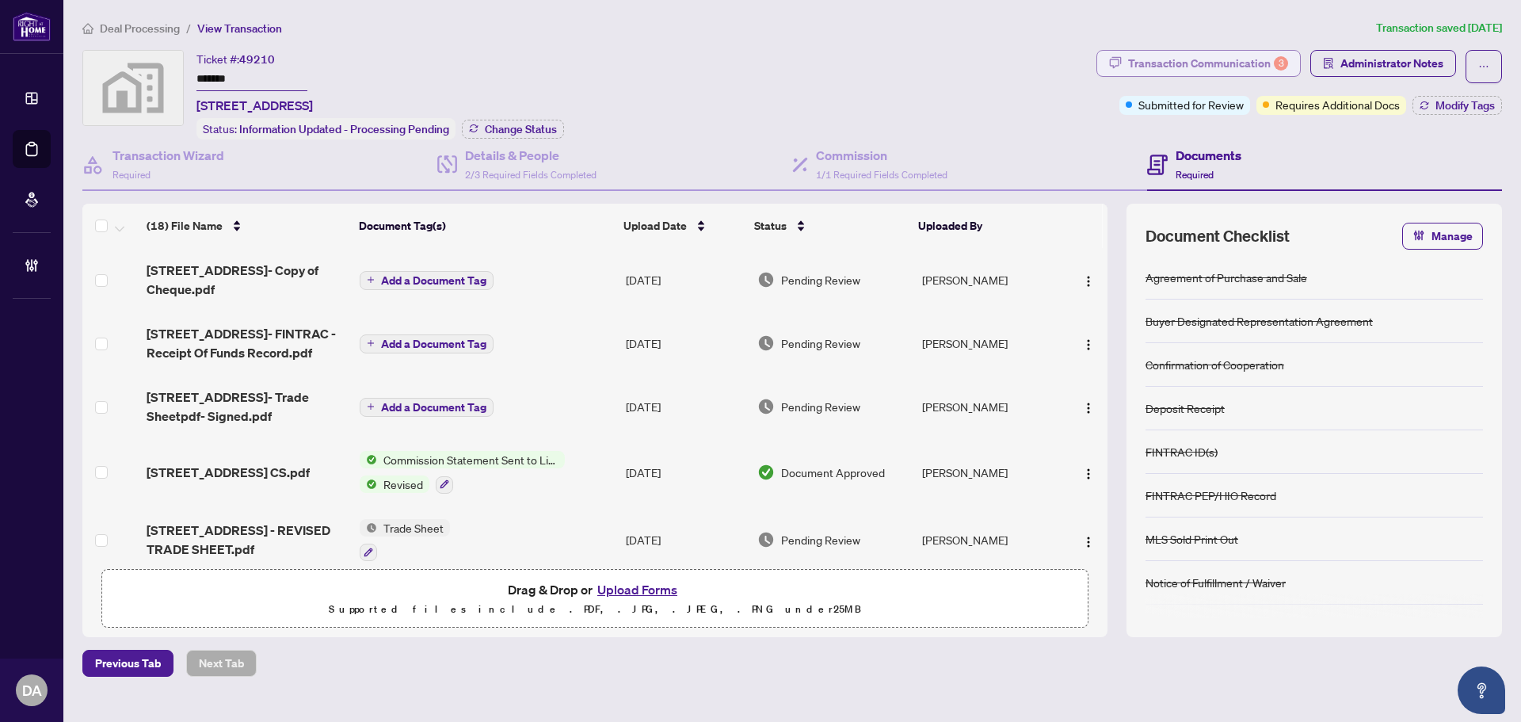
click at [1274, 62] on div "3" at bounding box center [1281, 63] width 14 height 14
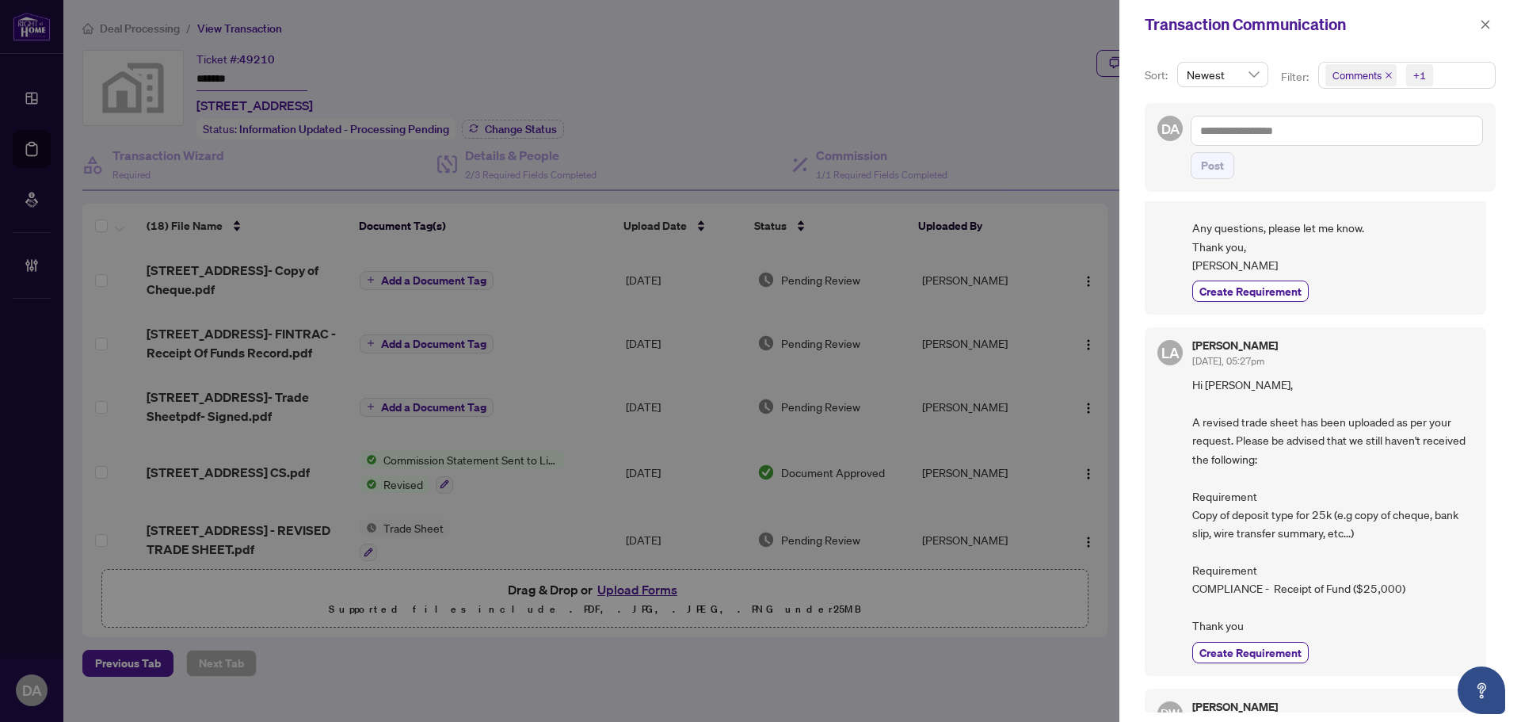
scroll to position [0, 0]
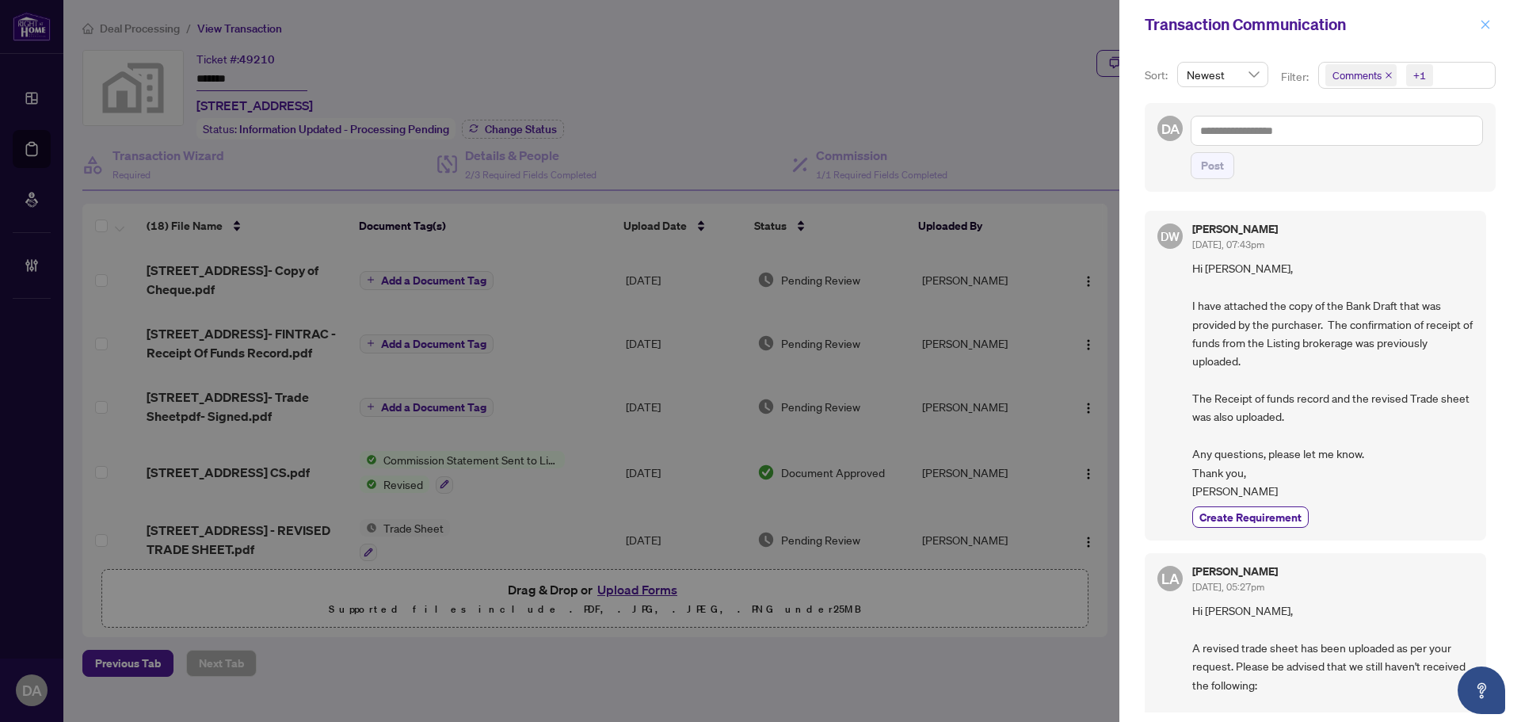
click at [1481, 29] on icon "close" at bounding box center [1485, 24] width 9 height 9
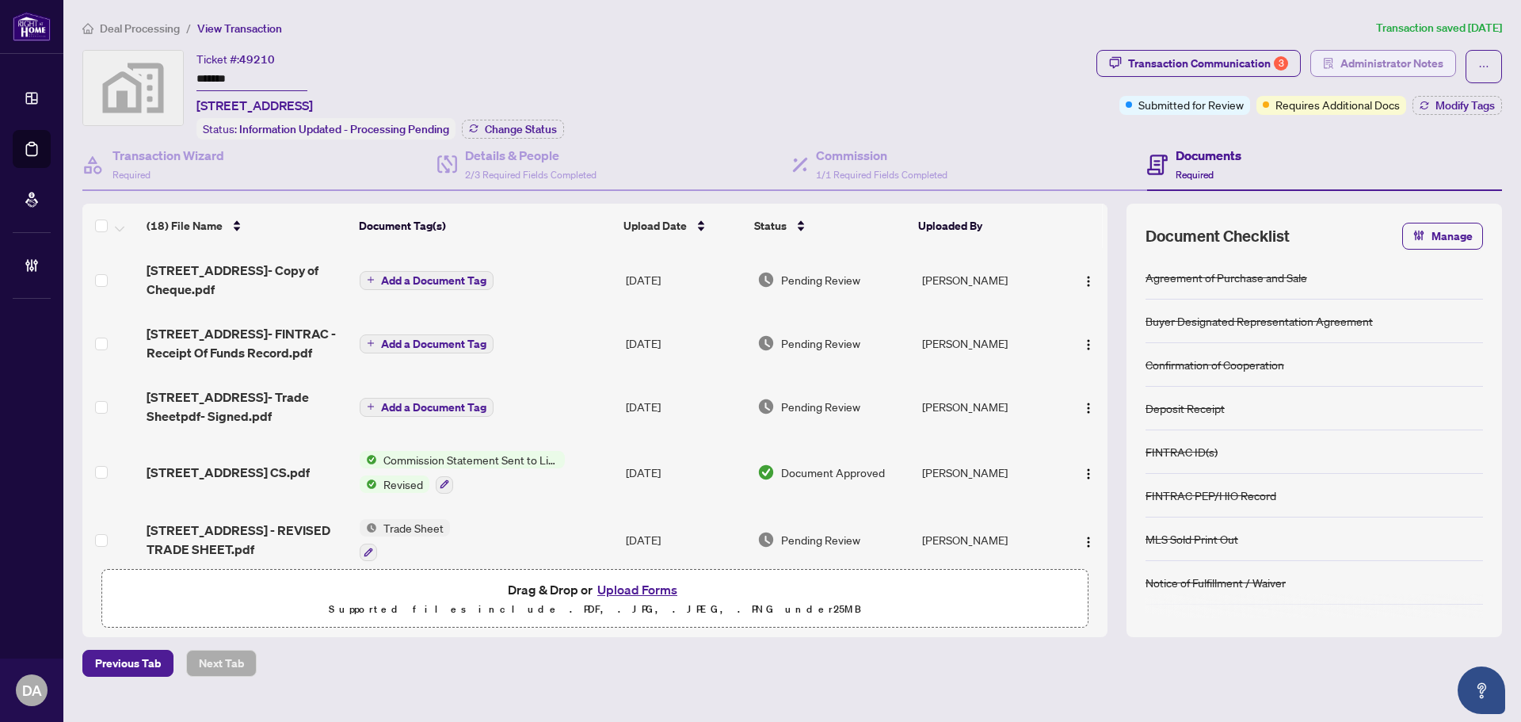
click at [1344, 70] on span "Administrator Notes" at bounding box center [1391, 63] width 103 height 25
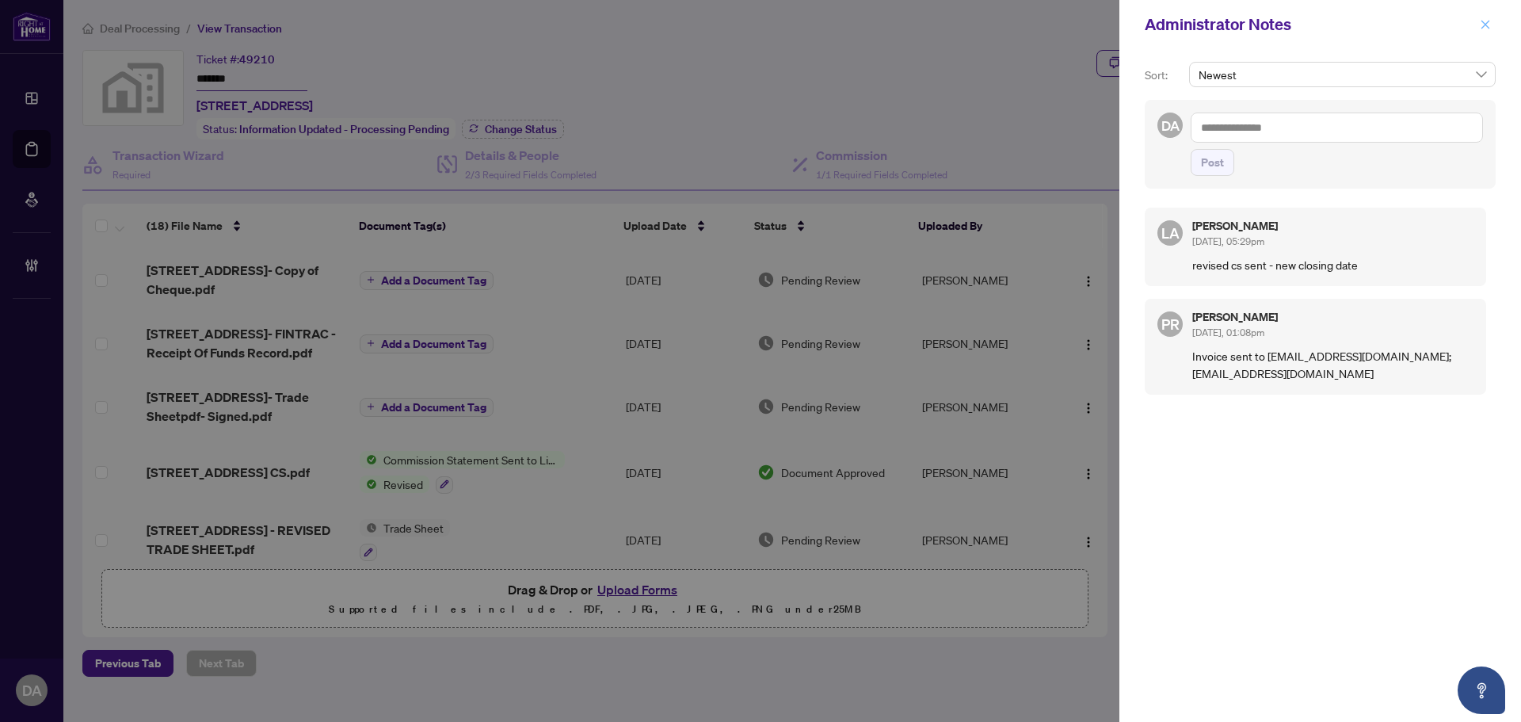
click at [1484, 23] on icon "close" at bounding box center [1485, 24] width 11 height 11
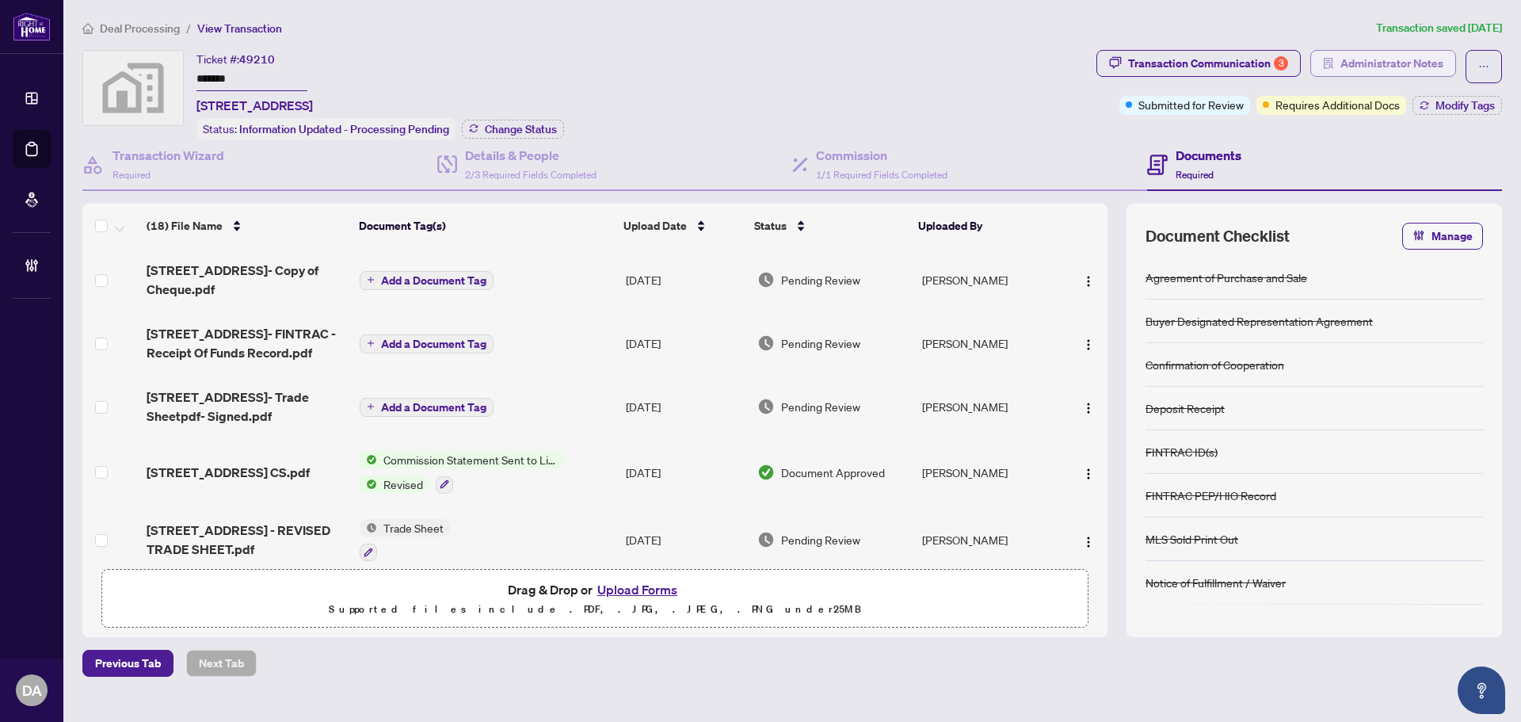
click at [1401, 70] on span "Administrator Notes" at bounding box center [1391, 63] width 103 height 25
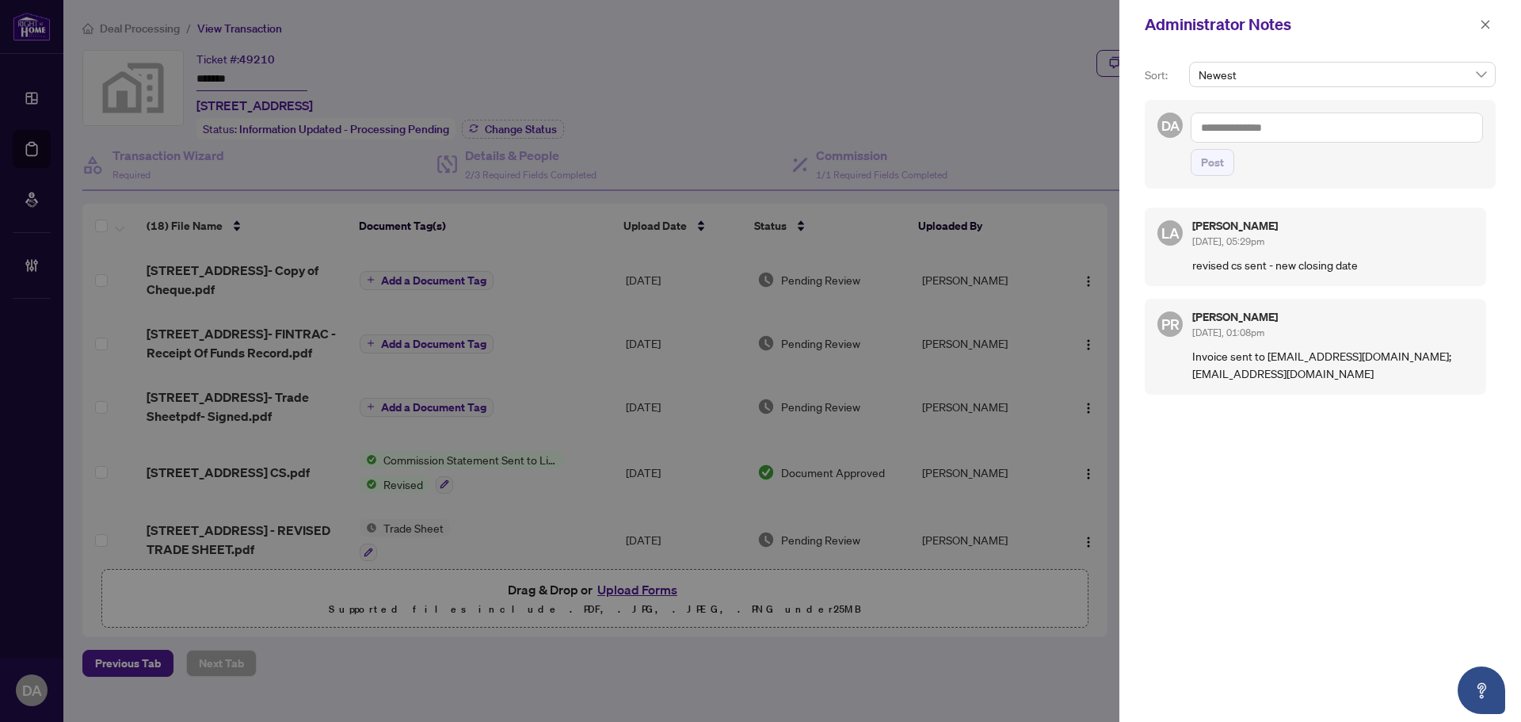
click at [1356, 126] on textarea at bounding box center [1336, 127] width 292 height 30
click at [1299, 143] on span "Luna Almuhanna" at bounding box center [1306, 138] width 142 height 14
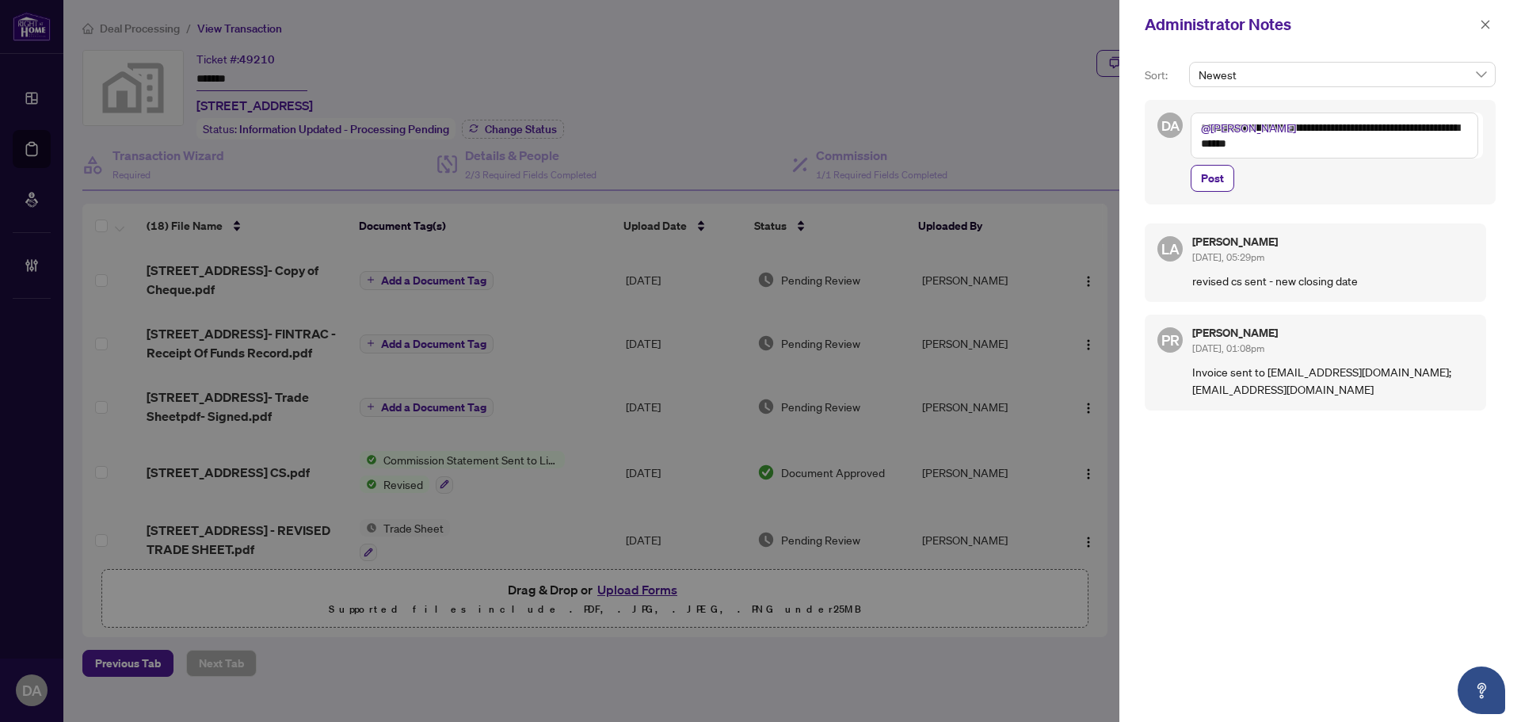
click at [1460, 132] on textarea "**********" at bounding box center [1334, 135] width 288 height 46
click at [1405, 142] on textarea "**********" at bounding box center [1334, 135] width 288 height 46
type textarea "**********"
click at [1219, 181] on span "Post" at bounding box center [1212, 178] width 23 height 25
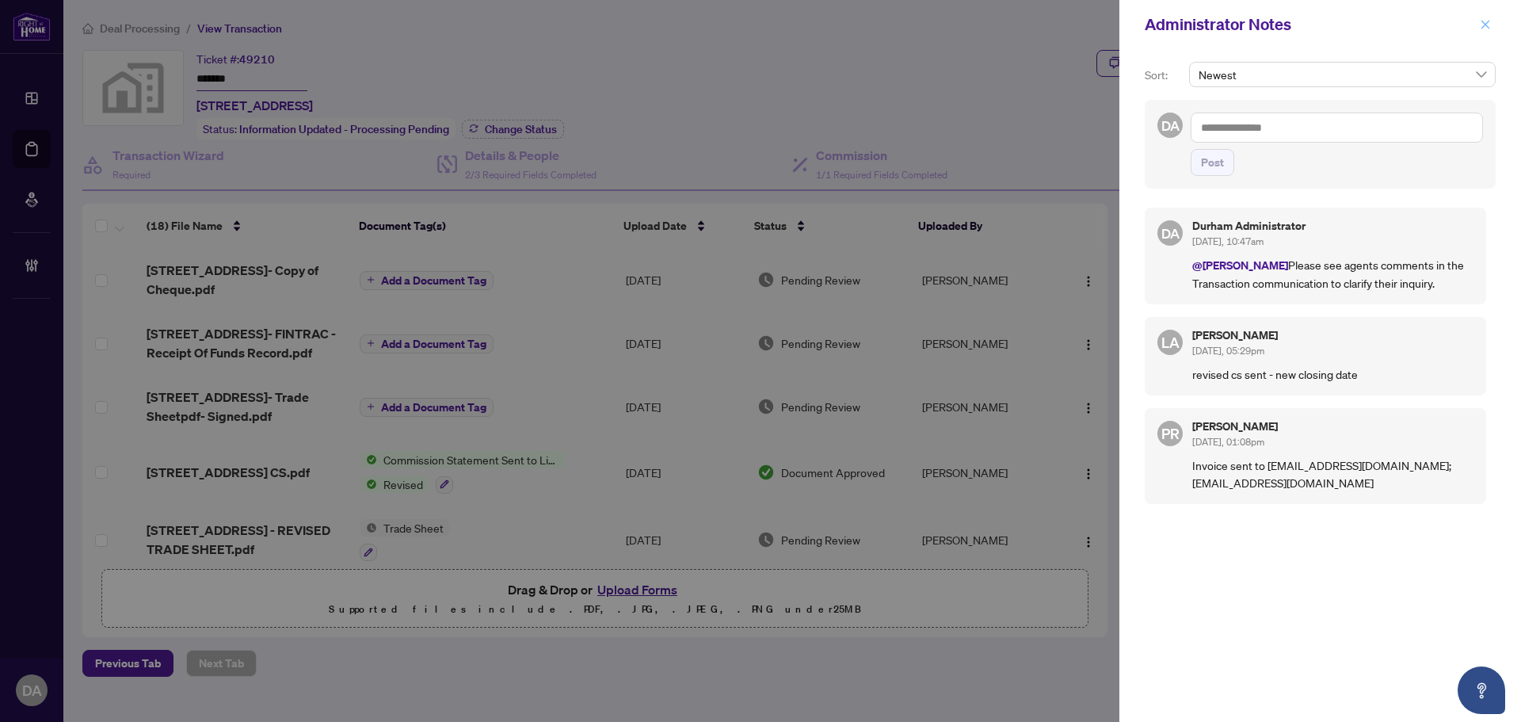
click at [1485, 29] on icon "close" at bounding box center [1485, 24] width 11 height 11
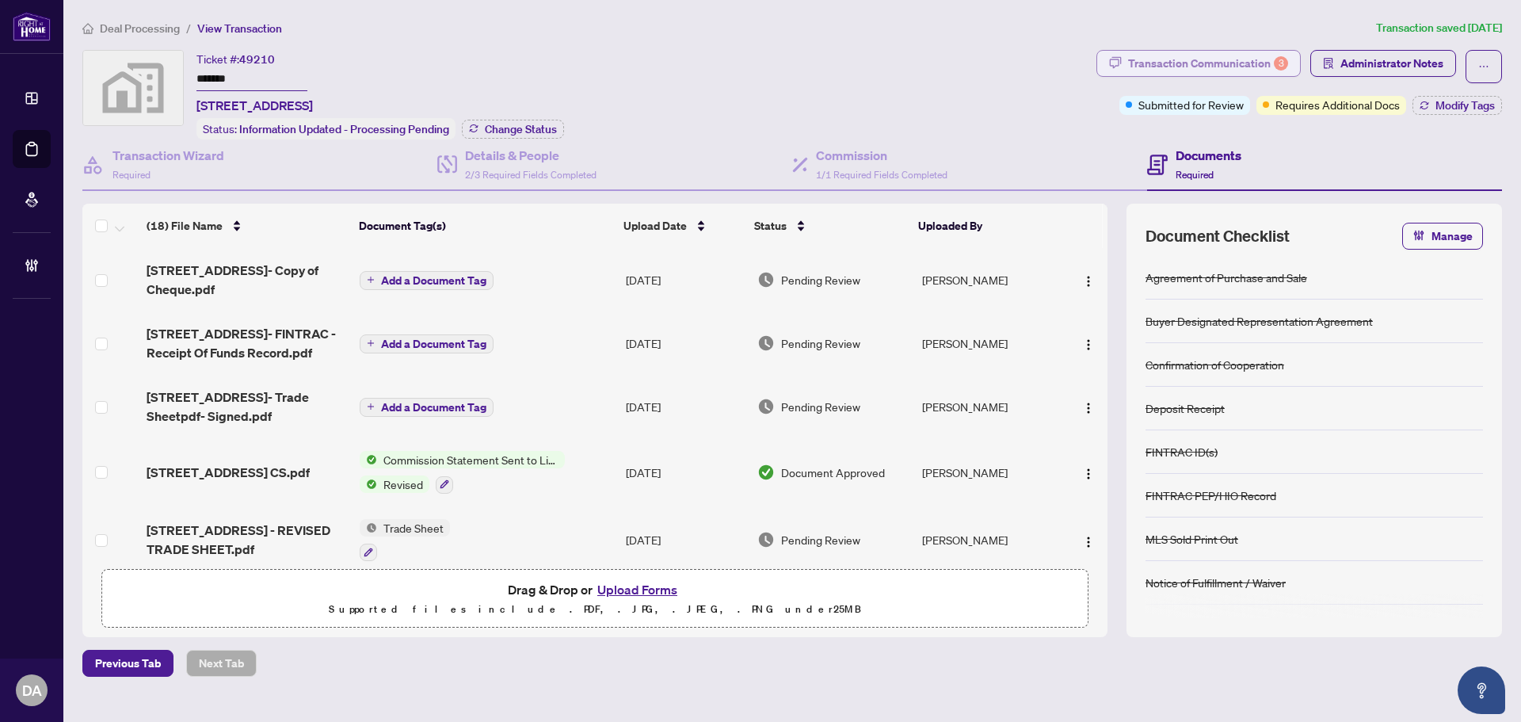
click at [1226, 67] on div "Transaction Communication 3" at bounding box center [1208, 63] width 160 height 25
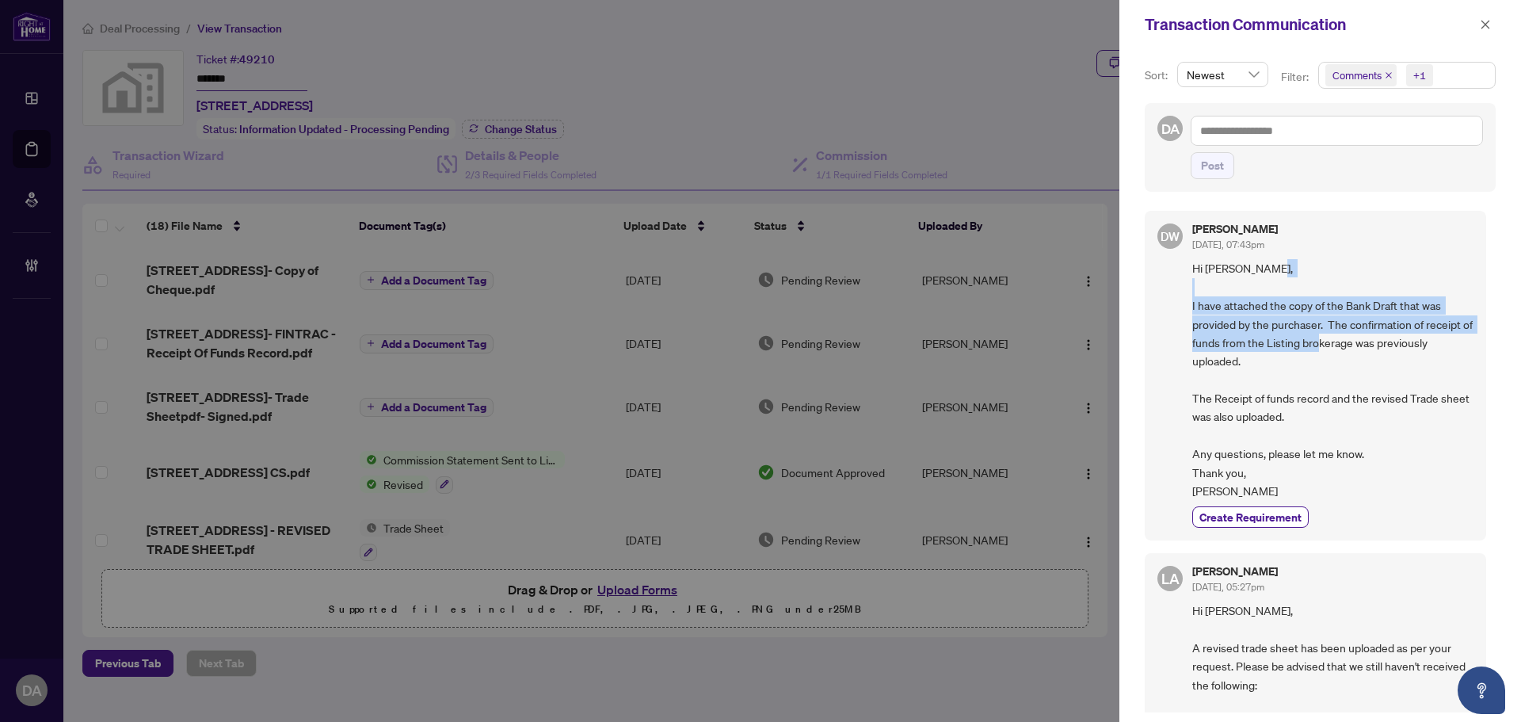
drag, startPoint x: 1279, startPoint y: 303, endPoint x: 1382, endPoint y: 341, distance: 110.0
click at [1382, 341] on span "Hi Luna, I have attached the copy of the Bank Draft that was provided by the pu…" at bounding box center [1332, 379] width 281 height 241
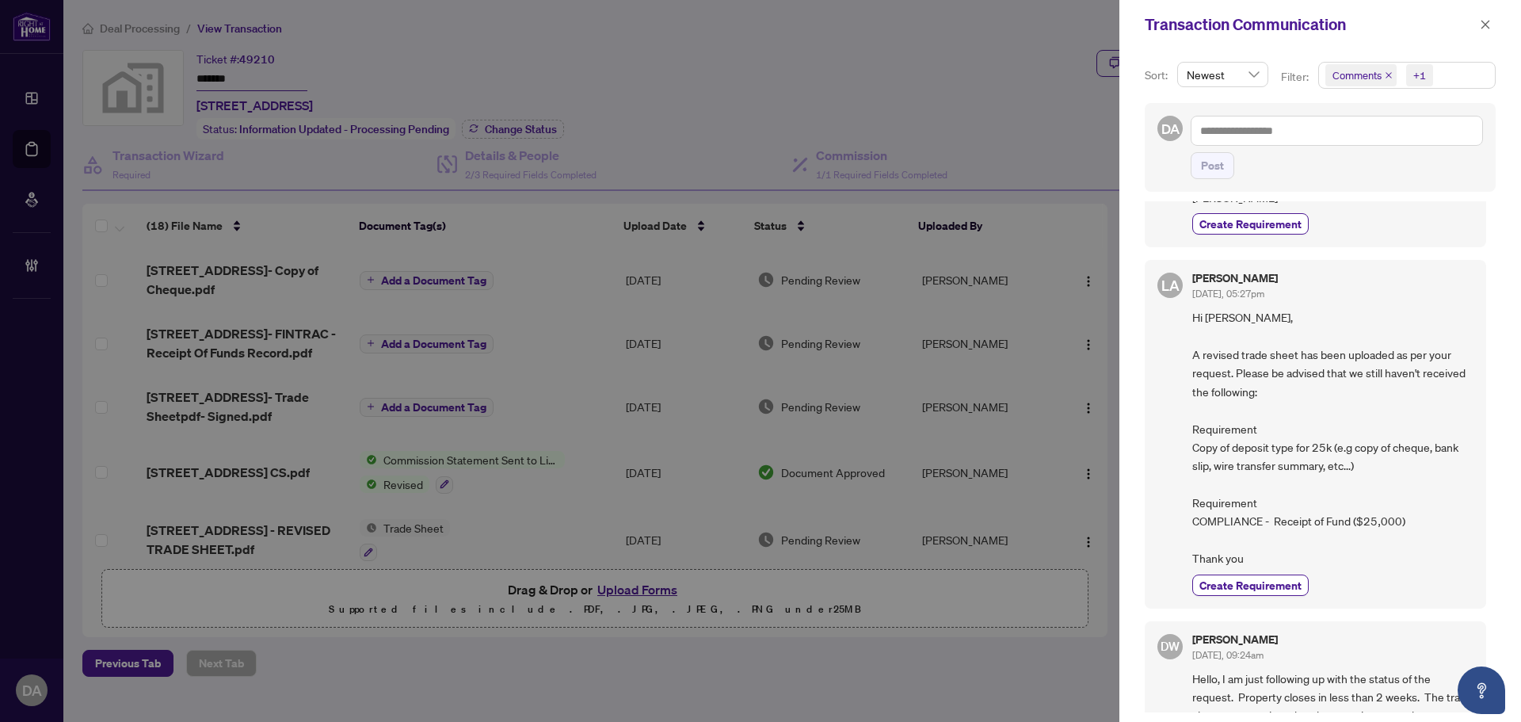
scroll to position [317, 0]
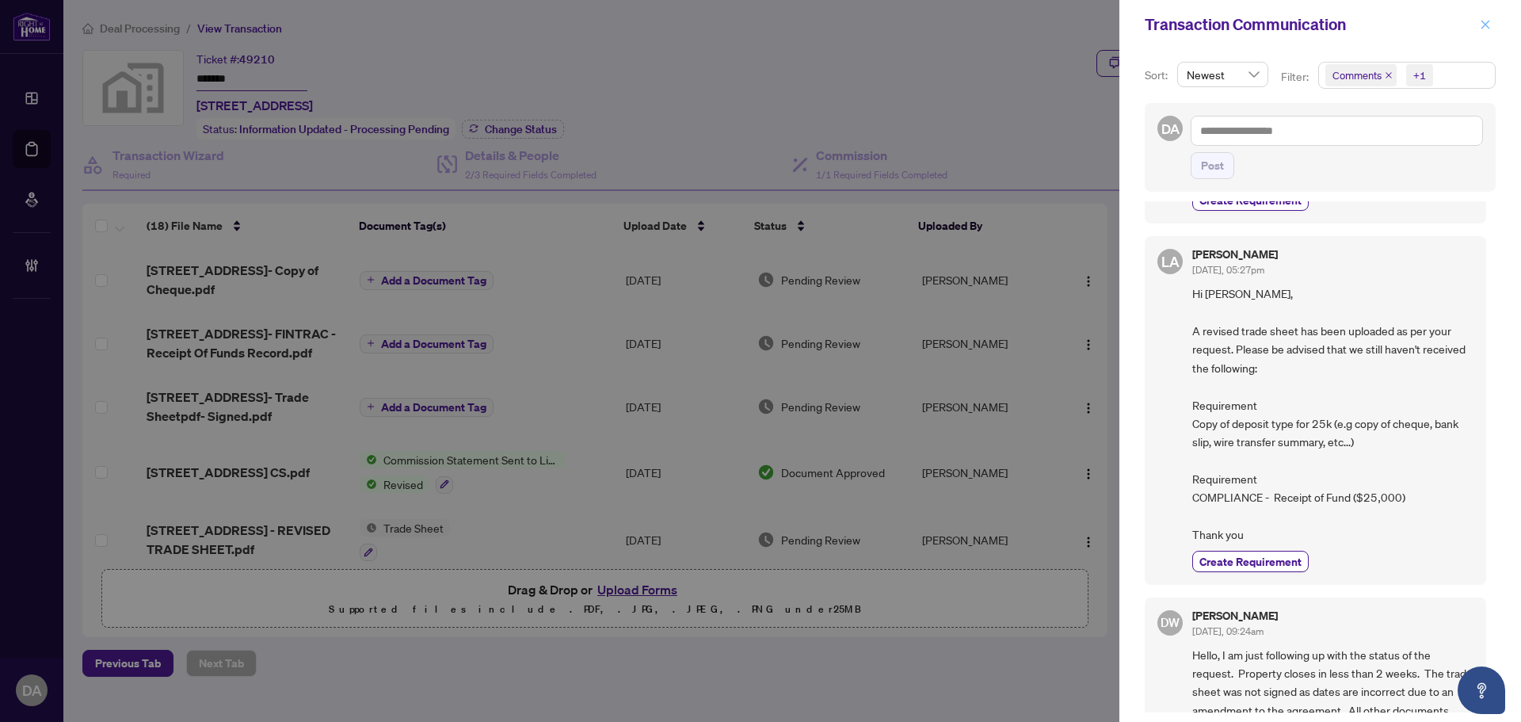
click at [1481, 20] on icon "close" at bounding box center [1485, 24] width 11 height 11
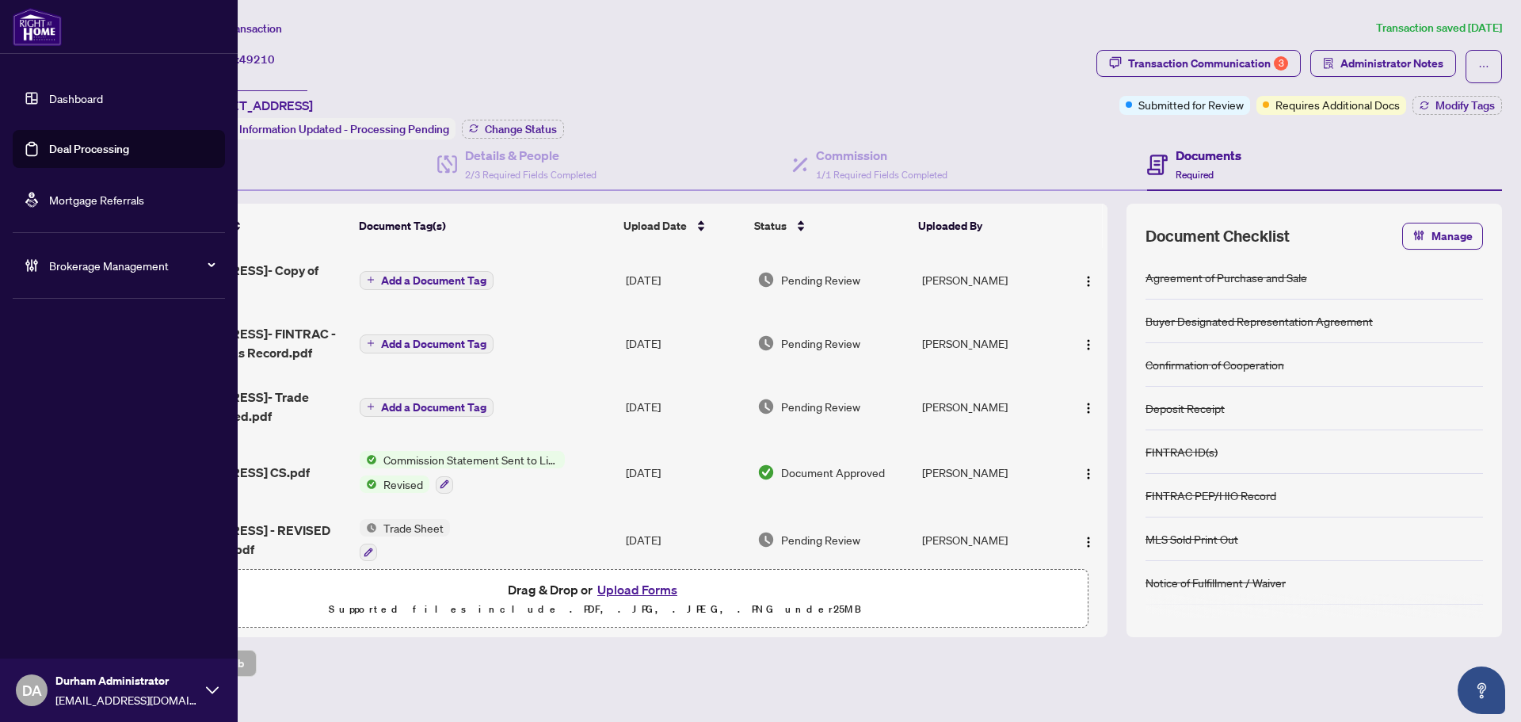
click at [85, 156] on link "Deal Processing" at bounding box center [89, 149] width 80 height 14
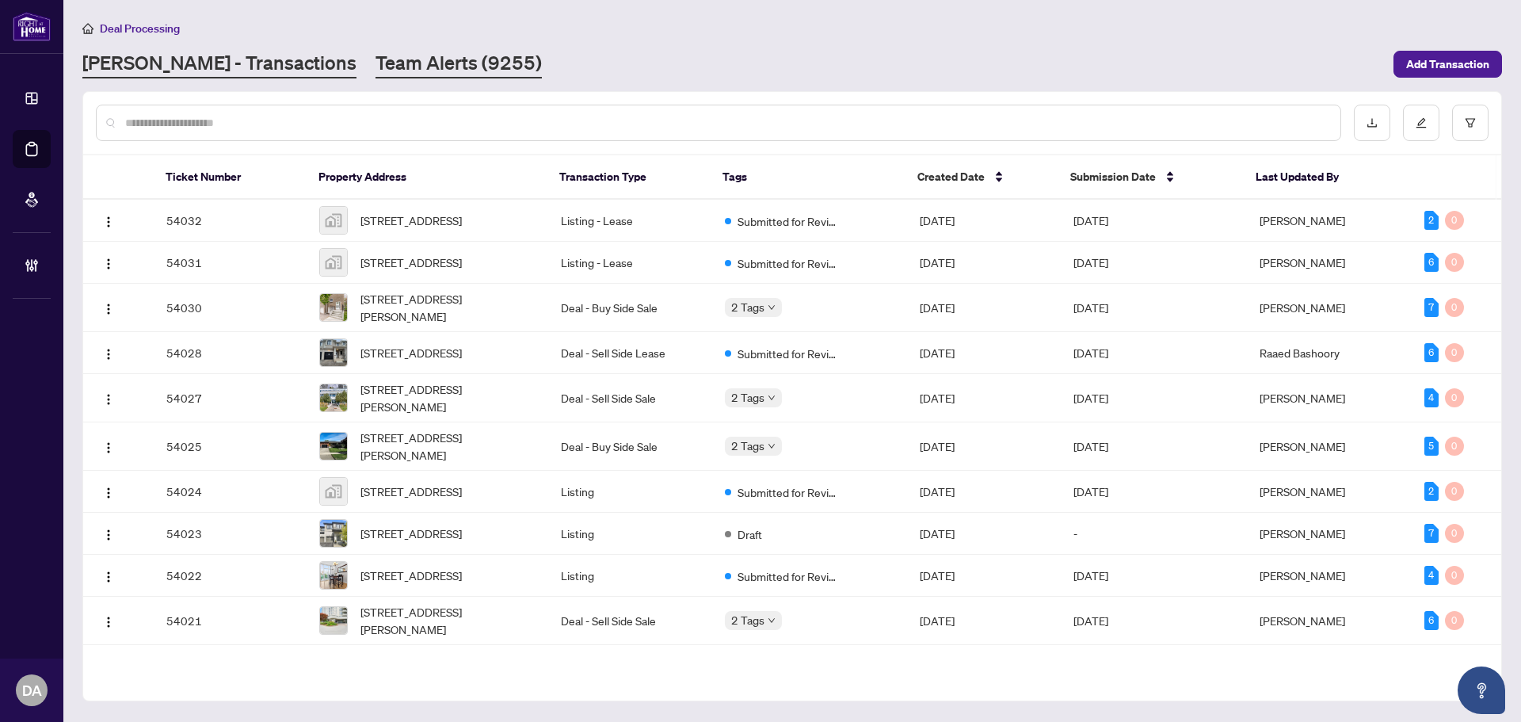
click at [375, 68] on link "Team Alerts (9255)" at bounding box center [458, 64] width 166 height 29
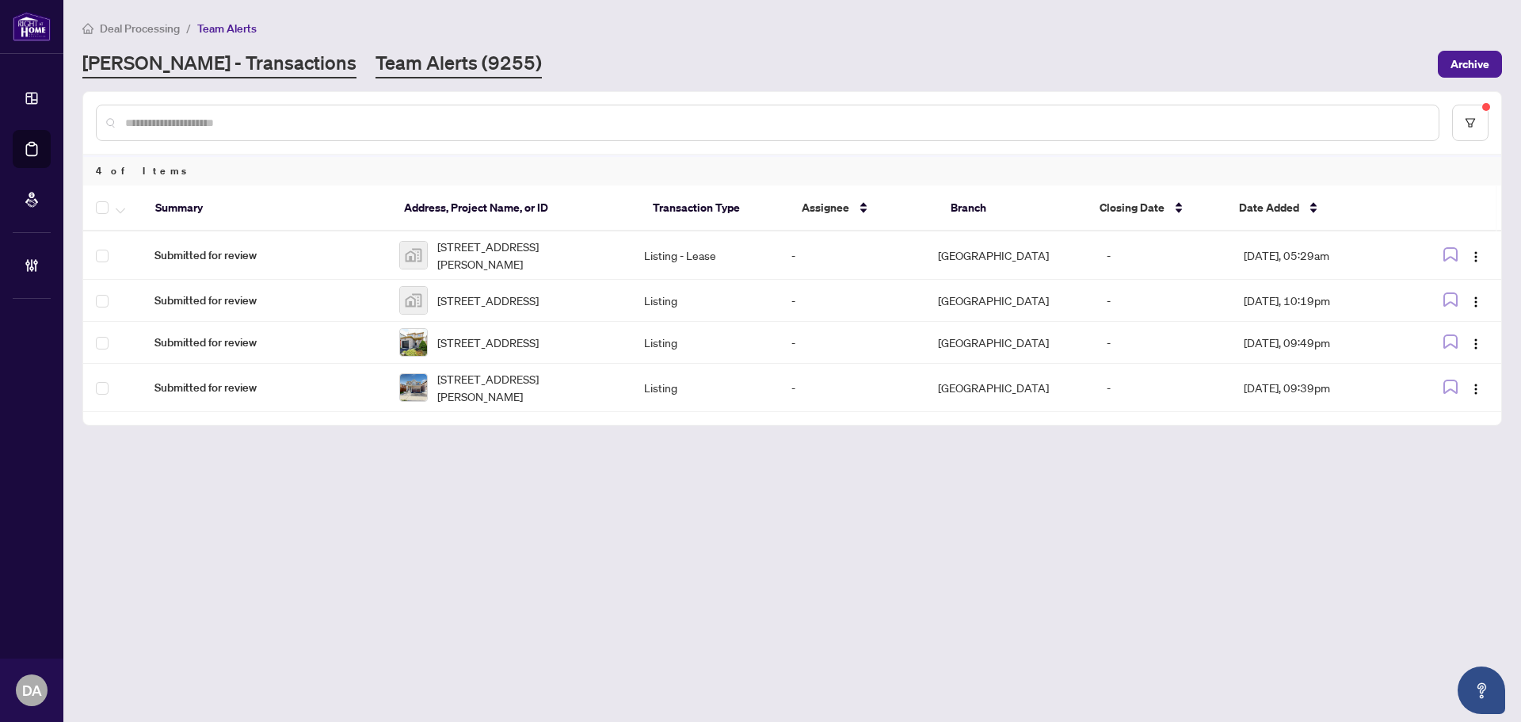
click at [225, 75] on link "RAHR - Transactions" at bounding box center [219, 64] width 274 height 29
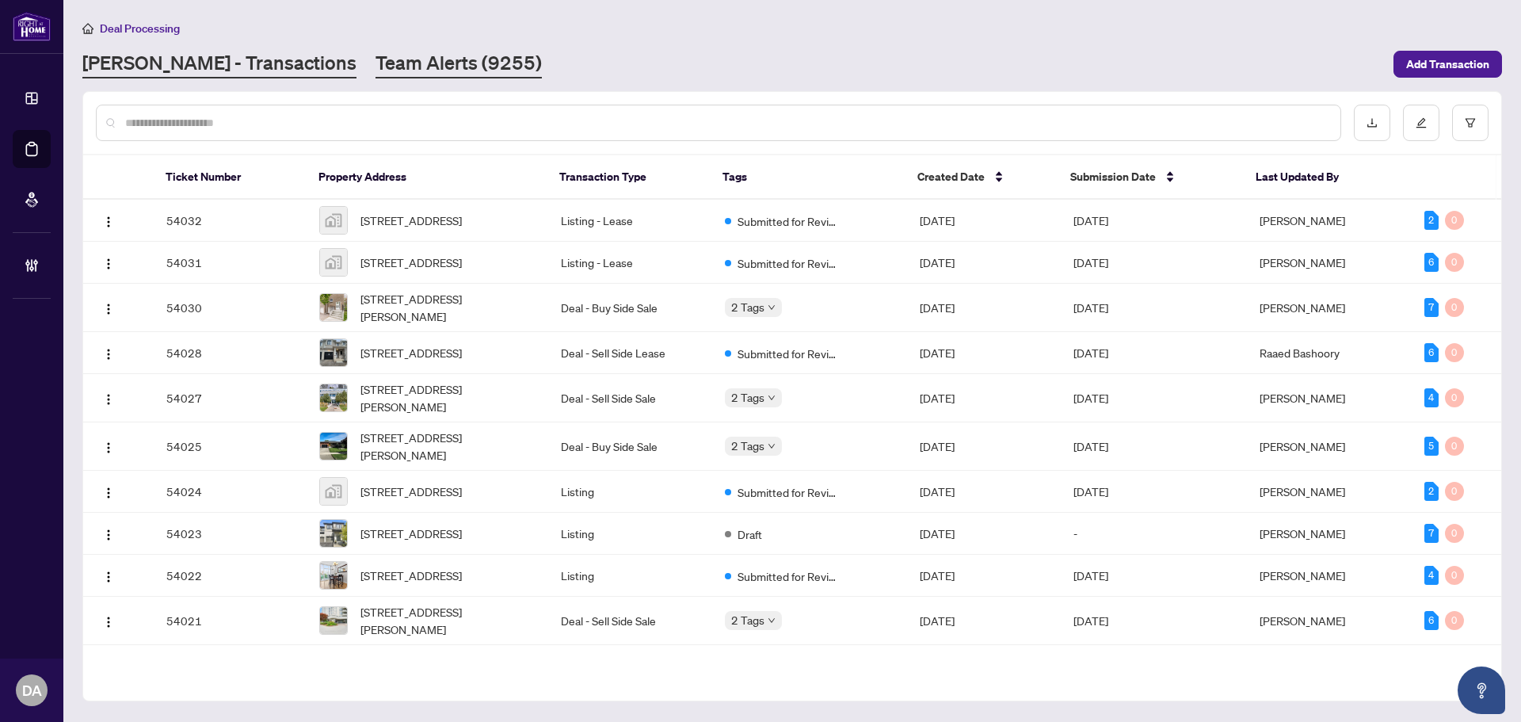
click at [375, 63] on link "Team Alerts (9255)" at bounding box center [458, 64] width 166 height 29
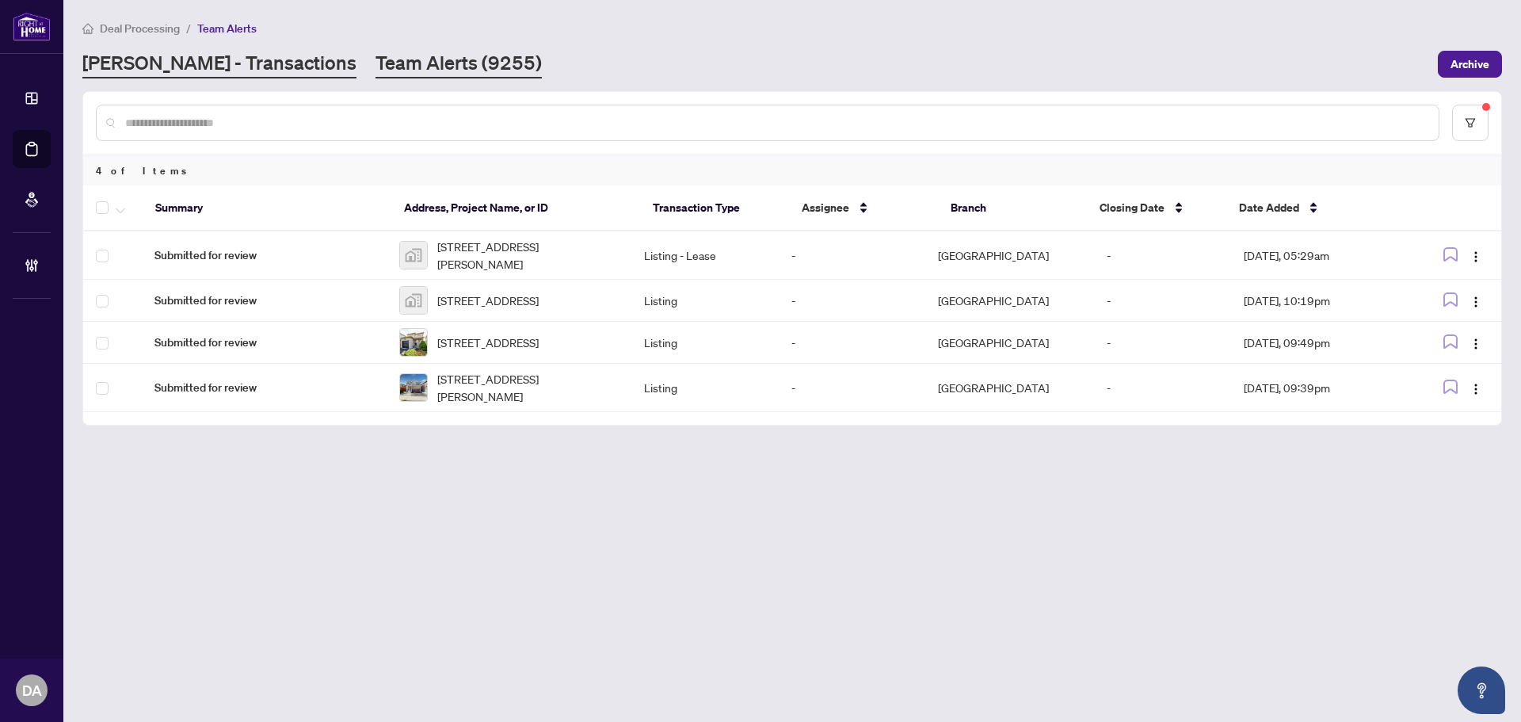
click at [227, 67] on link "RAHR - Transactions" at bounding box center [219, 64] width 274 height 29
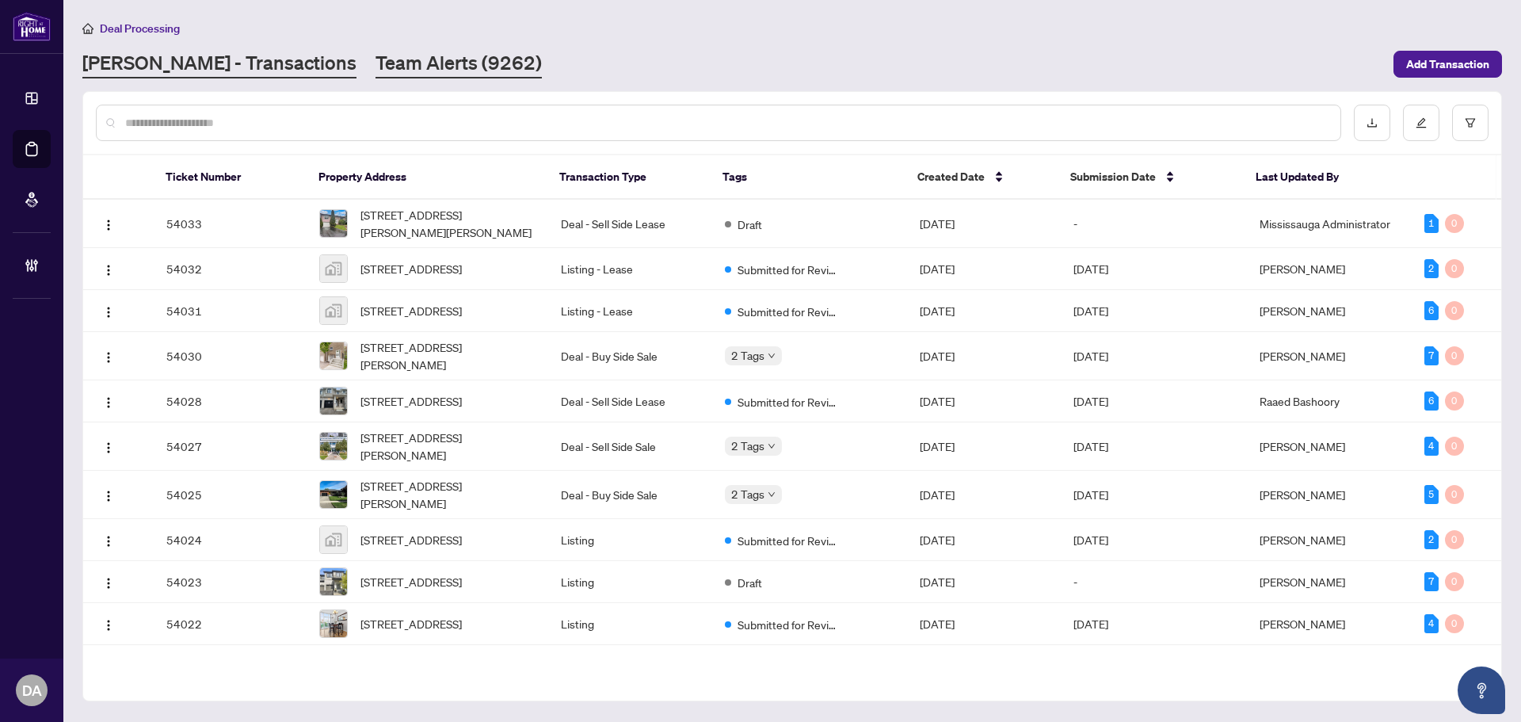
click at [375, 63] on link "Team Alerts (9262)" at bounding box center [458, 64] width 166 height 29
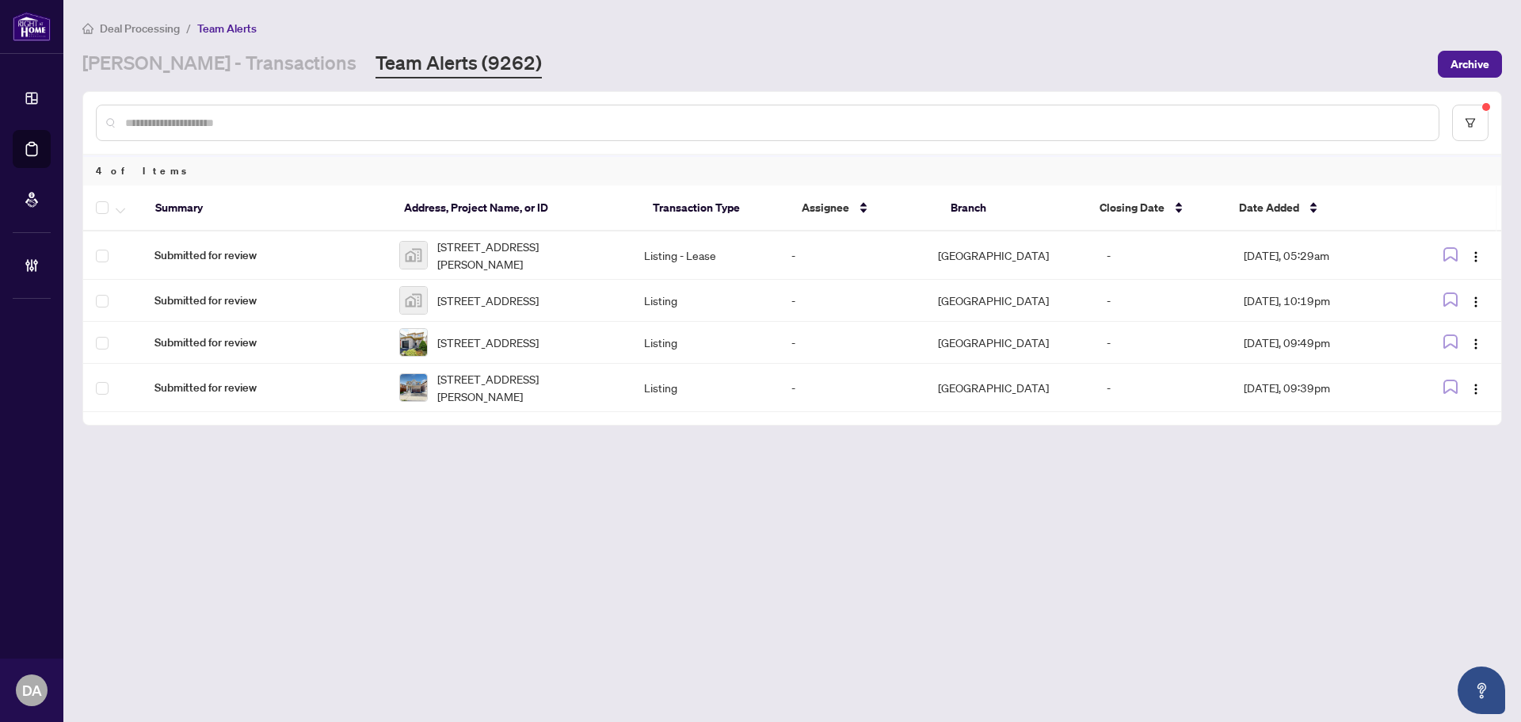
click at [659, 33] on div "Deal Processing / Team Alerts" at bounding box center [791, 28] width 1419 height 18
click at [181, 66] on link "RAHR - Transactions" at bounding box center [219, 64] width 274 height 29
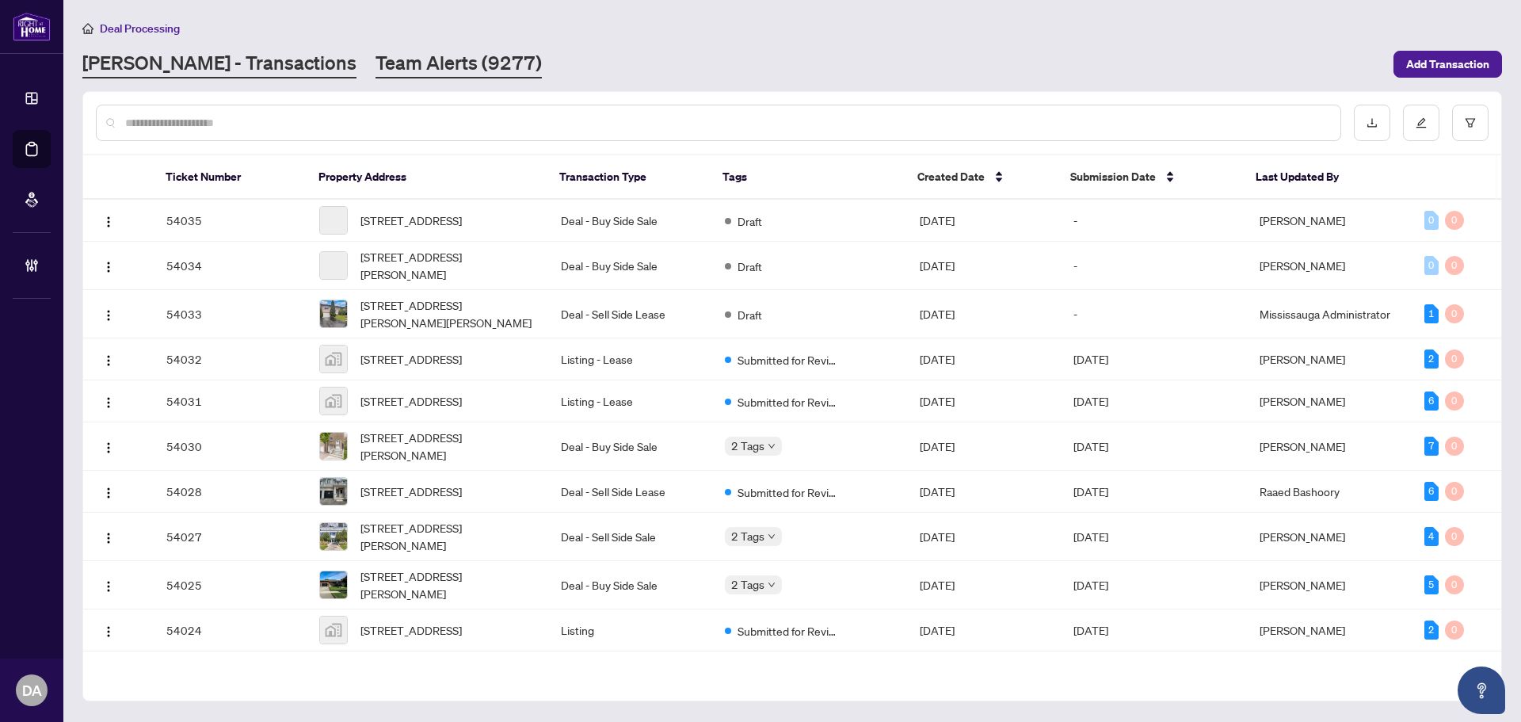
click at [375, 67] on link "Team Alerts (9277)" at bounding box center [458, 64] width 166 height 29
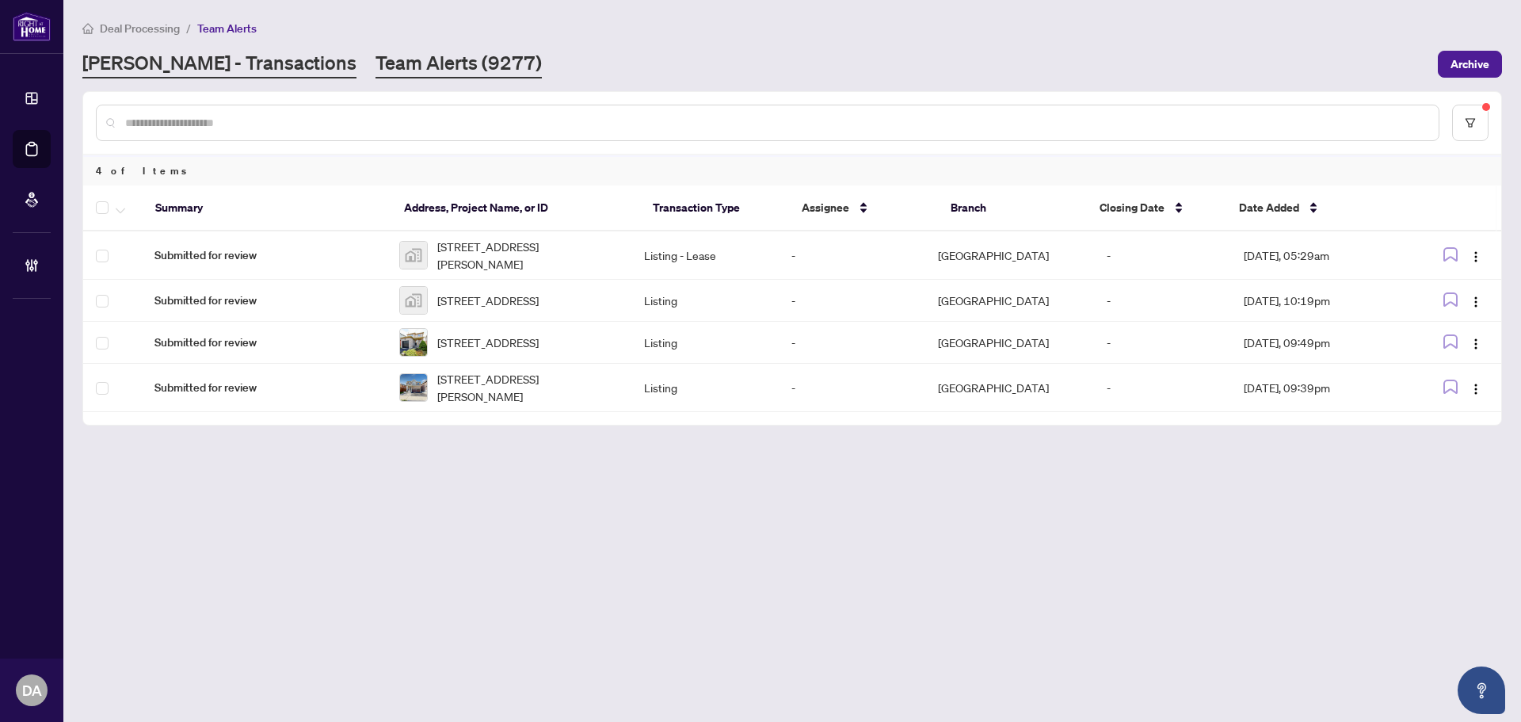
click at [173, 58] on link "RAHR - Transactions" at bounding box center [219, 64] width 274 height 29
